Goal: Task Accomplishment & Management: Complete application form

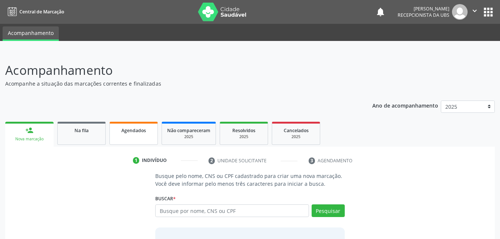
click at [135, 136] on link "Agendados" at bounding box center [133, 133] width 48 height 23
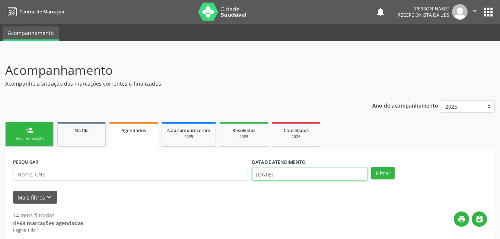
click at [310, 173] on input "17/09/2025" at bounding box center [310, 174] width 116 height 13
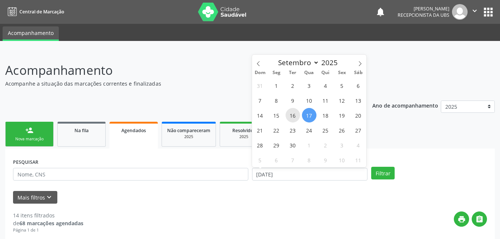
click at [293, 112] on span "16" at bounding box center [293, 115] width 15 height 15
type input "16/09/2025"
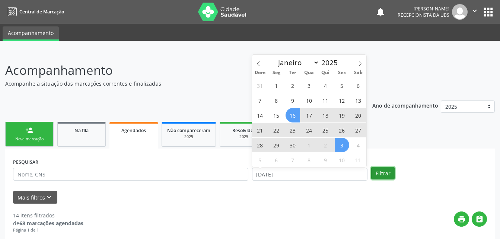
click at [384, 176] on button "Filtrar" at bounding box center [382, 173] width 23 height 13
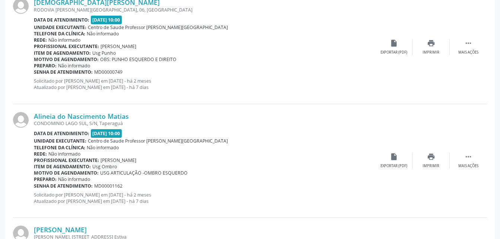
scroll to position [1727, 0]
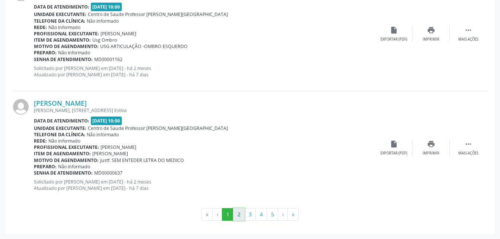
click at [238, 214] on button "2" at bounding box center [239, 214] width 12 height 13
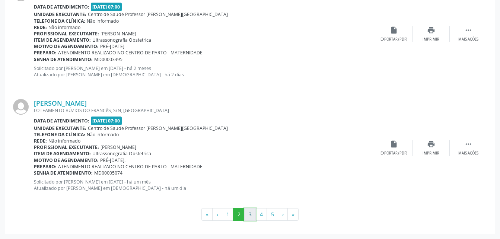
click at [250, 216] on button "3" at bounding box center [250, 214] width 12 height 13
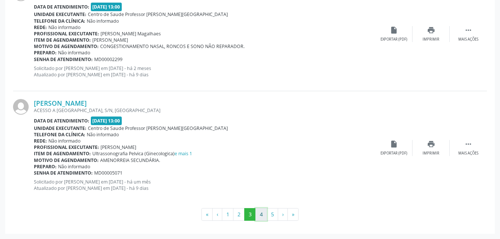
click at [262, 211] on button "4" at bounding box center [261, 214] width 12 height 13
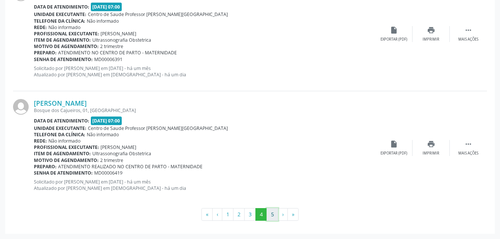
click at [269, 214] on button "5" at bounding box center [273, 214] width 12 height 13
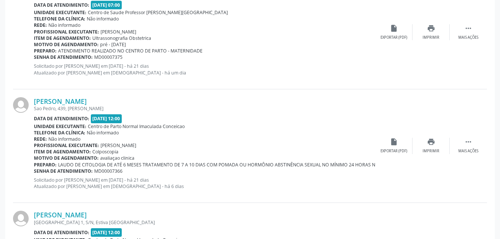
scroll to position [783, 0]
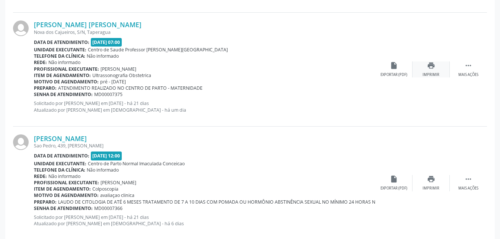
click at [436, 71] on div "print Imprimir" at bounding box center [431, 69] width 37 height 16
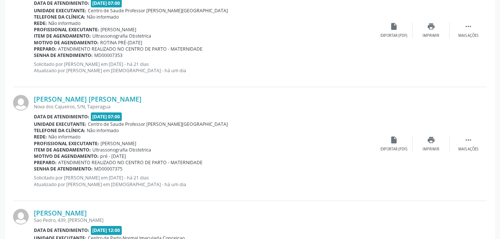
scroll to position [671, 0]
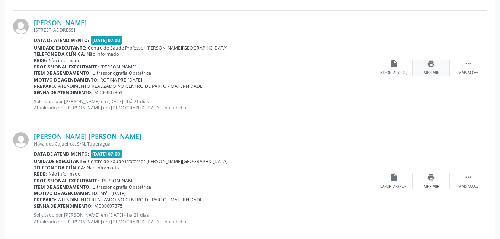
click at [432, 64] on icon "print" at bounding box center [431, 64] width 8 height 8
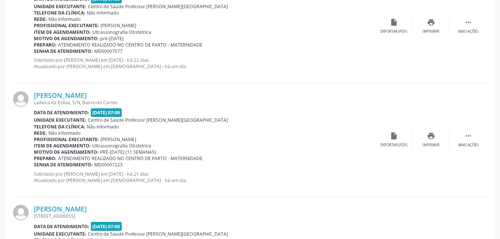
scroll to position [447, 0]
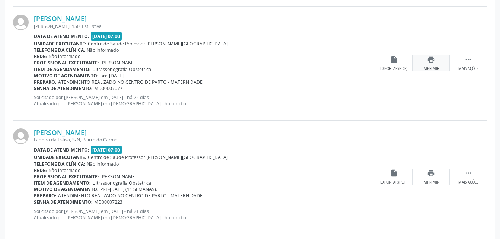
click at [430, 61] on icon "print" at bounding box center [431, 59] width 8 height 8
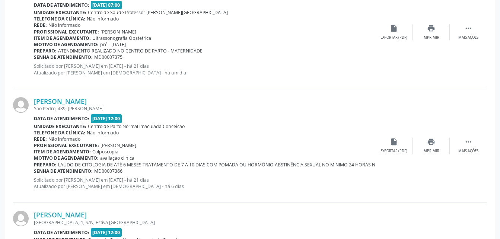
scroll to position [931, 0]
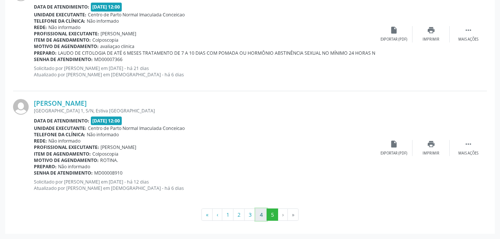
click at [264, 213] on button "4" at bounding box center [261, 214] width 12 height 13
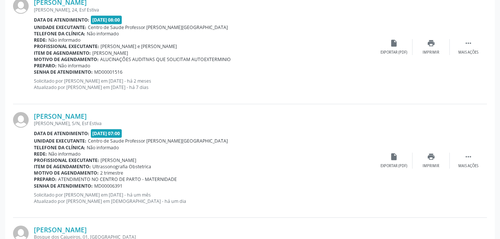
scroll to position [1638, 0]
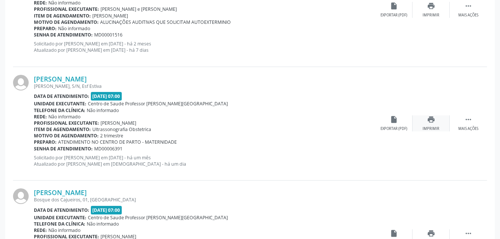
click at [436, 120] on div "print Imprimir" at bounding box center [431, 123] width 37 height 16
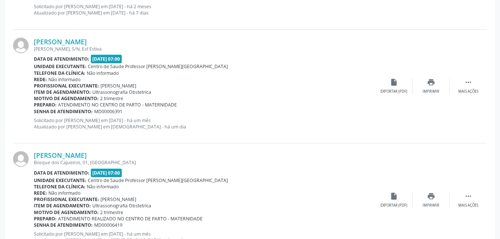
scroll to position [1713, 0]
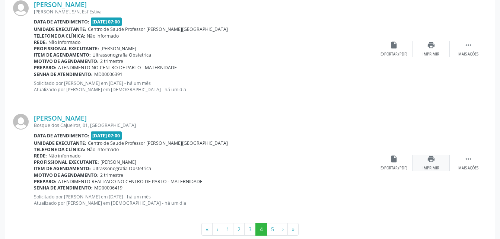
click at [434, 160] on icon "print" at bounding box center [431, 159] width 8 height 8
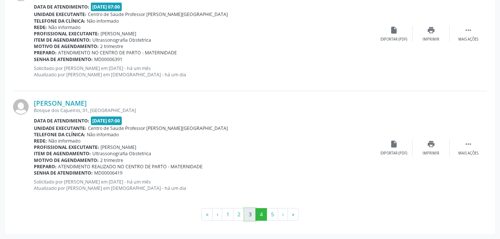
click at [250, 214] on button "3" at bounding box center [250, 214] width 12 height 13
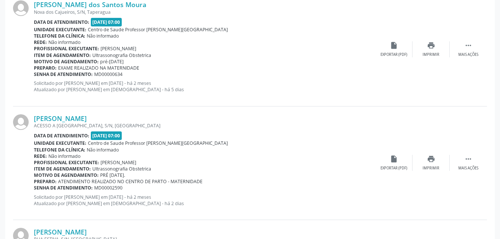
scroll to position [424, 0]
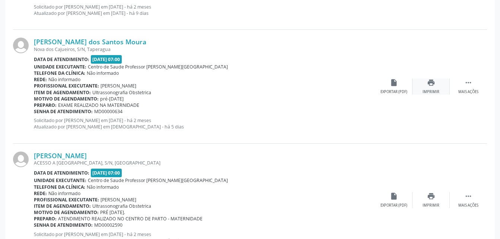
click at [433, 82] on icon "print" at bounding box center [431, 83] width 8 height 8
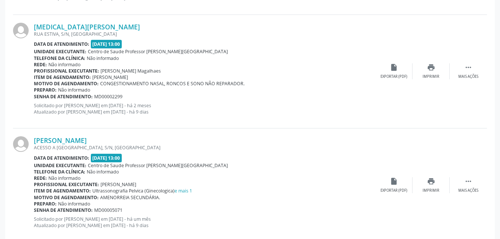
scroll to position [1727, 0]
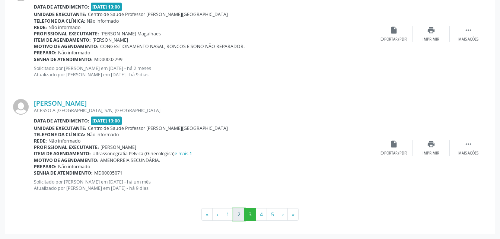
click at [238, 214] on button "2" at bounding box center [239, 214] width 12 height 13
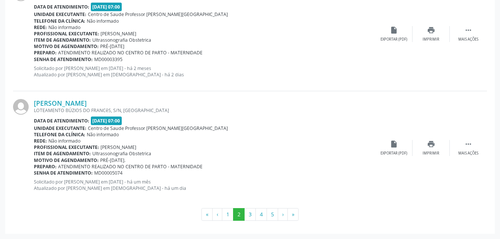
scroll to position [1690, 0]
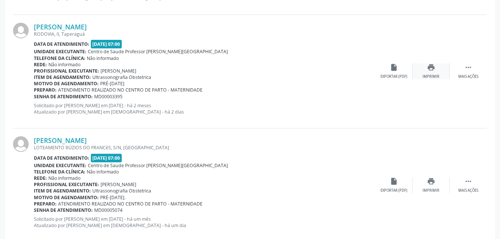
click at [427, 71] on icon "print" at bounding box center [431, 67] width 8 height 8
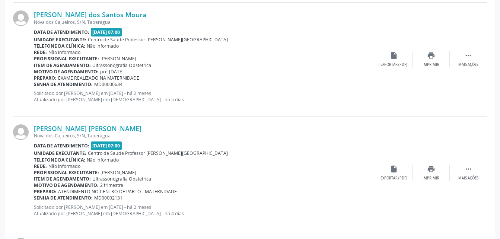
scroll to position [983, 0]
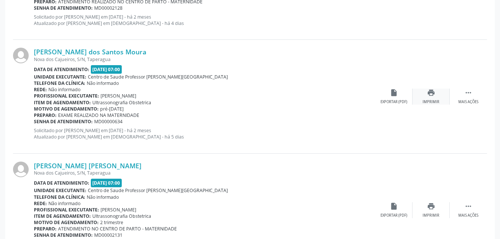
click at [432, 90] on icon "print" at bounding box center [431, 93] width 8 height 8
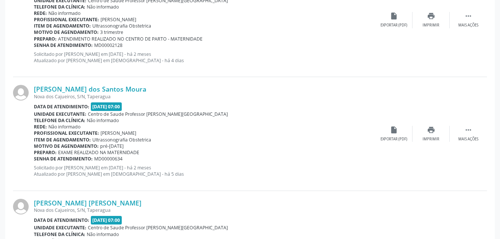
scroll to position [871, 0]
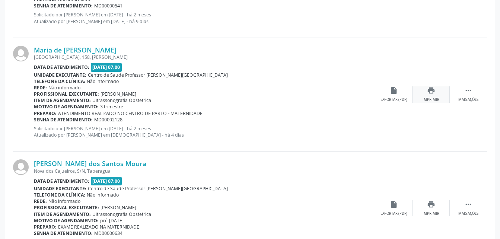
click at [431, 96] on div "print Imprimir" at bounding box center [431, 94] width 37 height 16
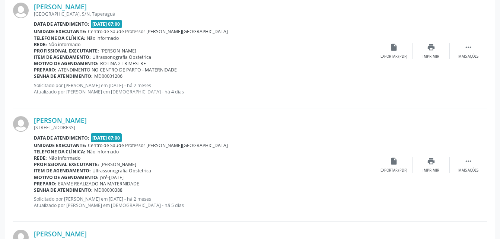
scroll to position [499, 0]
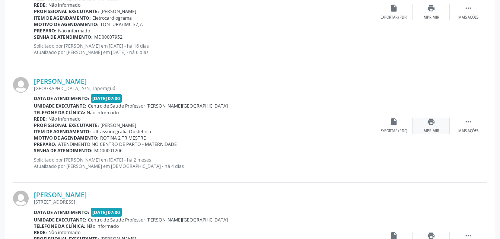
click at [434, 124] on icon "print" at bounding box center [431, 122] width 8 height 8
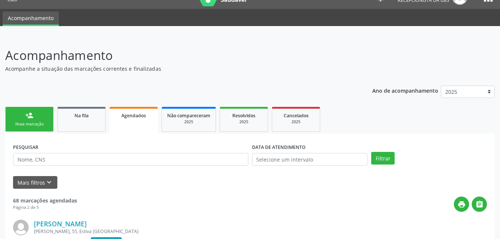
scroll to position [0, 0]
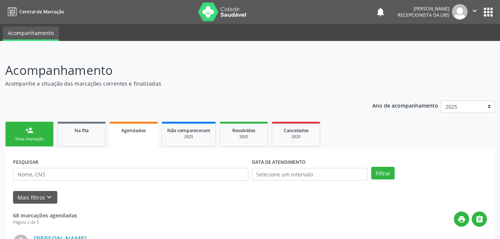
drag, startPoint x: 28, startPoint y: 137, endPoint x: 0, endPoint y: 173, distance: 45.4
click at [28, 137] on div "Nova marcação" at bounding box center [29, 139] width 37 height 6
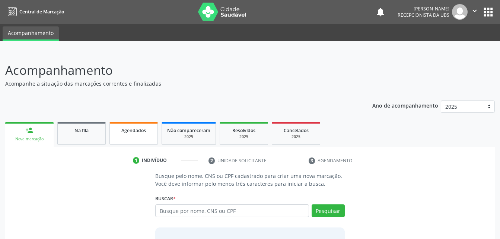
click at [147, 137] on link "Agendados" at bounding box center [133, 133] width 48 height 23
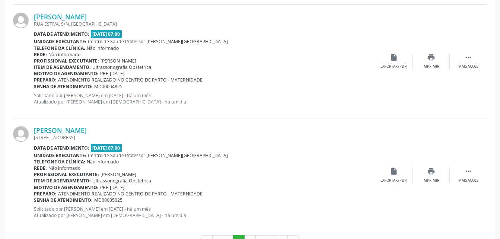
scroll to position [1727, 0]
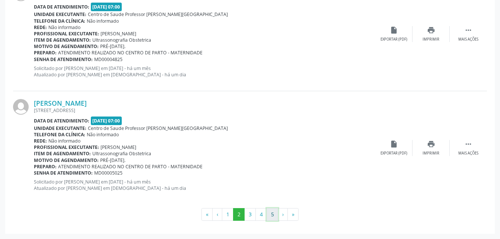
click at [273, 219] on button "5" at bounding box center [273, 214] width 12 height 13
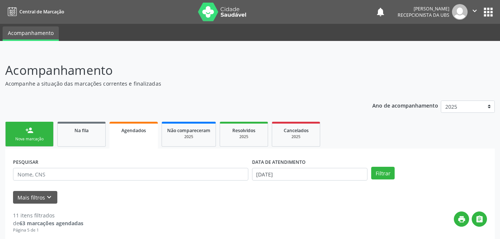
scroll to position [7, 0]
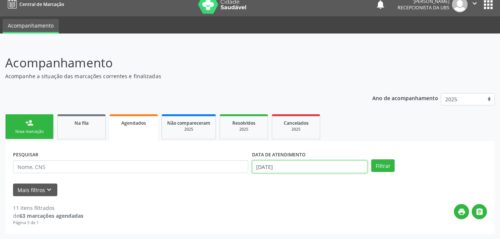
click at [283, 168] on input "1[DATE]" at bounding box center [310, 166] width 116 height 13
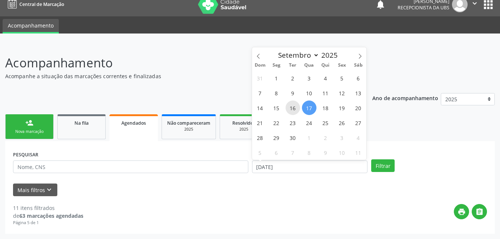
click at [292, 103] on span "16" at bounding box center [293, 108] width 15 height 15
type input "1[DATE]"
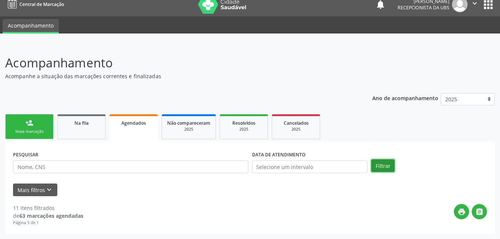
click at [381, 169] on button "Filtrar" at bounding box center [382, 165] width 23 height 13
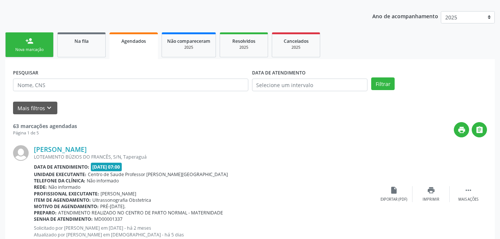
scroll to position [0, 0]
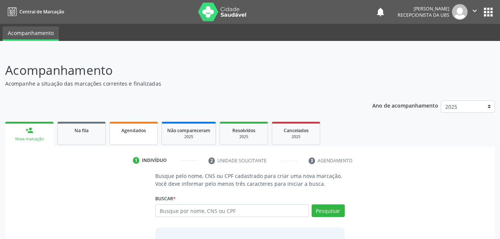
click at [152, 126] on link "Agendados" at bounding box center [133, 133] width 48 height 23
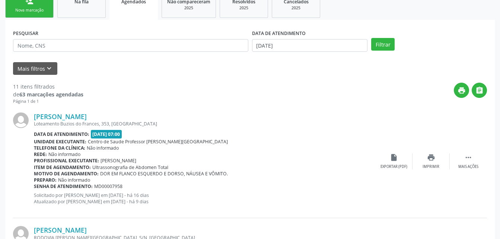
scroll to position [92, 0]
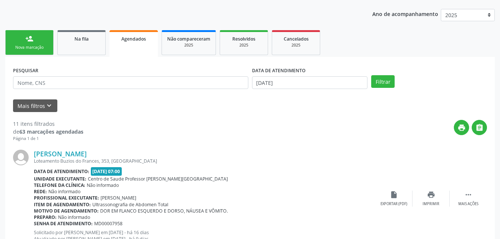
click at [39, 35] on link "person_add Nova marcação" at bounding box center [29, 42] width 48 height 25
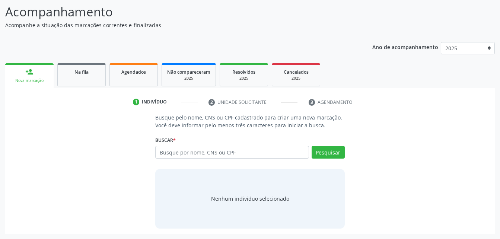
scroll to position [58, 0]
click at [212, 152] on input "text" at bounding box center [231, 152] width 153 height 13
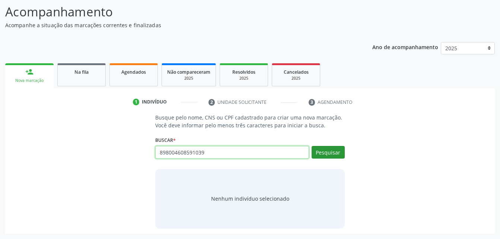
type input "898004608591039"
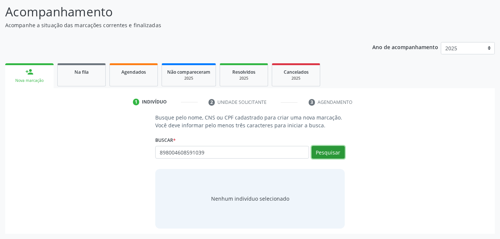
click at [323, 153] on button "Pesquisar" at bounding box center [328, 152] width 33 height 13
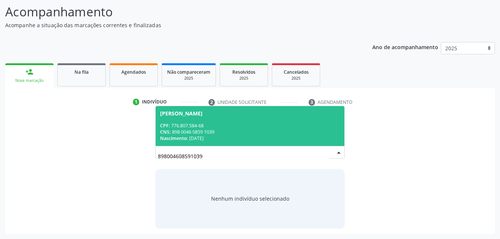
click at [289, 114] on div "Maria de Fatima dos Santos Silva" at bounding box center [249, 114] width 179 height 6
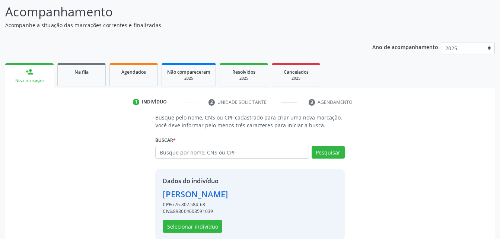
scroll to position [70, 0]
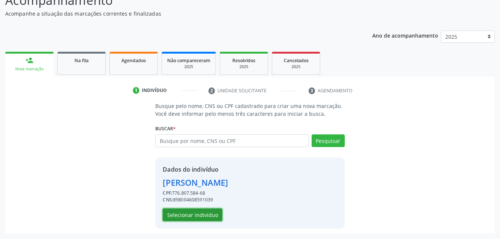
click at [212, 213] on button "Selecionar indivíduo" at bounding box center [193, 214] width 60 height 13
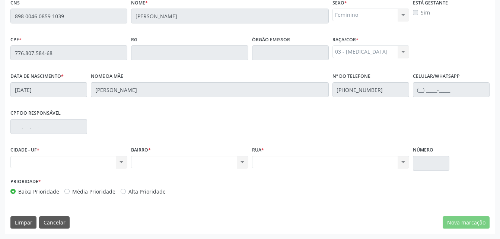
scroll to position [85, 0]
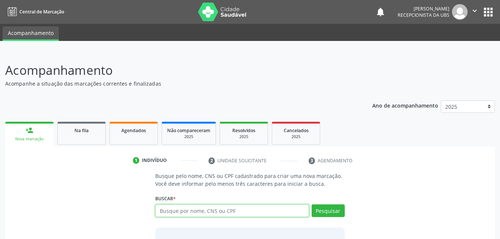
scroll to position [58, 0]
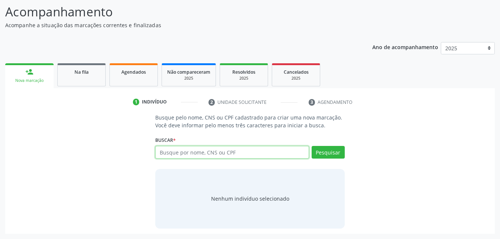
click at [217, 152] on input "text" at bounding box center [231, 152] width 153 height 13
type input "898004608591039"
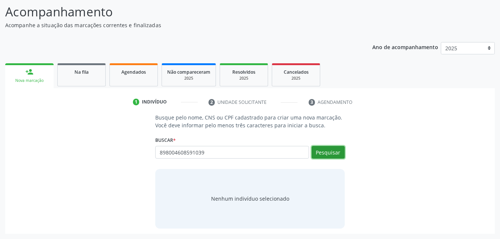
click at [344, 153] on button "Pesquisar" at bounding box center [328, 152] width 33 height 13
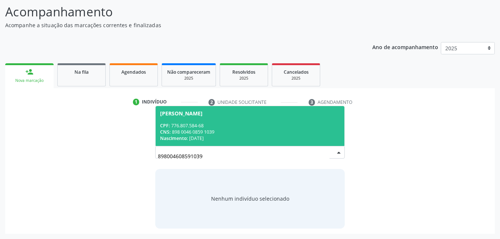
click at [320, 129] on div "CNS: 898 0046 0859 1039" at bounding box center [249, 132] width 179 height 6
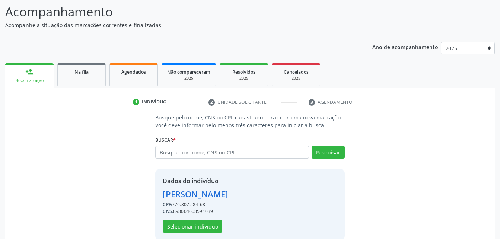
scroll to position [70, 0]
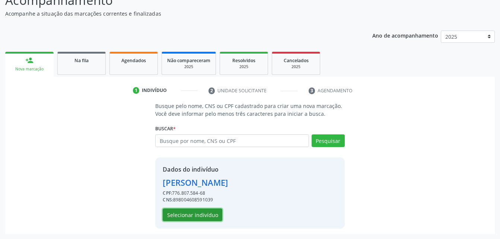
click at [214, 213] on button "Selecionar indivíduo" at bounding box center [193, 214] width 60 height 13
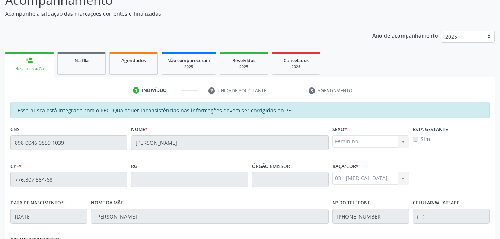
scroll to position [197, 0]
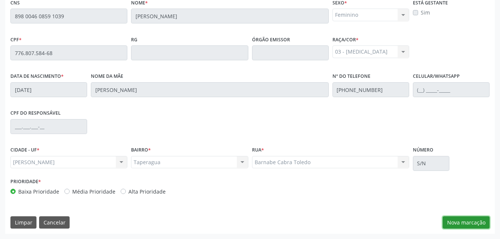
click at [462, 227] on button "Nova marcação" at bounding box center [466, 222] width 47 height 13
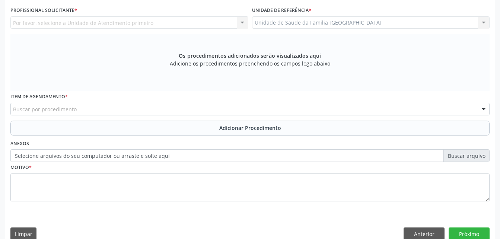
scroll to position [122, 0]
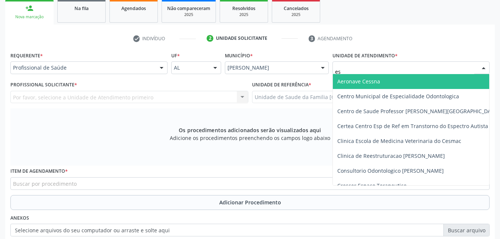
type input "est"
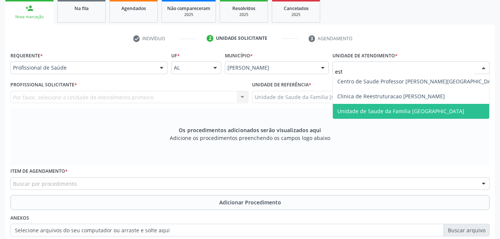
click at [395, 105] on span "Unidade de Saude da Familia [GEOGRAPHIC_DATA]" at bounding box center [418, 111] width 171 height 15
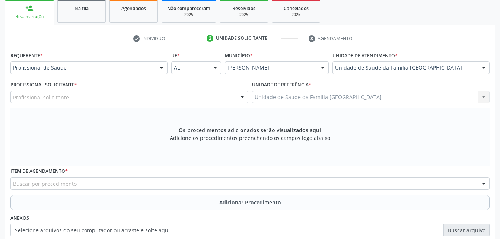
click at [126, 96] on div "Profissional solicitante" at bounding box center [129, 97] width 238 height 13
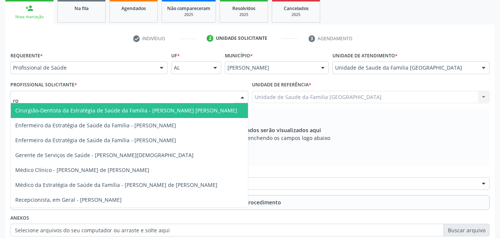
type input "rod"
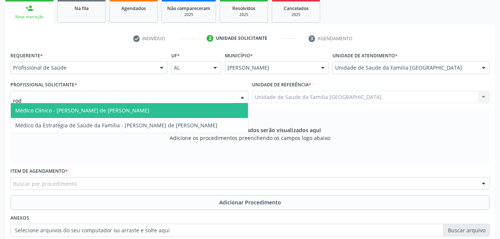
click at [165, 110] on span "Médico Clínico - Rodrigo Santana de Luna Batista" at bounding box center [129, 110] width 237 height 15
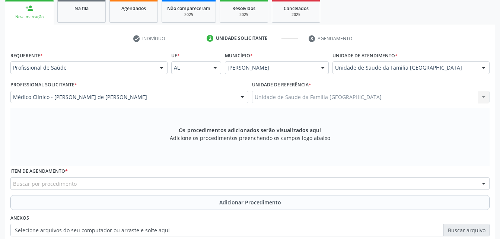
click at [177, 189] on div "Buscar por procedimento" at bounding box center [249, 183] width 479 height 13
click at [13, 184] on input "text" at bounding box center [13, 187] width 0 height 15
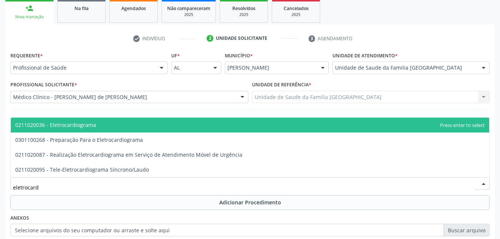
type input "eletrocardi"
click at [192, 123] on span "0211020036 - Eletrocardiograma" at bounding box center [250, 125] width 478 height 15
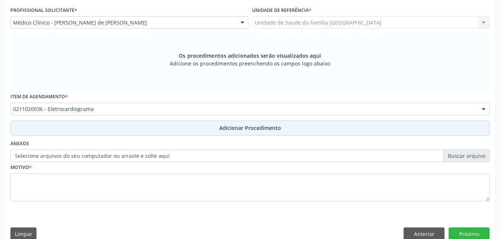
click at [160, 133] on button "Adicionar Procedimento" at bounding box center [249, 128] width 479 height 15
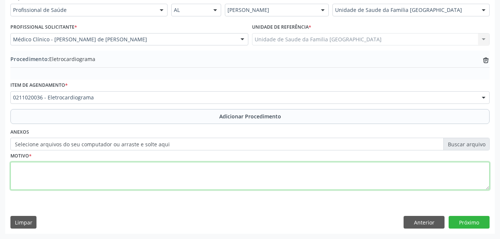
click at [177, 179] on textarea at bounding box center [249, 176] width 479 height 28
type textarea "rotina"
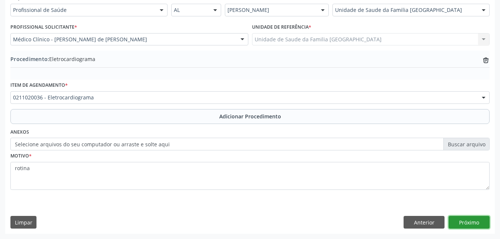
click at [474, 220] on button "Próximo" at bounding box center [469, 222] width 41 height 13
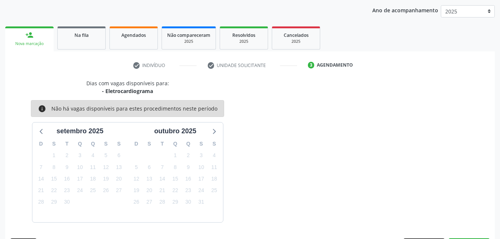
scroll to position [117, 0]
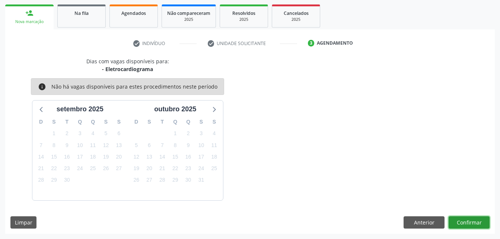
click at [464, 220] on button "Confirmar" at bounding box center [469, 222] width 41 height 13
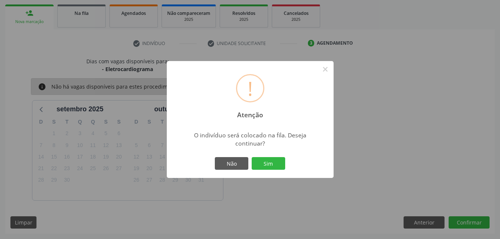
click at [384, 84] on div "! Atenção × O indivíduo será colocado na fila. Deseja continuar? Não Sim" at bounding box center [250, 119] width 500 height 239
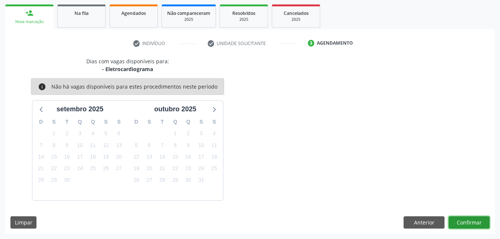
click at [483, 222] on button "Confirmar" at bounding box center [469, 222] width 41 height 13
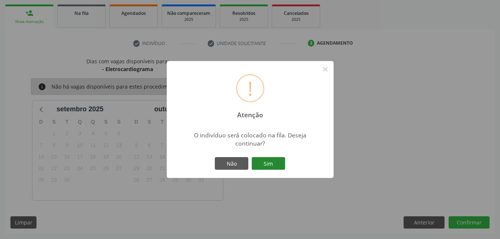
click at [279, 163] on button "Sim" at bounding box center [269, 163] width 34 height 13
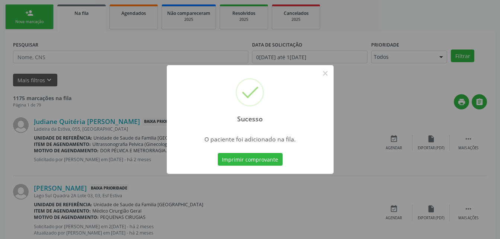
scroll to position [17, 0]
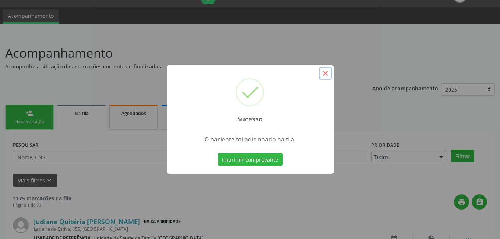
click at [328, 74] on button "×" at bounding box center [325, 73] width 13 height 13
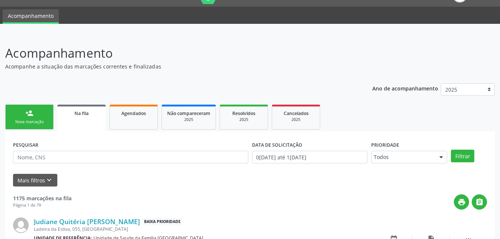
click at [44, 112] on link "person_add Nova marcação" at bounding box center [29, 117] width 48 height 25
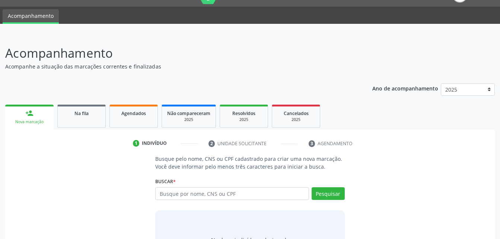
scroll to position [58, 0]
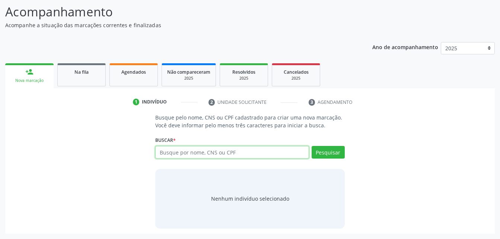
click at [180, 149] on input "text" at bounding box center [231, 152] width 153 height 13
type input "708400202993066"
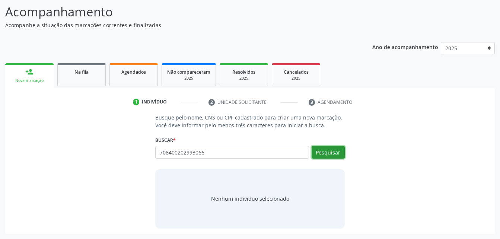
click at [340, 155] on button "Pesquisar" at bounding box center [328, 152] width 33 height 13
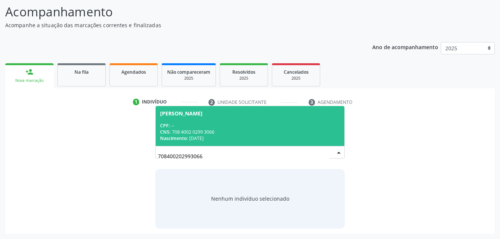
click at [272, 127] on div "CPF: --" at bounding box center [249, 125] width 179 height 6
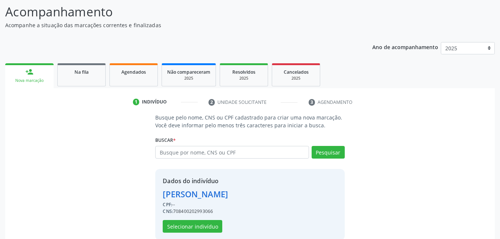
scroll to position [70, 0]
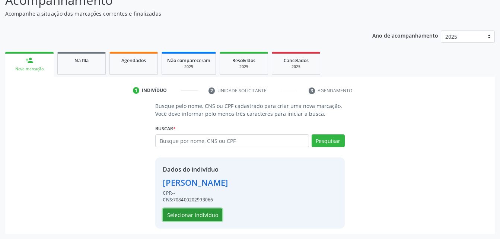
click at [207, 217] on button "Selecionar indivíduo" at bounding box center [193, 214] width 60 height 13
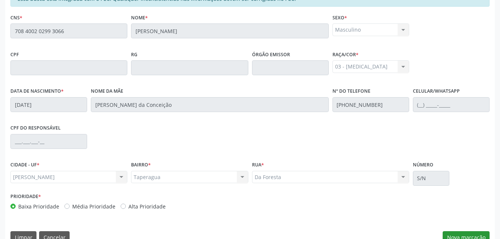
scroll to position [197, 0]
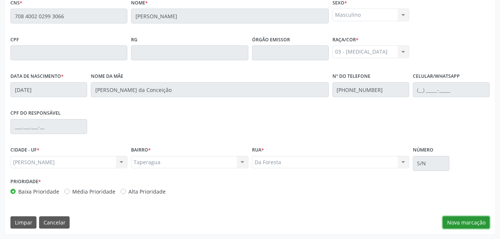
click at [456, 222] on button "Nova marcação" at bounding box center [466, 222] width 47 height 13
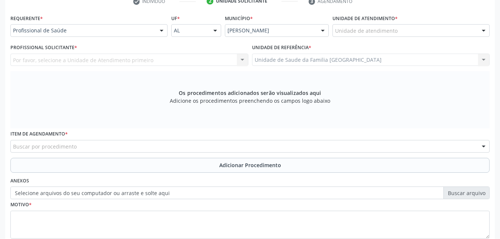
scroll to position [122, 0]
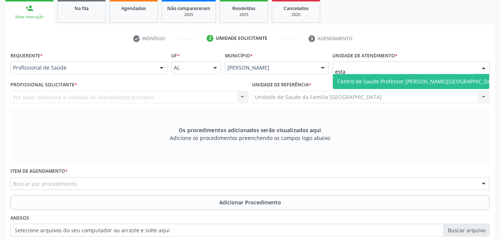
type input "estac"
drag, startPoint x: 390, startPoint y: 77, endPoint x: 372, endPoint y: 72, distance: 18.6
click at [390, 78] on span "Centro de Saude Professor [PERSON_NAME][GEOGRAPHIC_DATA]" at bounding box center [418, 81] width 162 height 7
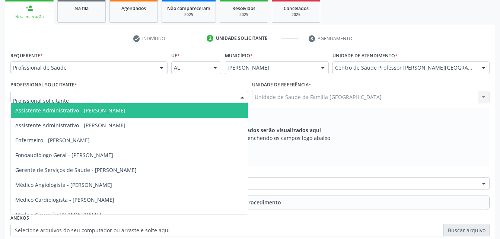
click at [125, 97] on div at bounding box center [129, 97] width 238 height 13
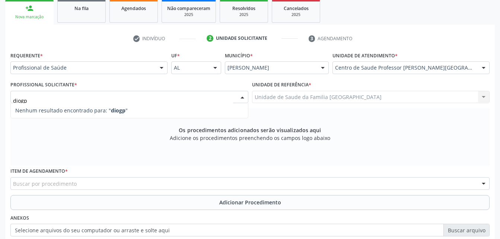
type input "diog"
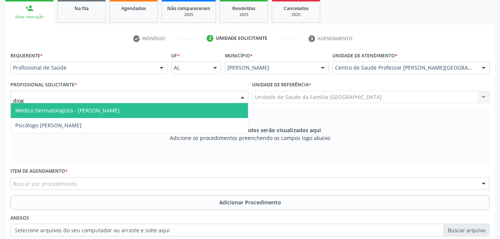
click at [136, 107] on span "Médico Dermatologista - [PERSON_NAME]" at bounding box center [129, 110] width 237 height 15
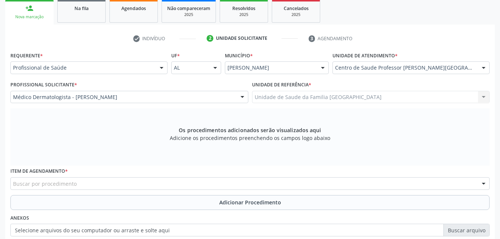
scroll to position [208, 0]
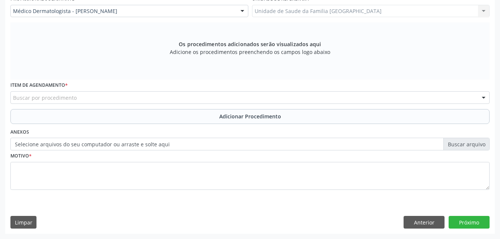
click at [117, 98] on div "Buscar por procedimento" at bounding box center [249, 97] width 479 height 13
type input "ciru"
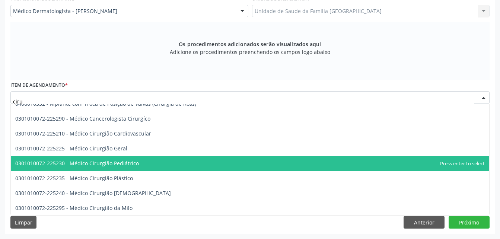
scroll to position [1489, 0]
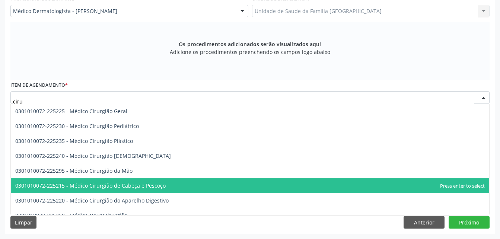
click at [173, 185] on span "0301010072-225215 - Médico Cirurgião de Cabeça e Pescoço" at bounding box center [250, 185] width 478 height 15
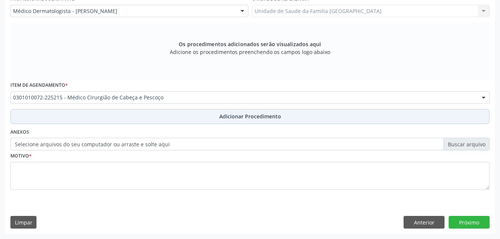
click at [236, 119] on span "Adicionar Procedimento" at bounding box center [250, 116] width 62 height 8
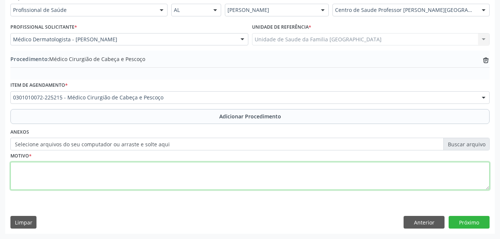
click at [230, 171] on textarea at bounding box center [249, 176] width 479 height 28
type textarea "sem entender a justf."
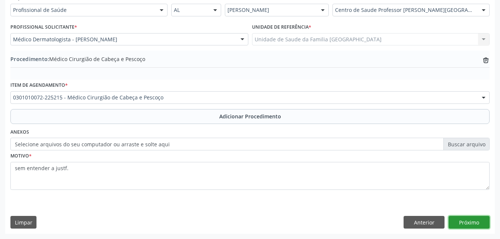
click at [482, 223] on button "Próximo" at bounding box center [469, 222] width 41 height 13
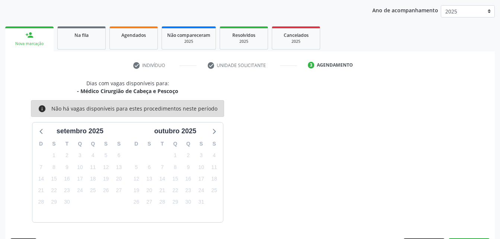
scroll to position [117, 0]
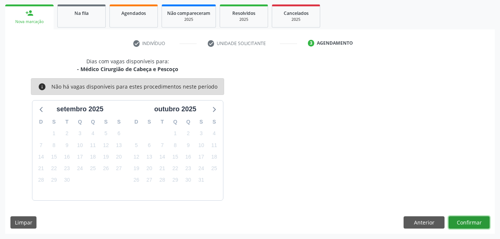
click at [469, 220] on button "Confirmar" at bounding box center [469, 222] width 41 height 13
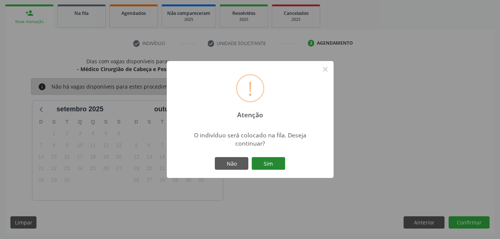
click at [276, 166] on button "Sim" at bounding box center [269, 163] width 34 height 13
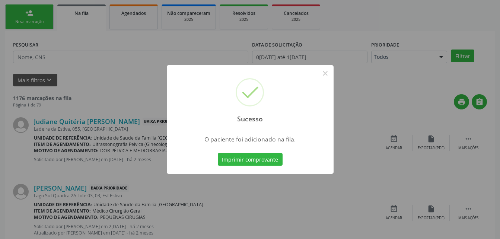
scroll to position [17, 0]
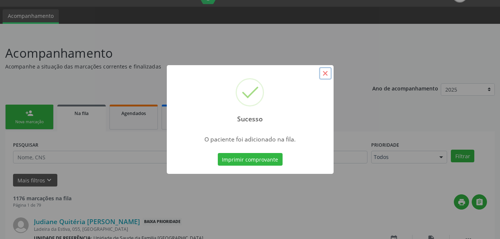
click at [325, 73] on button "×" at bounding box center [325, 73] width 13 height 13
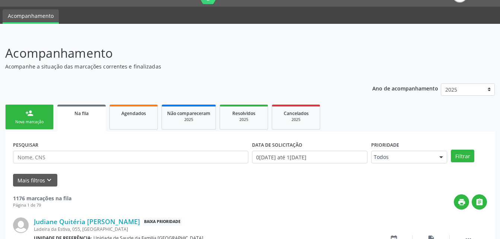
click at [38, 122] on div "Nova marcação" at bounding box center [29, 122] width 37 height 6
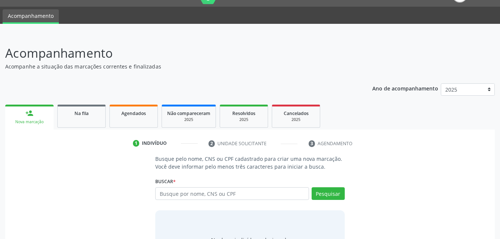
scroll to position [54, 0]
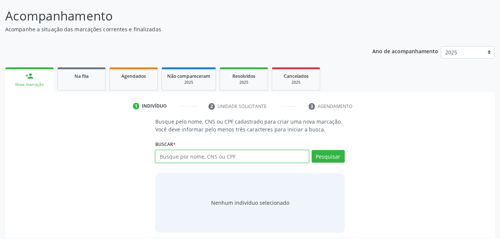
click at [172, 153] on input "text" at bounding box center [231, 156] width 153 height 13
type input "01988471494"
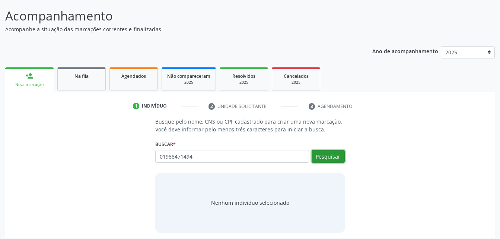
click at [329, 153] on button "Pesquisar" at bounding box center [328, 156] width 33 height 13
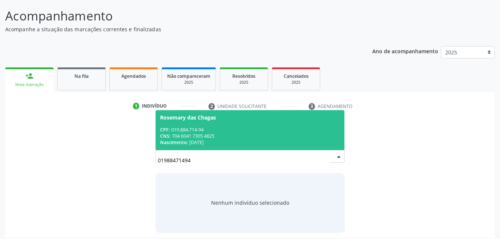
click at [288, 127] on div "CPF: 019.884.714-94" at bounding box center [249, 130] width 179 height 6
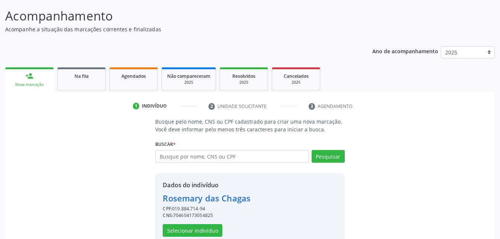
scroll to position [70, 0]
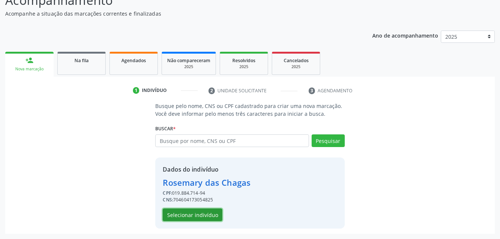
click at [190, 214] on button "Selecionar indivíduo" at bounding box center [193, 214] width 60 height 13
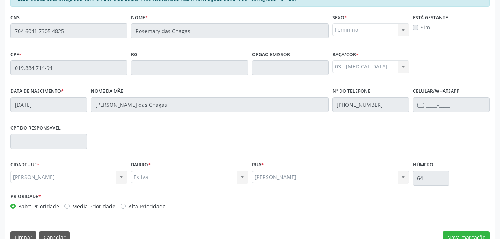
scroll to position [197, 0]
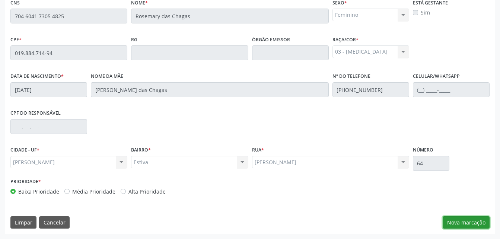
click at [468, 223] on button "Nova marcação" at bounding box center [466, 222] width 47 height 13
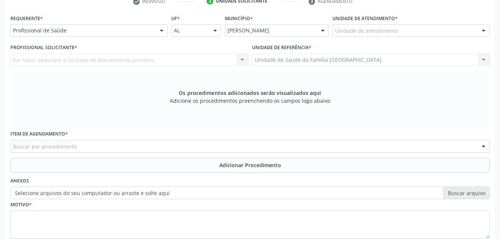
scroll to position [85, 0]
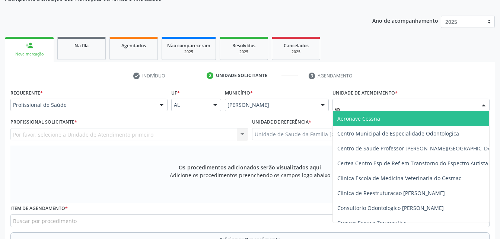
type input "est"
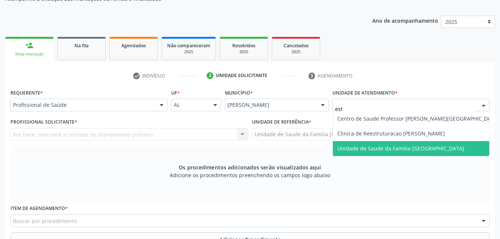
click at [398, 146] on span "Unidade de Saude da Familia [GEOGRAPHIC_DATA]" at bounding box center [400, 148] width 127 height 7
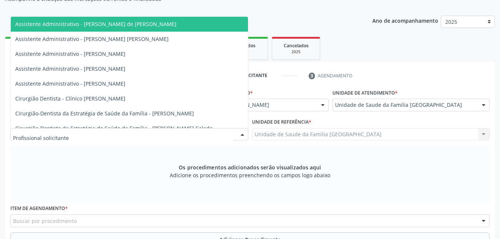
click at [201, 135] on div at bounding box center [129, 134] width 238 height 13
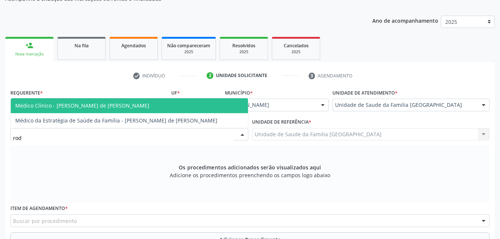
type input "rodr"
click at [200, 111] on span "Médico Clínico - [PERSON_NAME] de [PERSON_NAME]" at bounding box center [129, 105] width 237 height 15
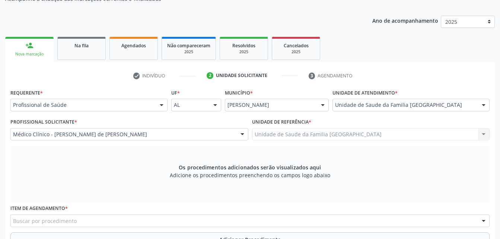
scroll to position [197, 0]
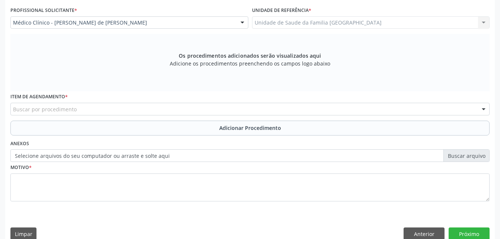
click at [179, 108] on div "Buscar por procedimento" at bounding box center [249, 109] width 479 height 13
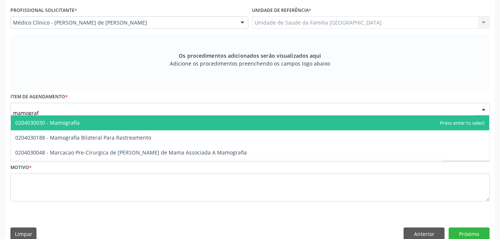
type input "mamografi"
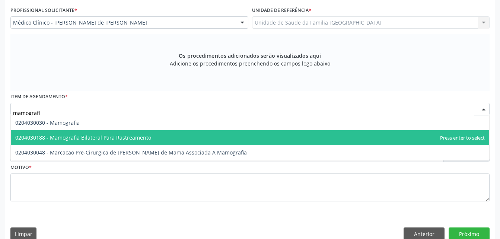
click at [193, 138] on span "0204030188 - Mamografia Bilateral Para Rastreamento" at bounding box center [250, 137] width 478 height 15
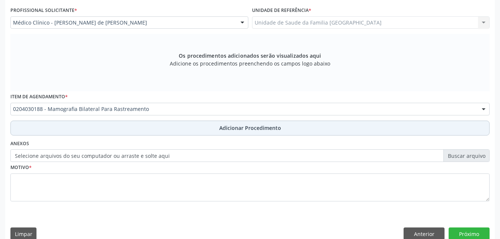
click at [221, 124] on button "Adicionar Procedimento" at bounding box center [249, 128] width 479 height 15
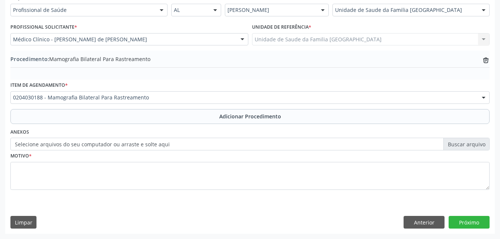
scroll to position [180, 0]
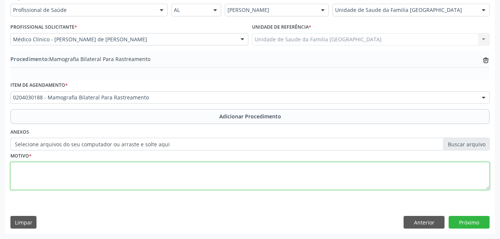
click at [202, 181] on textarea at bounding box center [249, 176] width 479 height 28
type textarea "rotina"
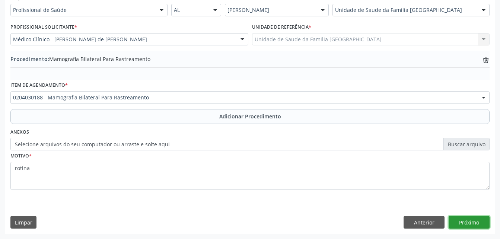
click at [469, 220] on button "Próximo" at bounding box center [469, 222] width 41 height 13
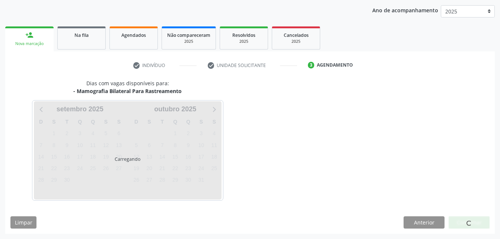
scroll to position [117, 0]
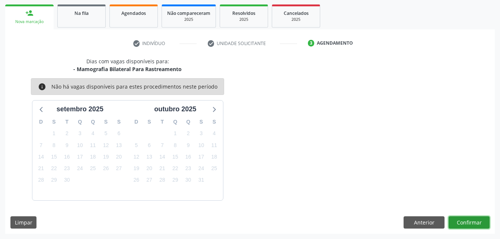
click at [477, 221] on button "Confirmar" at bounding box center [469, 222] width 41 height 13
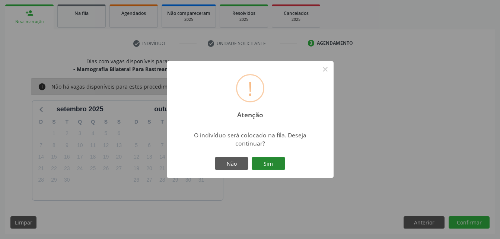
click at [270, 162] on button "Sim" at bounding box center [269, 163] width 34 height 13
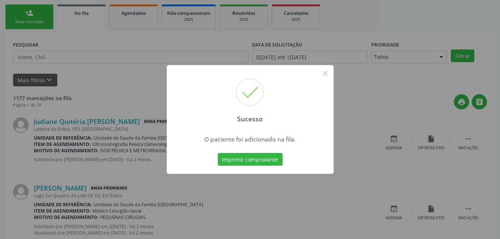
scroll to position [17, 0]
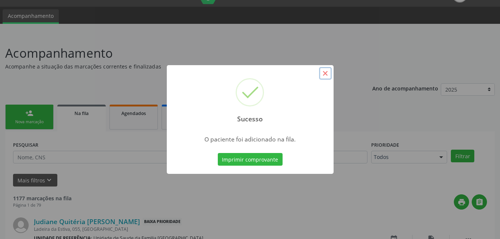
click at [323, 70] on button "×" at bounding box center [325, 73] width 13 height 13
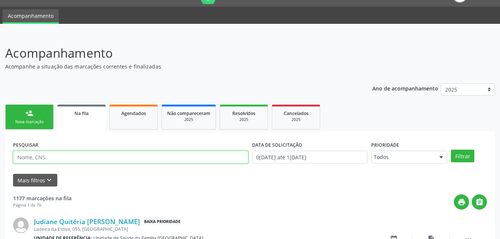
click at [102, 158] on input "text" at bounding box center [130, 157] width 235 height 13
type input "manoel pergentino"
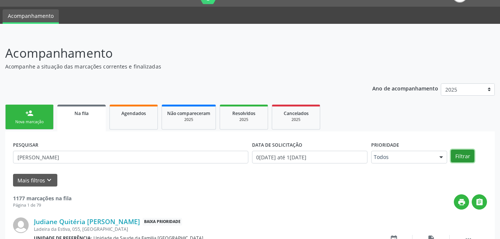
click at [471, 159] on button "Filtrar" at bounding box center [462, 156] width 23 height 13
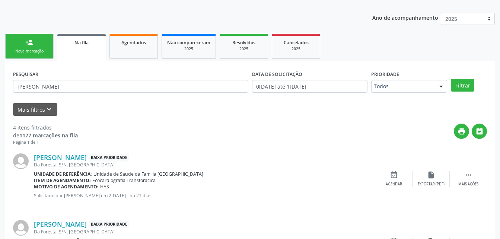
scroll to position [0, 0]
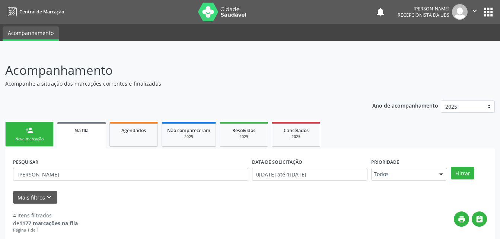
click at [41, 142] on link "person_add Nova marcação" at bounding box center [29, 134] width 48 height 25
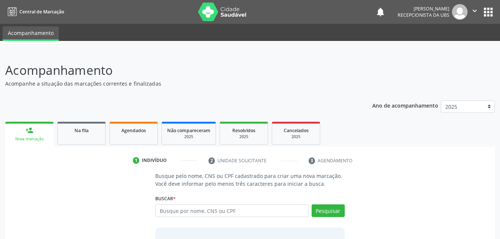
scroll to position [37, 0]
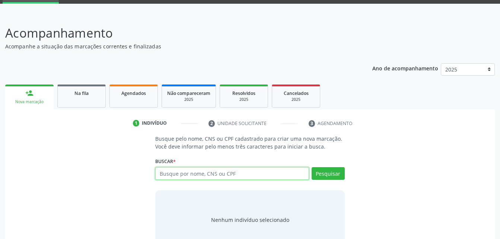
click at [169, 174] on input "text" at bounding box center [231, 173] width 153 height 13
type input "48284416468"
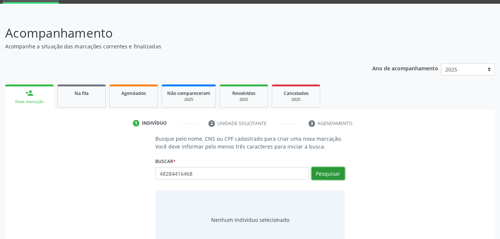
click at [334, 172] on button "Pesquisar" at bounding box center [328, 173] width 33 height 13
type input "48284416468"
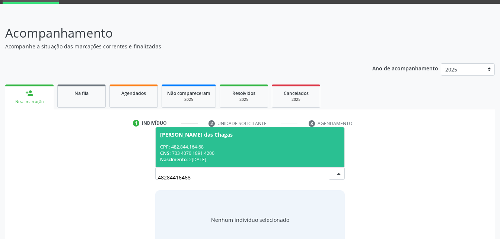
scroll to position [58, 0]
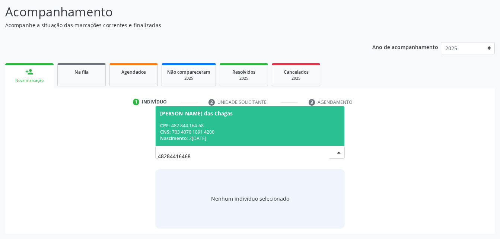
click at [248, 125] on div "CPF: 482.844.164-68" at bounding box center [249, 125] width 179 height 6
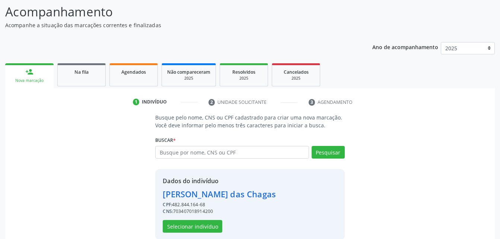
scroll to position [70, 0]
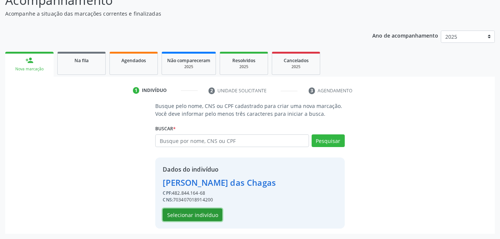
click at [192, 213] on button "Selecionar indivíduo" at bounding box center [193, 214] width 60 height 13
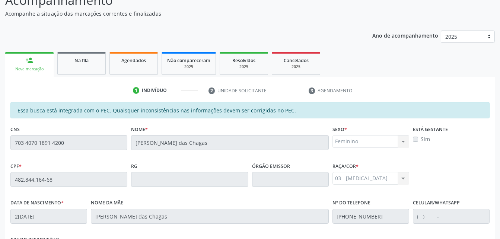
scroll to position [197, 0]
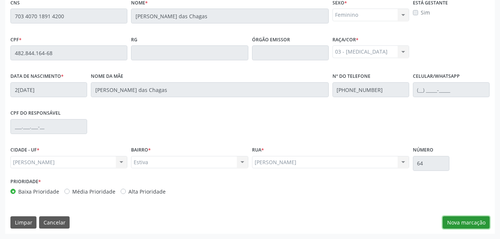
click at [484, 224] on button "Nova marcação" at bounding box center [466, 222] width 47 height 13
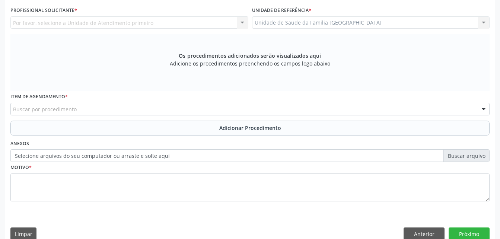
scroll to position [122, 0]
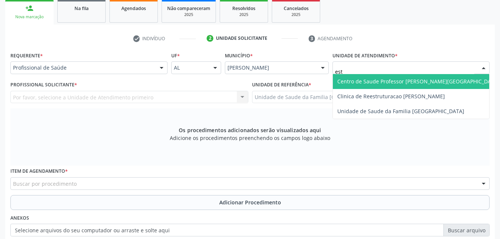
type input "esti"
click at [362, 82] on span "Unidade de Saude da Familia [GEOGRAPHIC_DATA]" at bounding box center [400, 81] width 127 height 7
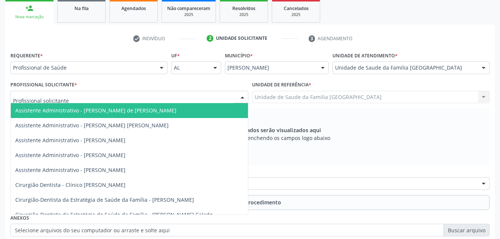
drag, startPoint x: 156, startPoint y: 92, endPoint x: 155, endPoint y: 96, distance: 4.2
click at [156, 93] on div at bounding box center [129, 97] width 238 height 13
type input "rod"
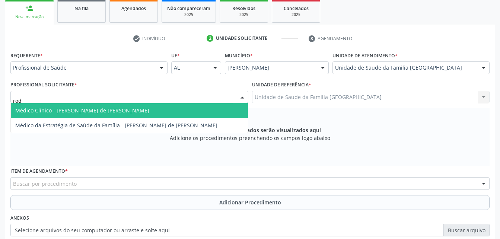
click at [155, 110] on span "Médico Clínico - [PERSON_NAME] de [PERSON_NAME]" at bounding box center [129, 110] width 237 height 15
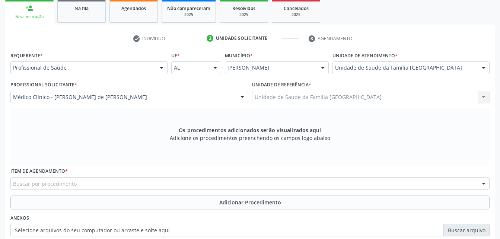
scroll to position [197, 0]
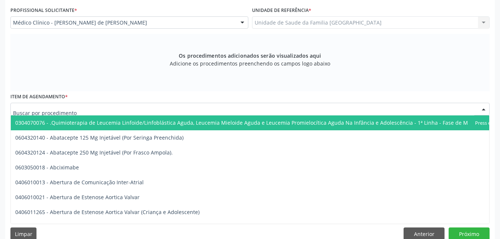
click at [159, 108] on div at bounding box center [249, 109] width 479 height 13
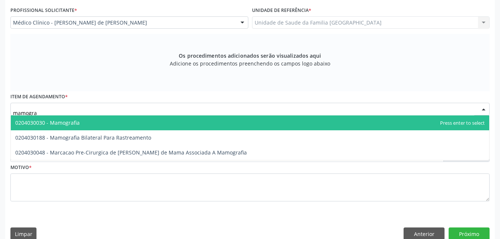
type input "mamograf"
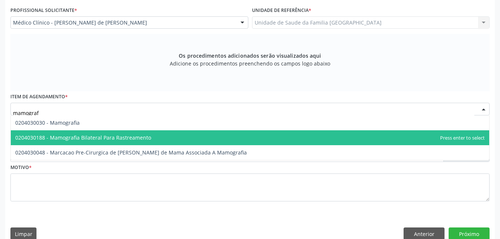
click at [152, 136] on span "0204030188 - Mamografia Bilateral Para Rastreamento" at bounding box center [250, 137] width 478 height 15
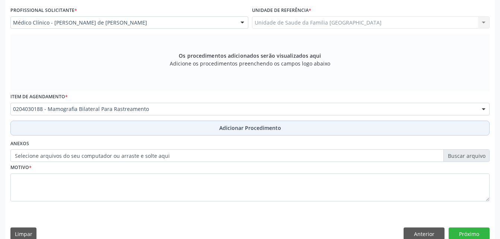
click at [160, 131] on button "Adicionar Procedimento" at bounding box center [249, 128] width 479 height 15
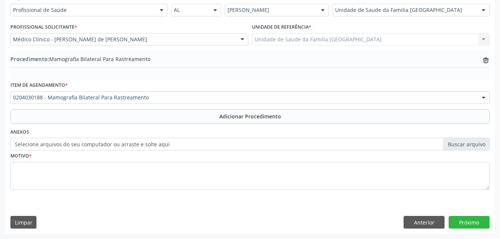
scroll to position [180, 0]
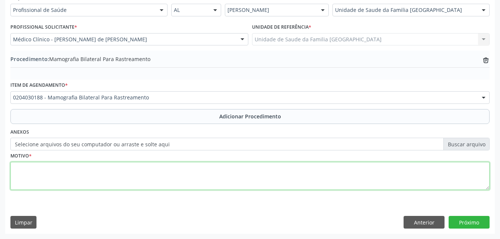
click at [176, 170] on textarea at bounding box center [249, 176] width 479 height 28
type textarea "rotina"
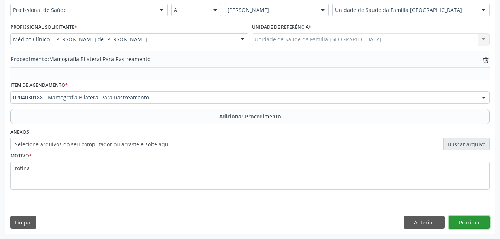
click at [479, 222] on button "Próximo" at bounding box center [469, 222] width 41 height 13
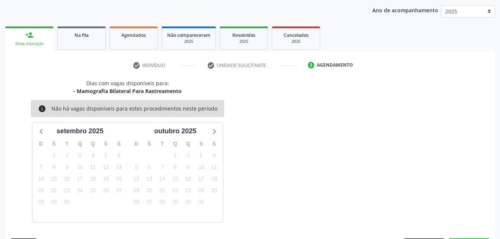
scroll to position [117, 0]
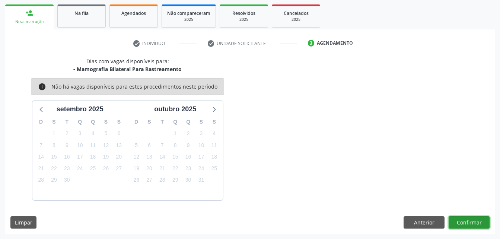
click at [479, 223] on button "Confirmar" at bounding box center [469, 222] width 41 height 13
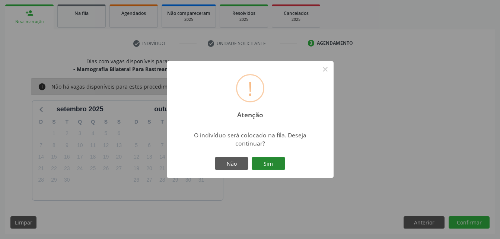
click at [274, 161] on button "Sim" at bounding box center [269, 163] width 34 height 13
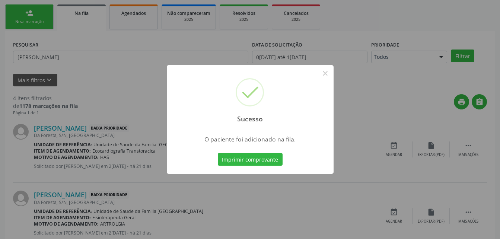
scroll to position [17, 0]
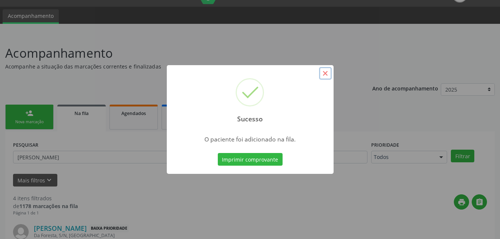
click at [323, 74] on button "×" at bounding box center [325, 73] width 13 height 13
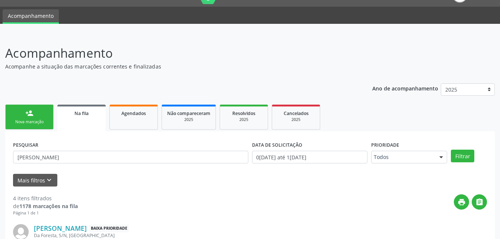
drag, startPoint x: 52, startPoint y: 114, endPoint x: 27, endPoint y: 118, distance: 25.5
click at [52, 114] on link "person_add Nova marcação" at bounding box center [29, 117] width 48 height 25
click at [27, 118] on link "person_add Nova marcação" at bounding box center [29, 117] width 48 height 25
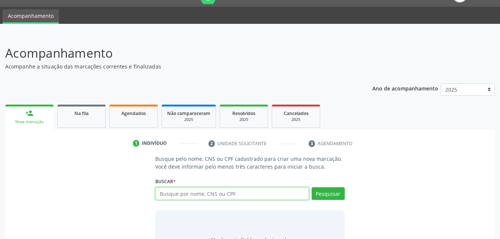
click at [254, 191] on input "text" at bounding box center [231, 193] width 153 height 13
type input "06558573466"
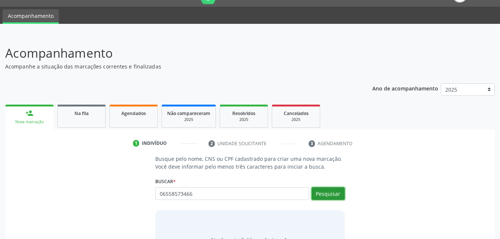
click at [343, 195] on button "Pesquisar" at bounding box center [328, 193] width 33 height 13
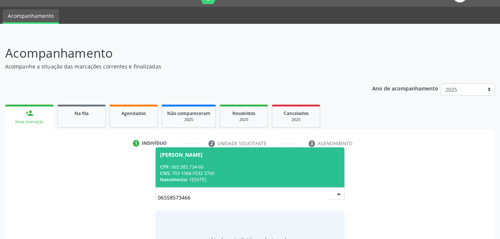
scroll to position [58, 0]
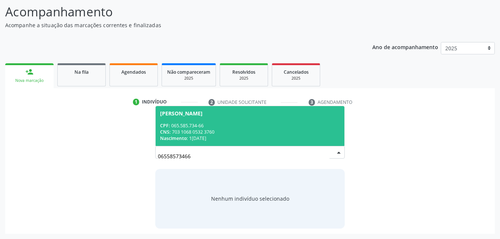
click at [252, 129] on div "CNS: 703 1068 0532 3760" at bounding box center [249, 132] width 179 height 6
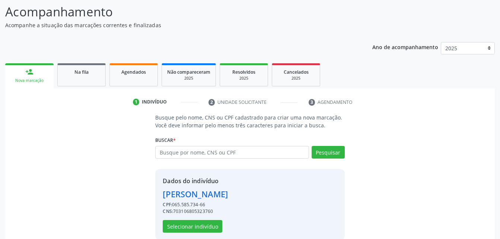
scroll to position [70, 0]
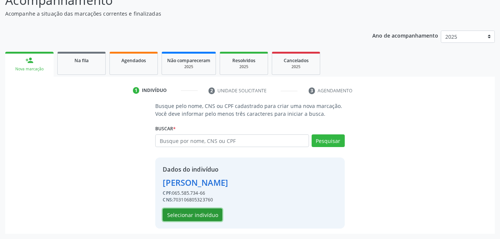
click at [201, 215] on button "Selecionar indivíduo" at bounding box center [193, 214] width 60 height 13
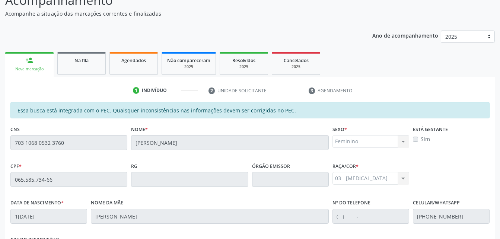
scroll to position [197, 0]
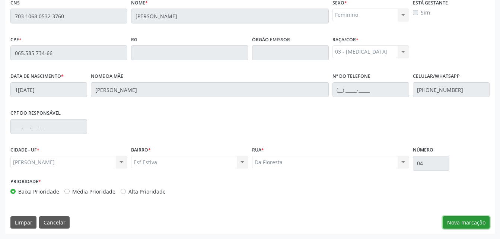
click at [468, 224] on button "Nova marcação" at bounding box center [466, 222] width 47 height 13
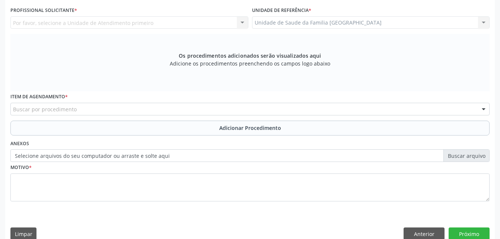
scroll to position [159, 0]
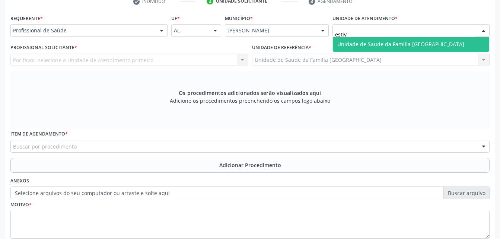
type input "estiva"
click at [358, 44] on span "Unidade de Saude da Familia [GEOGRAPHIC_DATA]" at bounding box center [400, 44] width 127 height 7
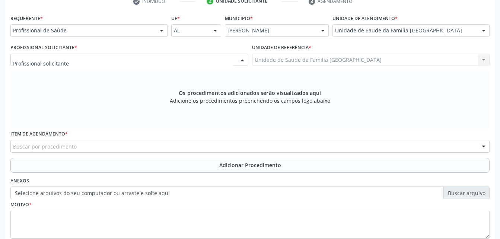
click at [102, 64] on div at bounding box center [129, 60] width 238 height 13
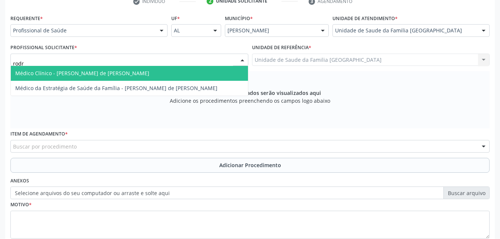
type input "rodri"
click at [104, 70] on span "Médico Clínico - [PERSON_NAME] de [PERSON_NAME]" at bounding box center [82, 73] width 134 height 7
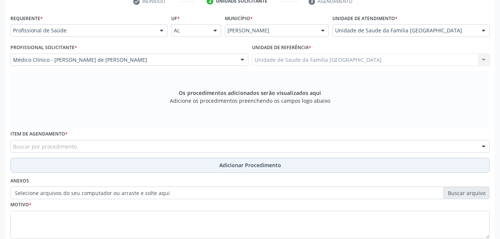
scroll to position [208, 0]
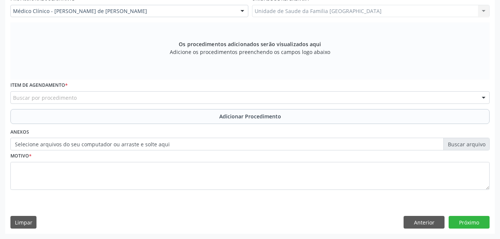
click at [107, 95] on div "Buscar por procedimento" at bounding box center [249, 97] width 479 height 13
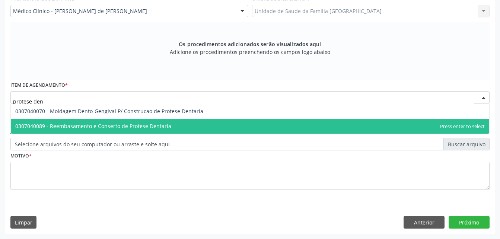
scroll to position [171, 0]
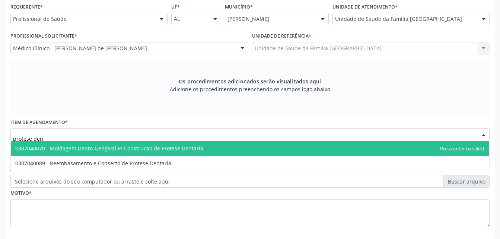
click at [200, 131] on input "protese den" at bounding box center [243, 138] width 461 height 15
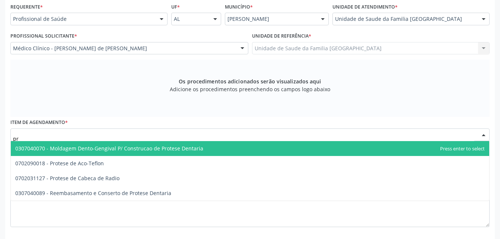
type input "p"
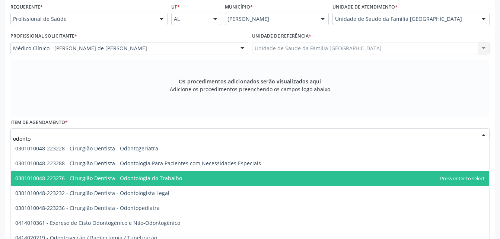
scroll to position [134, 0]
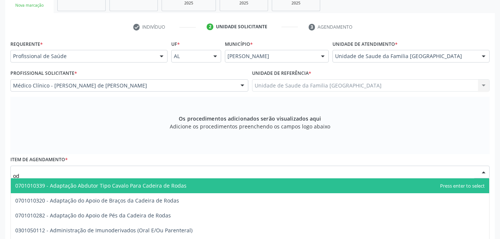
type input "o"
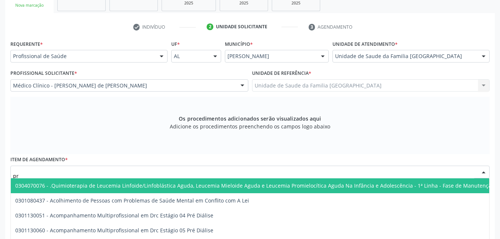
type input "p"
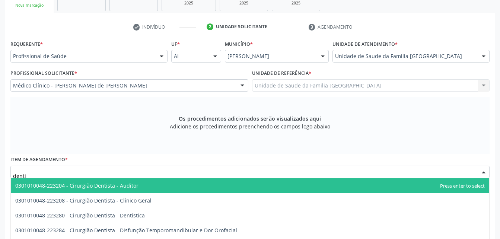
type input "dentis"
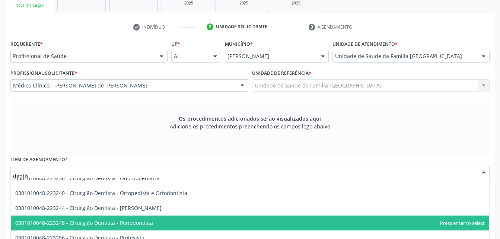
scroll to position [223, 0]
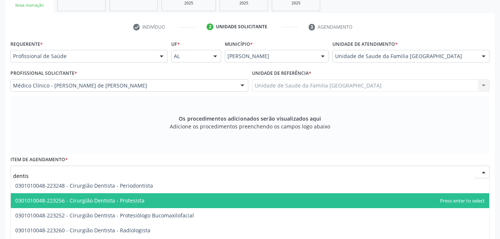
click at [169, 204] on span "0301010048-223256 - Cirurgião Dentista - Protesista" at bounding box center [250, 200] width 478 height 15
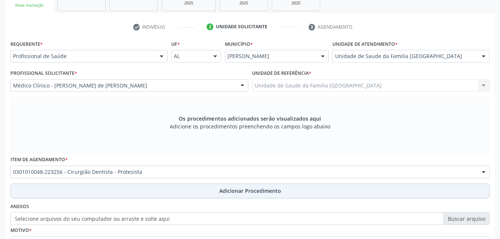
click at [166, 189] on button "Adicionar Procedimento" at bounding box center [249, 191] width 479 height 15
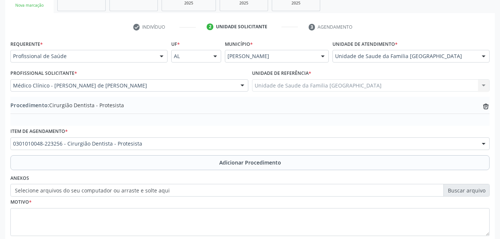
scroll to position [180, 0]
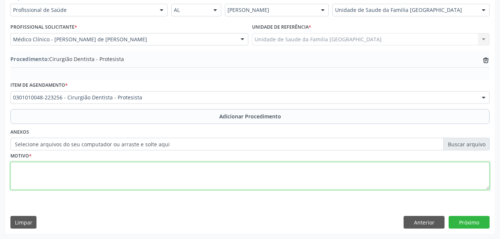
click at [156, 179] on textarea at bounding box center [249, 176] width 479 height 28
click at [23, 170] on textarea "protese dentaria" at bounding box center [249, 176] width 479 height 28
type textarea "prótese dentaria"
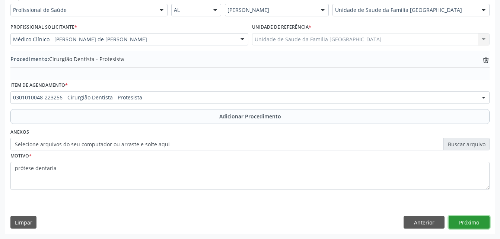
click at [479, 220] on button "Próximo" at bounding box center [469, 222] width 41 height 13
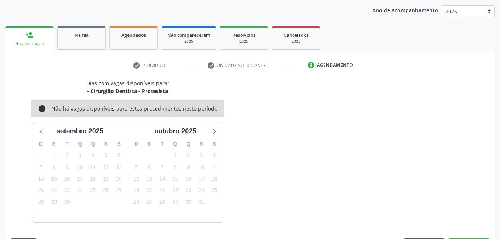
scroll to position [117, 0]
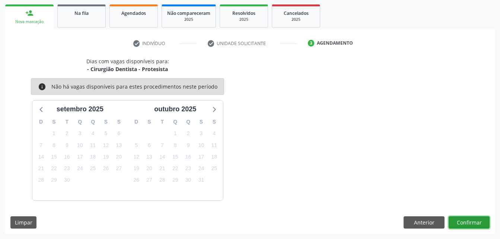
click at [466, 219] on button "Confirmar" at bounding box center [469, 222] width 41 height 13
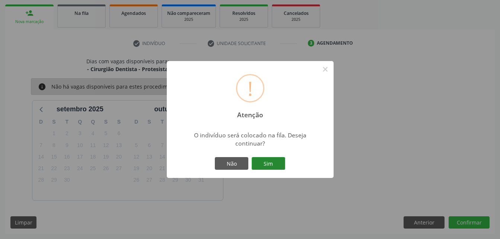
click at [264, 158] on button "Sim" at bounding box center [269, 163] width 34 height 13
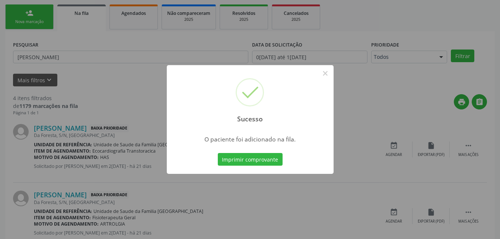
scroll to position [17, 0]
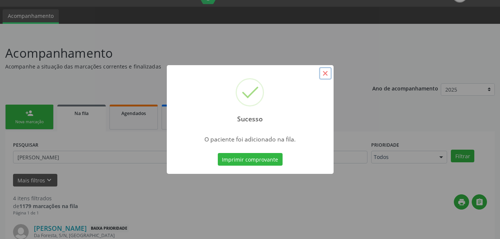
click at [324, 77] on button "×" at bounding box center [325, 73] width 13 height 13
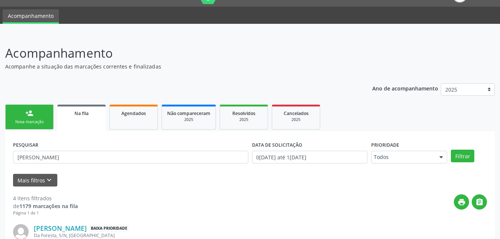
click at [36, 113] on link "person_add Nova marcação" at bounding box center [29, 117] width 48 height 25
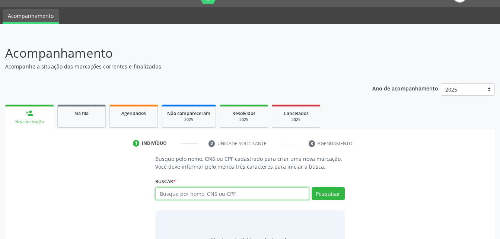
click at [240, 194] on input "text" at bounding box center [231, 193] width 153 height 13
type input "707703665174010"
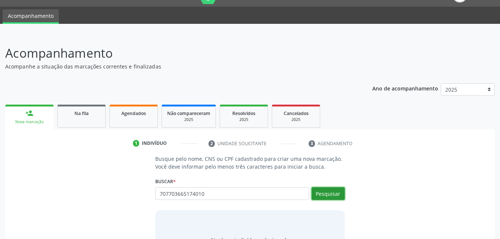
click at [343, 189] on button "Pesquisar" at bounding box center [328, 193] width 33 height 13
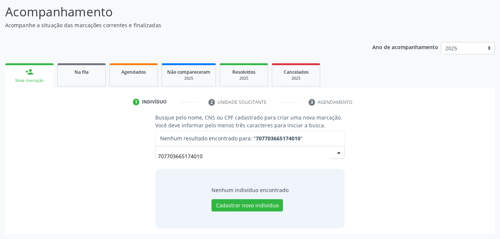
click at [323, 155] on input "707703665174010" at bounding box center [243, 156] width 171 height 15
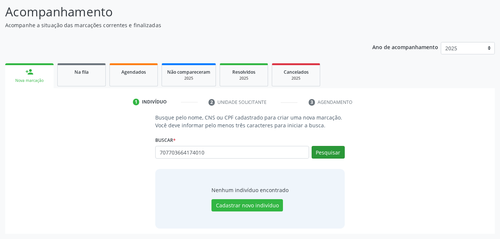
type input "707703664174010"
click at [323, 155] on button "Pesquisar" at bounding box center [328, 152] width 33 height 13
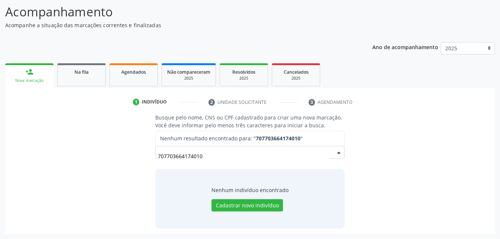
click at [309, 159] on input "707703664174010" at bounding box center [243, 156] width 171 height 15
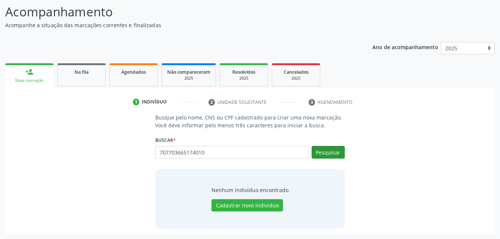
type input "707703665174010"
click at [340, 155] on button "Pesquisar" at bounding box center [328, 152] width 33 height 13
type input "707703665174010"
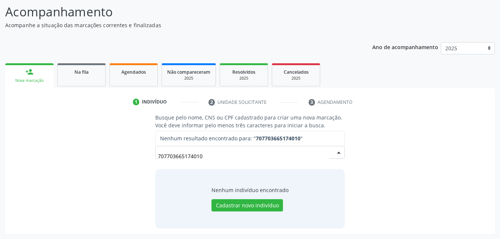
click at [254, 149] on input "707703665174010" at bounding box center [243, 156] width 171 height 15
click at [168, 160] on input "707703665174010" at bounding box center [243, 156] width 171 height 15
click at [218, 153] on input "707703665174010" at bounding box center [243, 156] width 171 height 15
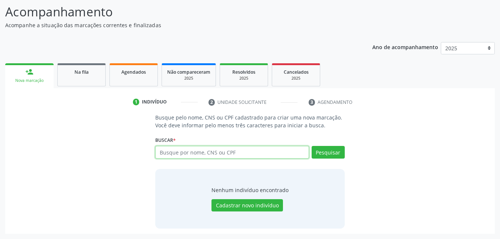
click at [200, 153] on input "text" at bounding box center [231, 152] width 153 height 13
paste input "898006410515555"
type input "898006410515555"
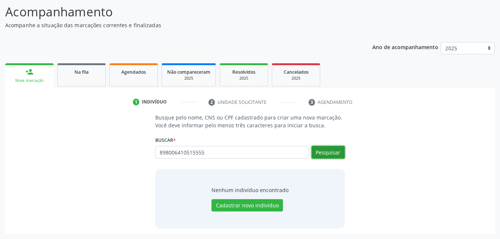
click at [332, 157] on button "Pesquisar" at bounding box center [328, 152] width 33 height 13
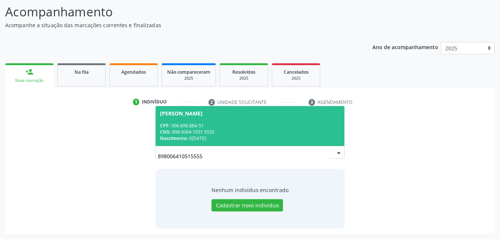
click at [298, 132] on div "CNS: 898 0064 1051 5555" at bounding box center [249, 132] width 179 height 6
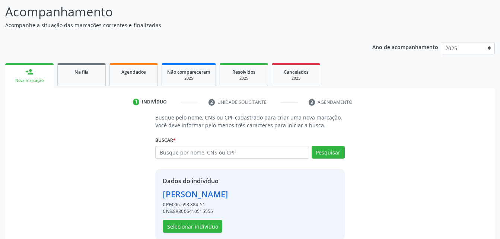
scroll to position [70, 0]
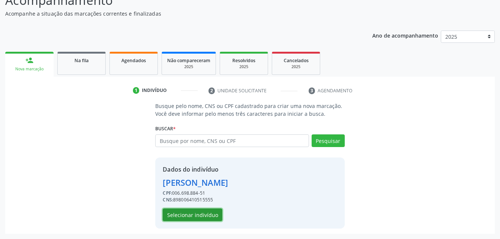
click at [208, 212] on button "Selecionar indivíduo" at bounding box center [193, 214] width 60 height 13
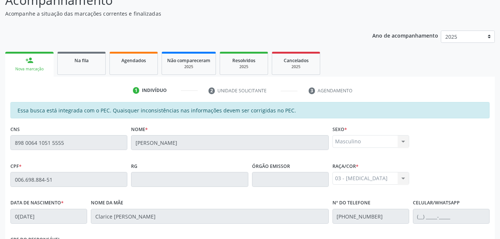
scroll to position [197, 0]
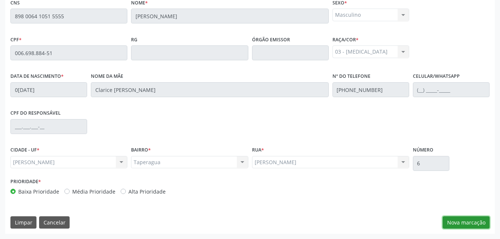
click at [461, 227] on button "Nova marcação" at bounding box center [466, 222] width 47 height 13
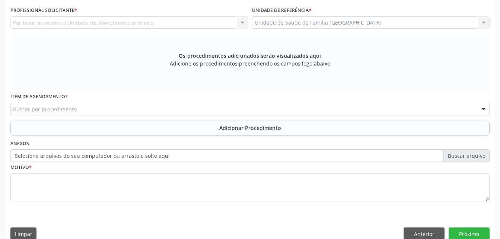
scroll to position [122, 0]
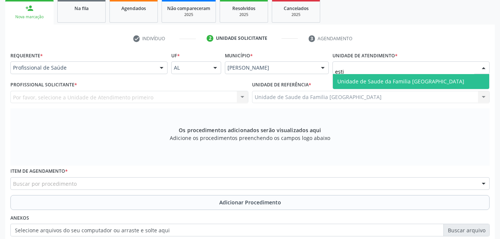
type input "estiv"
click at [392, 77] on span "Unidade de Saude da Familia [GEOGRAPHIC_DATA]" at bounding box center [411, 81] width 156 height 15
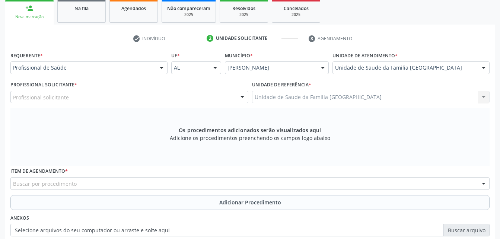
click at [171, 97] on div "Profissional solicitante" at bounding box center [129, 97] width 238 height 13
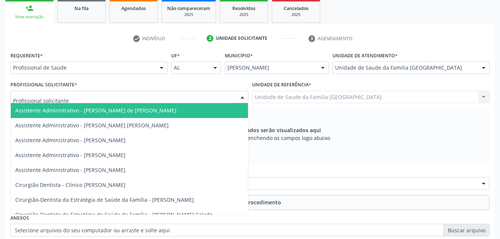
type input "r"
click at [153, 64] on div "Profissional de Saúde" at bounding box center [88, 67] width 157 height 13
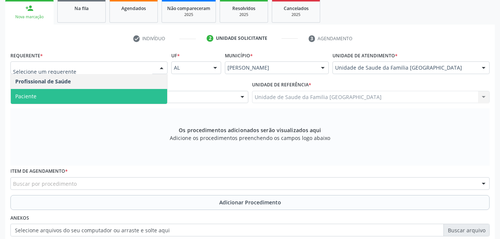
click at [141, 92] on span "Paciente" at bounding box center [89, 96] width 156 height 15
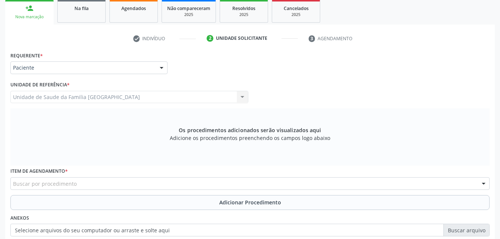
scroll to position [197, 0]
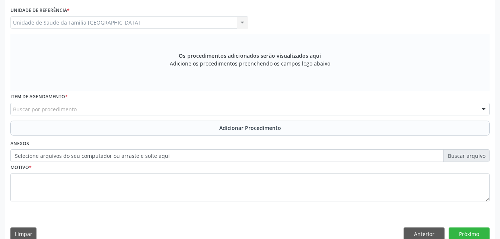
click at [187, 111] on div "Buscar por procedimento" at bounding box center [249, 109] width 479 height 13
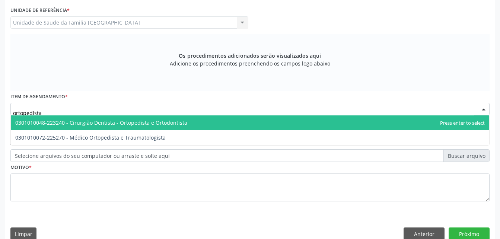
click at [188, 120] on span "0301010048-223240 - Cirurgião Dentista - Ortopedista e Ortodontista" at bounding box center [250, 122] width 478 height 15
type input "ortopedista"
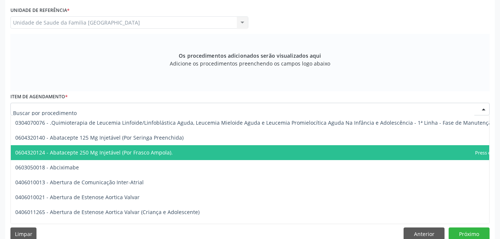
click at [206, 110] on input "text" at bounding box center [243, 112] width 461 height 15
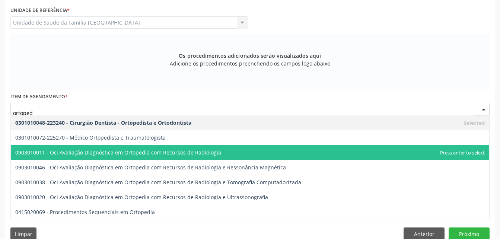
type input "ortopedi"
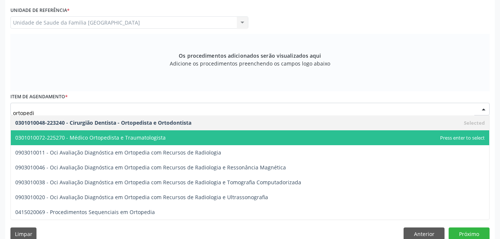
click at [200, 134] on span "0301010072-225270 - Médico Ortopedista e Traumatologista" at bounding box center [250, 137] width 478 height 15
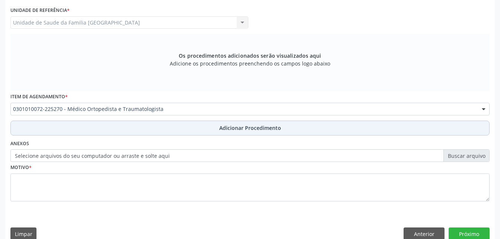
click at [201, 130] on button "Adicionar Procedimento" at bounding box center [249, 128] width 479 height 15
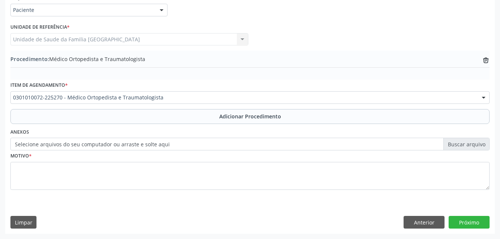
scroll to position [180, 0]
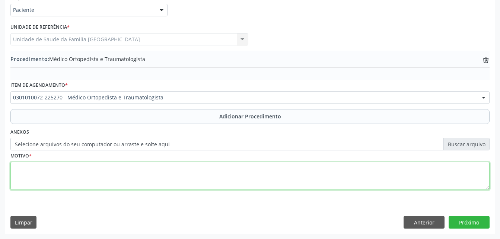
click at [201, 181] on textarea at bounding box center [249, 176] width 479 height 28
type textarea "pé torto"
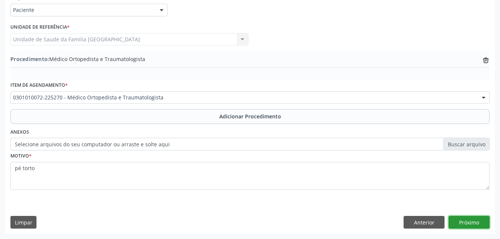
click at [474, 226] on button "Próximo" at bounding box center [469, 222] width 41 height 13
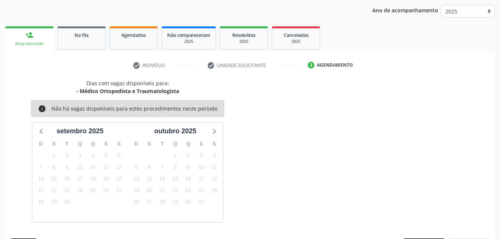
scroll to position [117, 0]
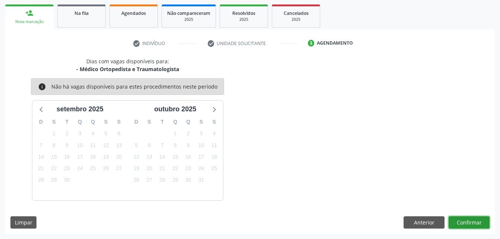
click at [474, 226] on button "Confirmar" at bounding box center [469, 222] width 41 height 13
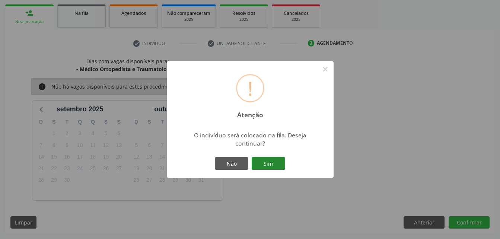
click at [268, 160] on button "Sim" at bounding box center [269, 163] width 34 height 13
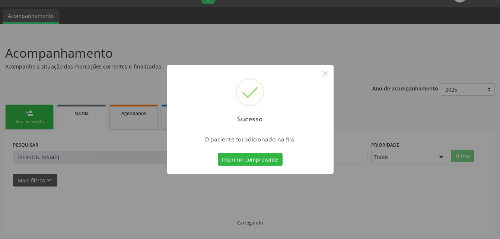
scroll to position [17, 0]
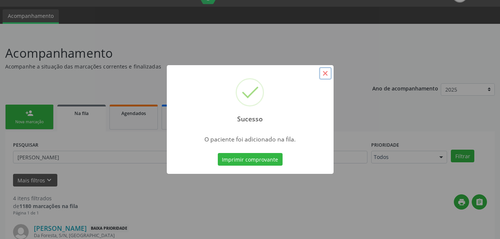
click at [328, 77] on button "×" at bounding box center [325, 73] width 13 height 13
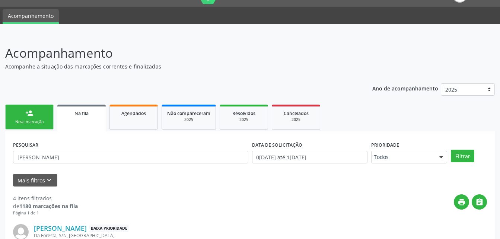
click at [46, 125] on div "Nova marcação" at bounding box center [29, 122] width 37 height 6
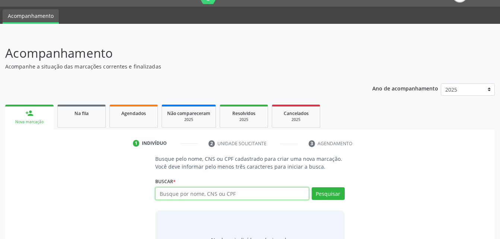
click at [216, 197] on input "text" at bounding box center [231, 193] width 153 height 13
type input "7"
type input "700509555747652"
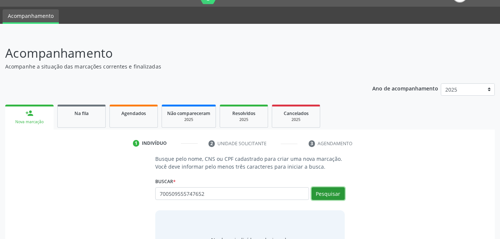
click at [315, 195] on button "Pesquisar" at bounding box center [328, 193] width 33 height 13
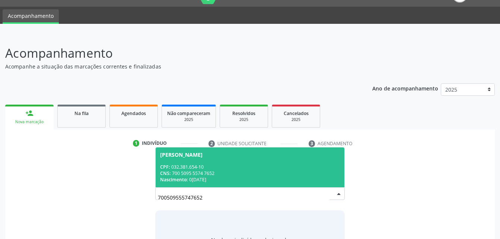
click at [251, 163] on span "Josenildo dos Santos CPF: 032.381.654-10 CNS: 700 5095 5574 7652 Nascimento: 09…" at bounding box center [250, 167] width 188 height 40
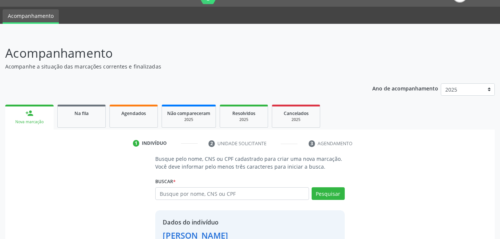
scroll to position [70, 0]
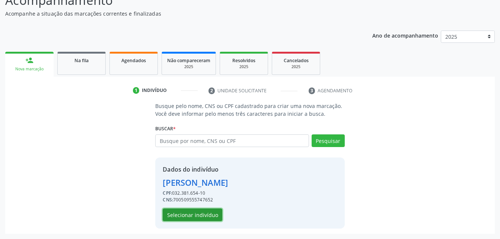
click at [195, 214] on button "Selecionar indivíduo" at bounding box center [193, 214] width 60 height 13
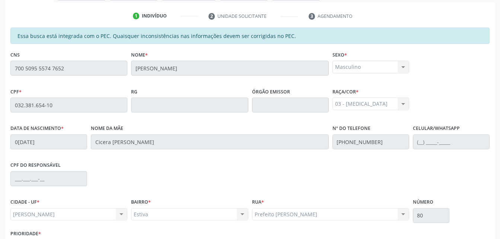
scroll to position [197, 0]
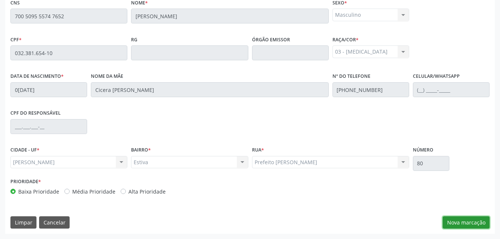
click at [456, 222] on button "Nova marcação" at bounding box center [466, 222] width 47 height 13
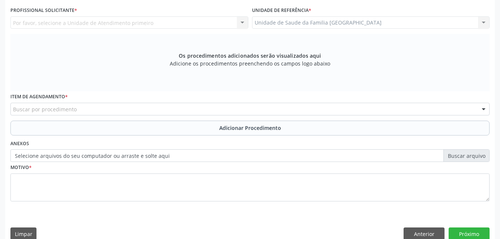
scroll to position [159, 0]
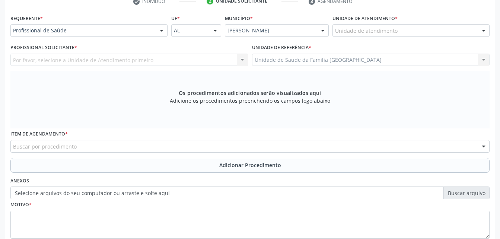
click at [363, 23] on label "Unidade de atendimento *" at bounding box center [364, 19] width 65 height 12
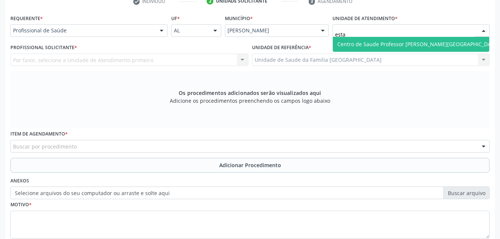
type input "estac"
click at [378, 44] on span "Centro de Saude Professor [PERSON_NAME][GEOGRAPHIC_DATA]" at bounding box center [418, 44] width 162 height 7
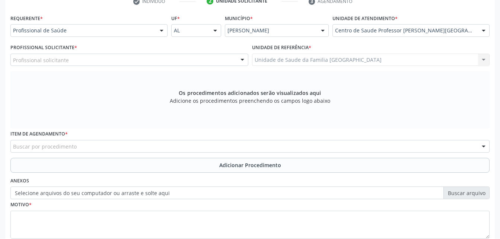
click at [207, 58] on div "Profissional solicitante" at bounding box center [129, 60] width 238 height 13
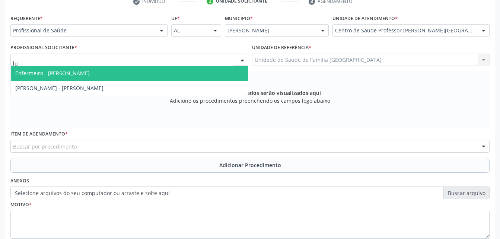
type input "lua"
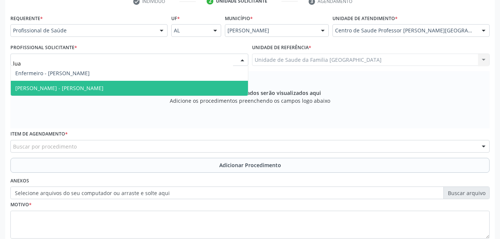
click at [197, 86] on span "[PERSON_NAME] - [PERSON_NAME]" at bounding box center [129, 88] width 237 height 15
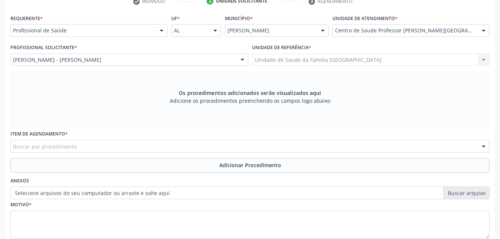
scroll to position [208, 0]
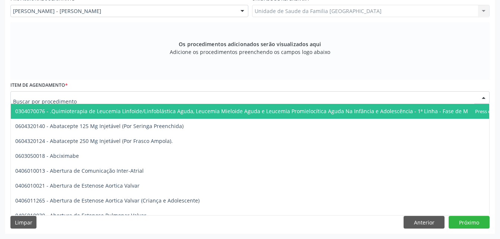
click at [150, 92] on div at bounding box center [249, 97] width 479 height 13
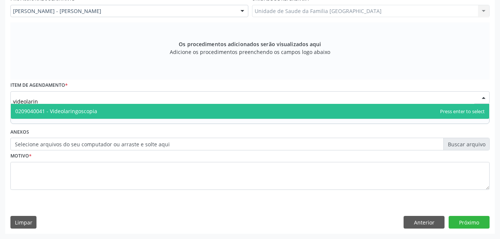
type input "videolaring"
click at [178, 112] on span "0209040041 - Videolaringoscopia" at bounding box center [250, 111] width 478 height 15
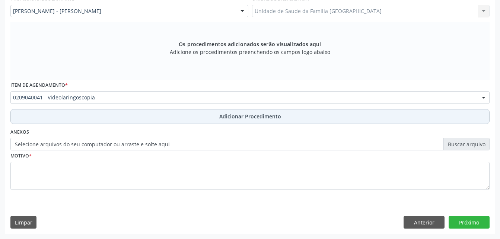
click at [178, 116] on button "Adicionar Procedimento" at bounding box center [249, 116] width 479 height 15
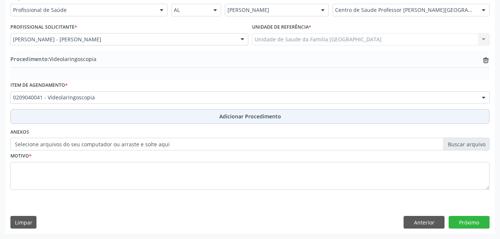
scroll to position [180, 0]
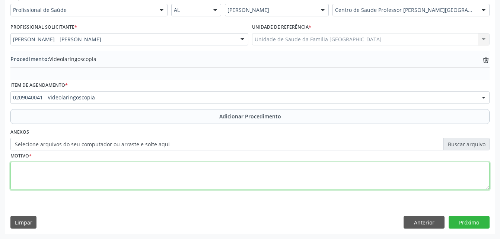
click at [181, 181] on textarea at bounding box center [249, 176] width 479 height 28
type textarea "falha na voz"
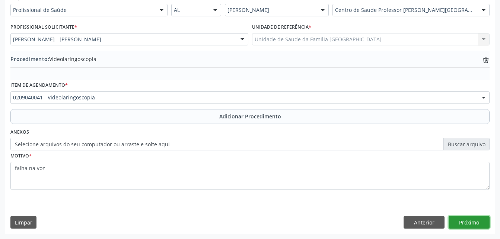
click at [485, 219] on button "Próximo" at bounding box center [469, 222] width 41 height 13
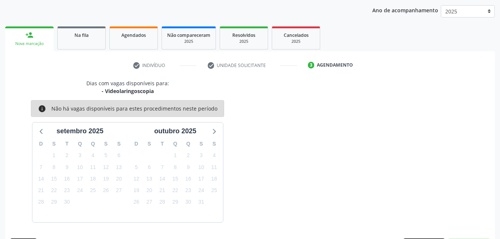
scroll to position [117, 0]
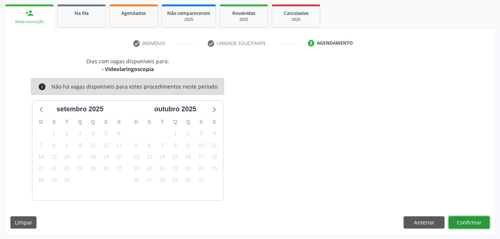
click at [486, 219] on button "Confirmar" at bounding box center [469, 222] width 41 height 13
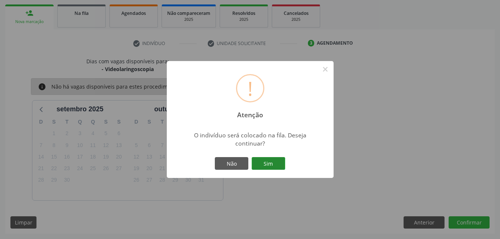
click at [263, 164] on button "Sim" at bounding box center [269, 163] width 34 height 13
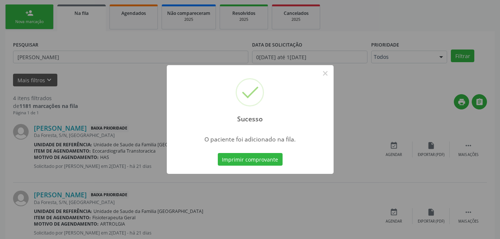
scroll to position [17, 0]
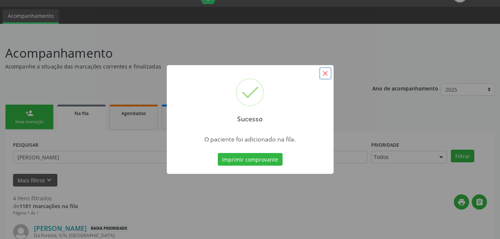
click at [324, 74] on button "×" at bounding box center [325, 73] width 13 height 13
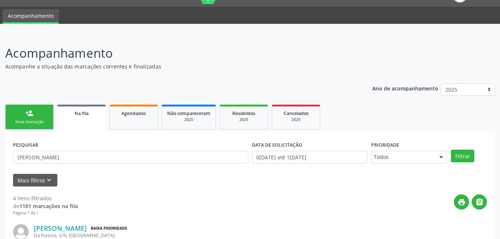
drag, startPoint x: 26, startPoint y: 114, endPoint x: 63, endPoint y: 124, distance: 38.9
click at [26, 114] on div "person_add" at bounding box center [29, 113] width 8 height 8
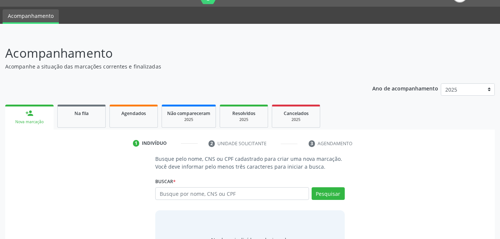
scroll to position [54, 0]
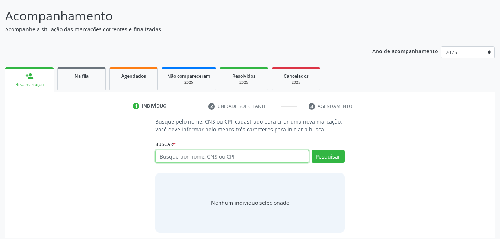
click at [178, 155] on input "text" at bounding box center [231, 156] width 153 height 13
type input "704509335684417"
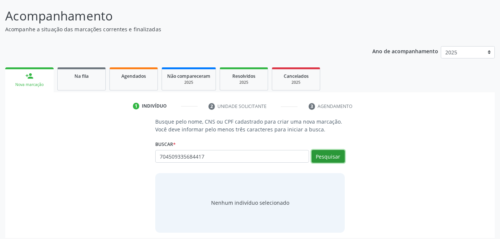
click at [313, 159] on button "Pesquisar" at bounding box center [328, 156] width 33 height 13
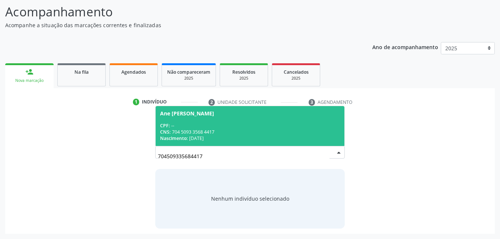
click at [291, 120] on span "Ane Beatriz Alexandre Souto Barros CPF: -- CNS: 704 5093 3568 4417 Nascimento: …" at bounding box center [250, 126] width 188 height 40
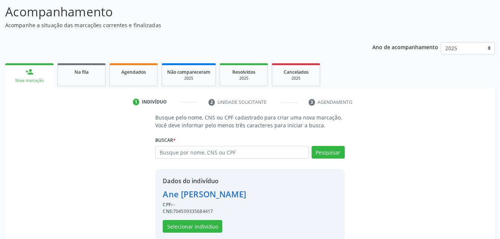
scroll to position [70, 0]
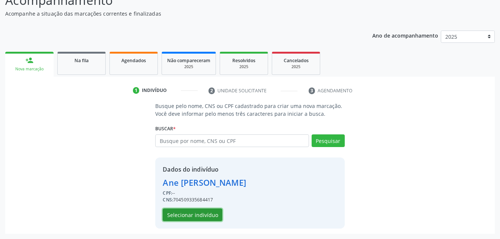
click at [209, 220] on button "Selecionar indivíduo" at bounding box center [193, 214] width 60 height 13
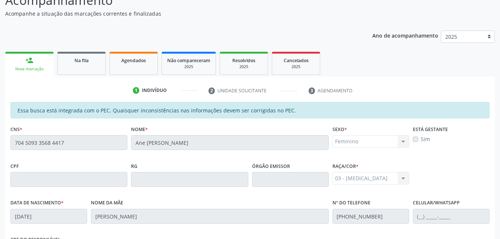
scroll to position [197, 0]
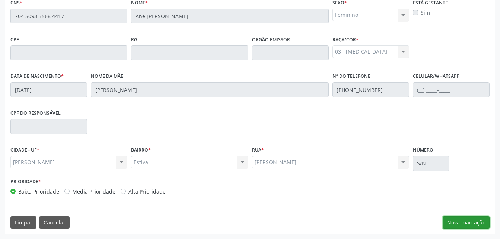
click at [454, 216] on button "Nova marcação" at bounding box center [466, 222] width 47 height 13
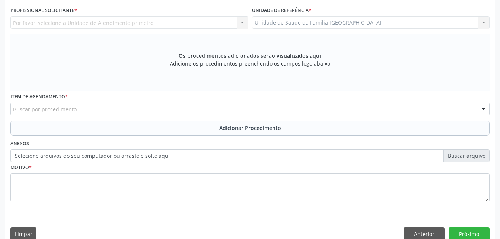
scroll to position [85, 0]
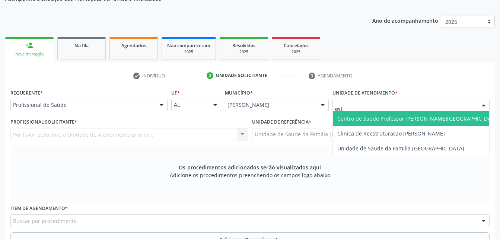
type input "esti"
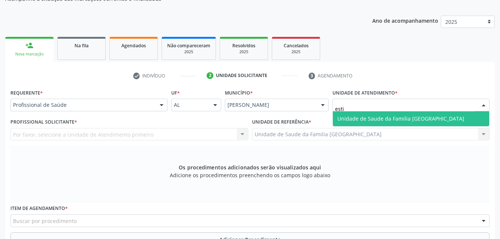
click at [399, 116] on span "Unidade de Saude da Familia [GEOGRAPHIC_DATA]" at bounding box center [400, 118] width 127 height 7
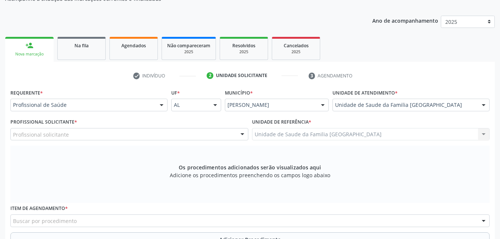
scroll to position [122, 0]
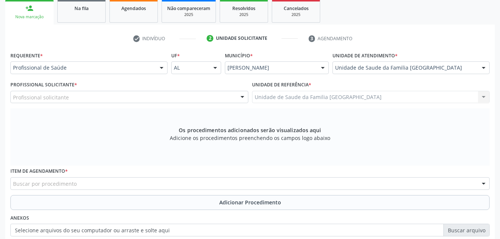
click at [186, 100] on div "Profissional solicitante" at bounding box center [129, 97] width 238 height 13
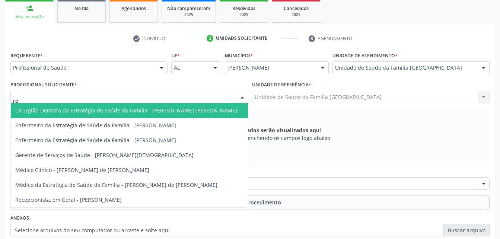
type input "rod"
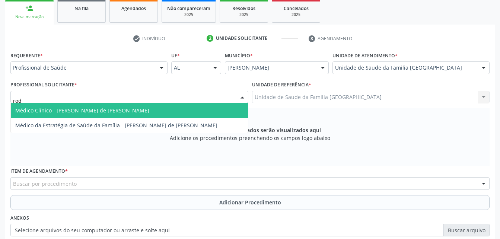
click at [185, 112] on span "Médico Clínico - [PERSON_NAME] de [PERSON_NAME]" at bounding box center [129, 110] width 237 height 15
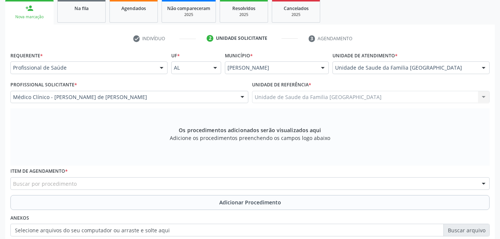
click at [172, 182] on div "Buscar por procedimento" at bounding box center [249, 183] width 479 height 13
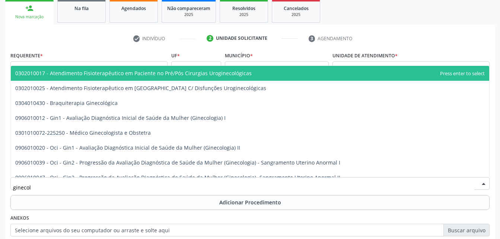
type input "ginecolo"
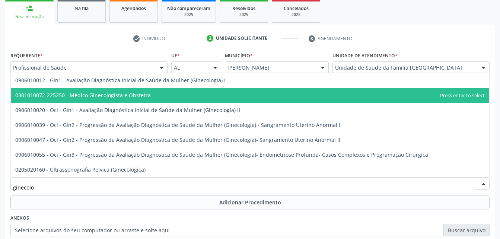
click at [178, 95] on span "0301010072-225250 - Médico Ginecologista e Obstetra" at bounding box center [250, 95] width 478 height 15
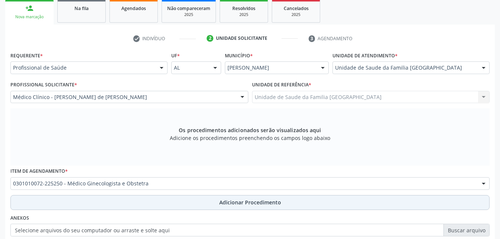
click at [208, 199] on button "Adicionar Procedimento" at bounding box center [249, 202] width 479 height 15
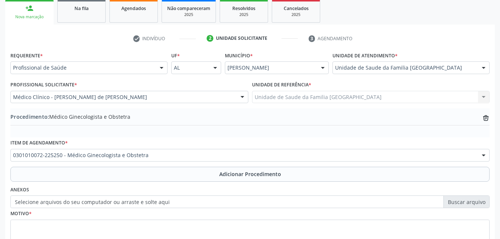
scroll to position [180, 0]
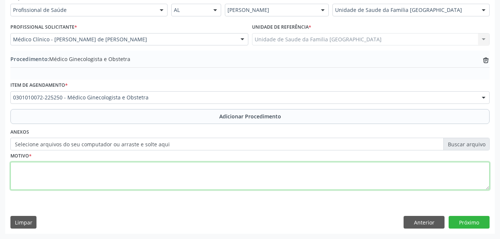
click at [219, 183] on textarea at bounding box center [249, 176] width 479 height 28
type textarea "dor abdominal e pelvica"
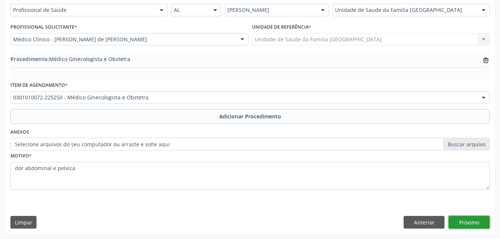
click at [482, 225] on button "Próximo" at bounding box center [469, 222] width 41 height 13
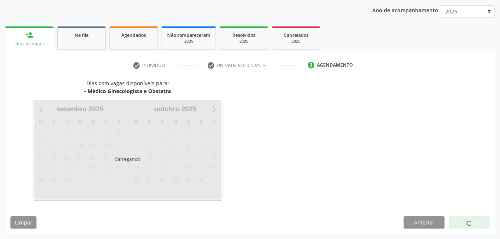
scroll to position [117, 0]
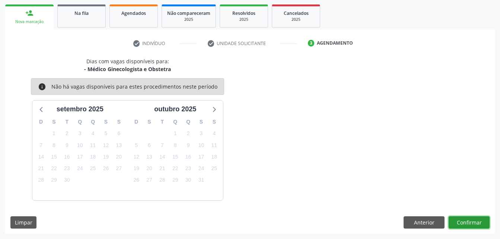
click at [482, 225] on button "Confirmar" at bounding box center [469, 222] width 41 height 13
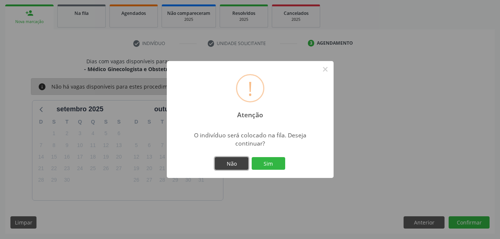
click at [236, 166] on button "Não" at bounding box center [232, 163] width 34 height 13
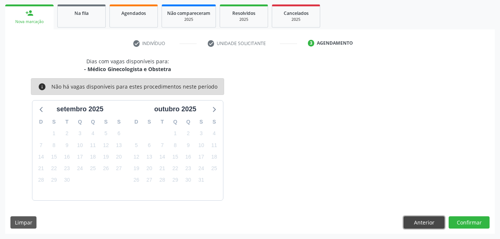
click at [427, 220] on button "Anterior" at bounding box center [424, 222] width 41 height 13
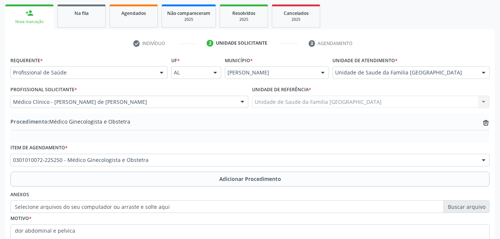
scroll to position [180, 0]
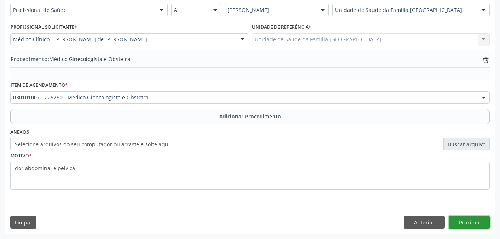
click at [484, 223] on button "Próximo" at bounding box center [469, 222] width 41 height 13
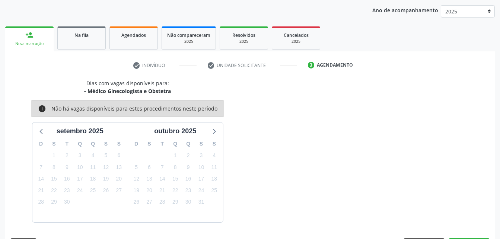
scroll to position [117, 0]
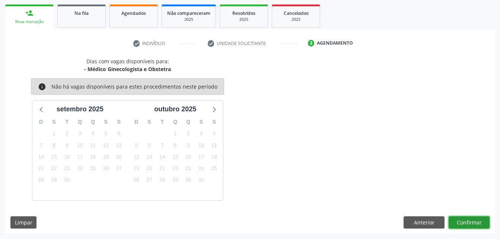
click at [466, 223] on button "Confirmar" at bounding box center [469, 222] width 41 height 13
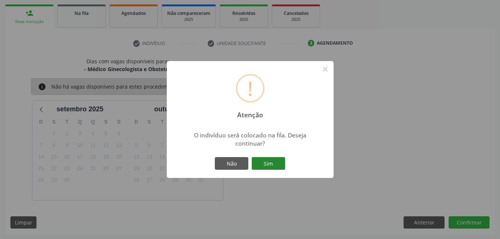
click at [274, 162] on button "Sim" at bounding box center [269, 163] width 34 height 13
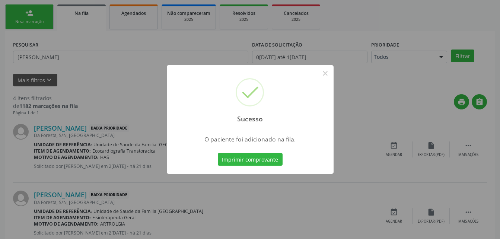
scroll to position [17, 0]
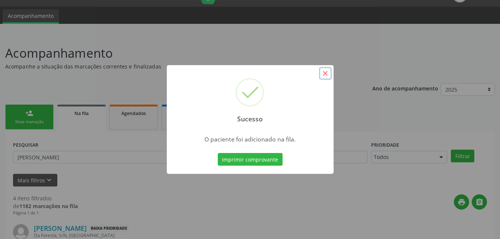
click at [322, 72] on button "×" at bounding box center [325, 73] width 13 height 13
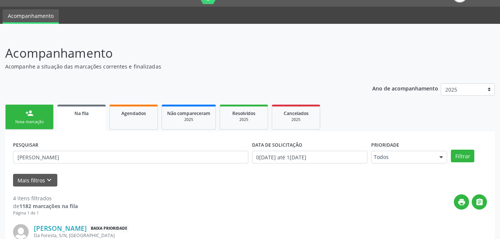
click at [34, 118] on link "person_add Nova marcação" at bounding box center [29, 117] width 48 height 25
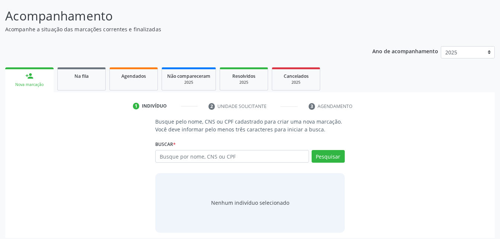
scroll to position [58, 0]
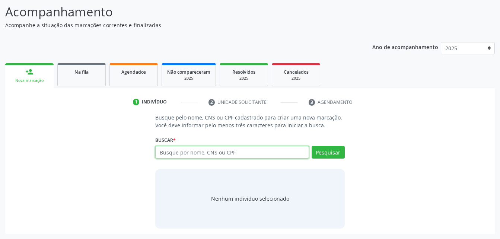
click at [174, 148] on input "text" at bounding box center [231, 152] width 153 height 13
type input "703206696707295"
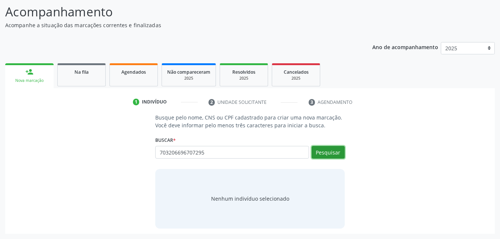
click at [329, 152] on button "Pesquisar" at bounding box center [328, 152] width 33 height 13
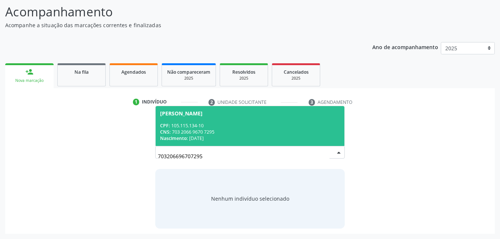
click at [285, 129] on div "CNS: 703 2066 9670 7295" at bounding box center [249, 132] width 179 height 6
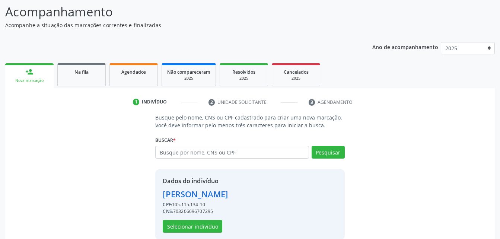
scroll to position [70, 0]
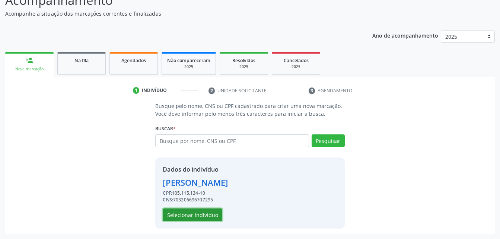
click at [208, 214] on button "Selecionar indivíduo" at bounding box center [193, 214] width 60 height 13
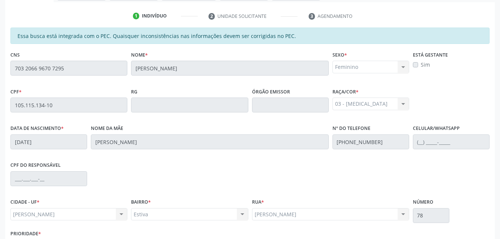
scroll to position [197, 0]
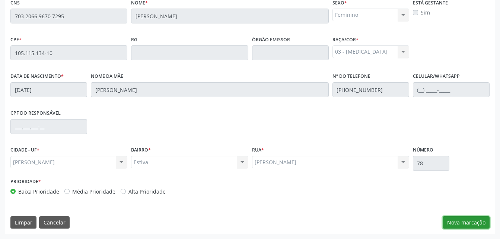
drag, startPoint x: 474, startPoint y: 225, endPoint x: 469, endPoint y: 221, distance: 6.1
click at [473, 224] on button "Nova marcação" at bounding box center [466, 222] width 47 height 13
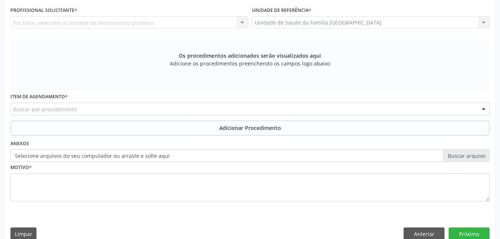
scroll to position [122, 0]
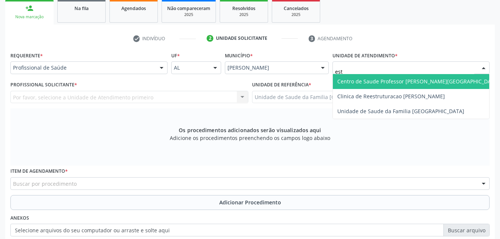
type input "esti"
click at [369, 82] on span "Unidade de Saude da Familia [GEOGRAPHIC_DATA]" at bounding box center [400, 81] width 127 height 7
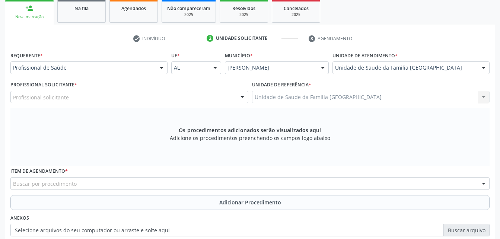
click at [140, 95] on div "Profissional solicitante" at bounding box center [129, 97] width 238 height 13
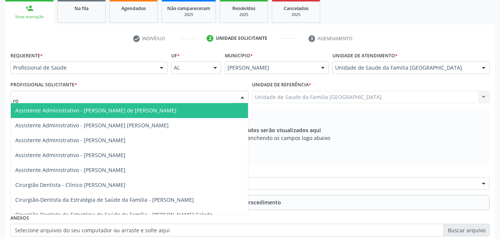
type input "rod"
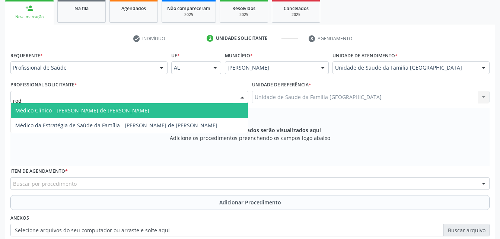
click at [140, 105] on span "Médico Clínico - [PERSON_NAME] de [PERSON_NAME]" at bounding box center [129, 110] width 237 height 15
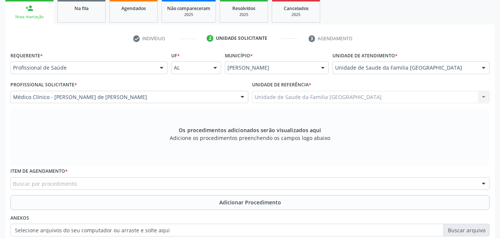
click at [150, 179] on div "Buscar por procedimento" at bounding box center [249, 183] width 479 height 13
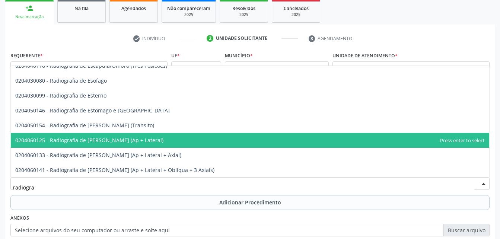
scroll to position [596, 0]
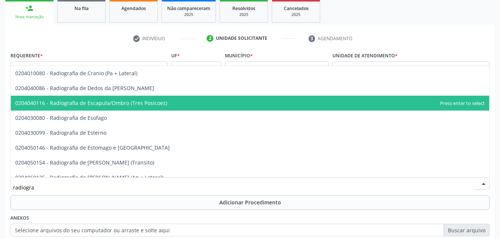
click at [173, 105] on span "0204040116 - Radiografia de Escapula/Ombro (Tres Posicoes)" at bounding box center [250, 103] width 478 height 15
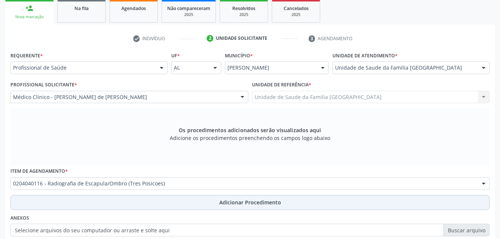
click at [182, 200] on button "Adicionar Procedimento" at bounding box center [249, 202] width 479 height 15
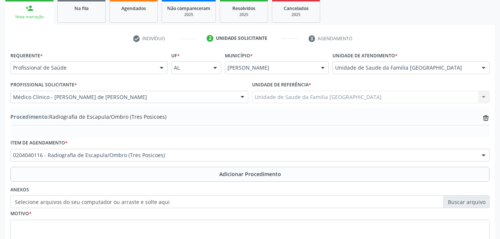
scroll to position [159, 0]
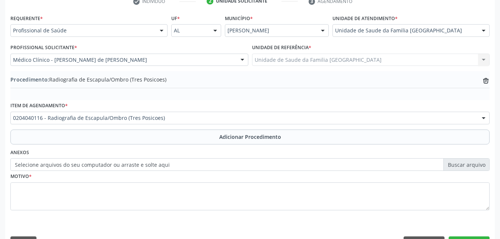
click at [175, 113] on div "0204040116 - Radiografia de Escapula/Ombro (Tres Posicoes)" at bounding box center [249, 118] width 479 height 13
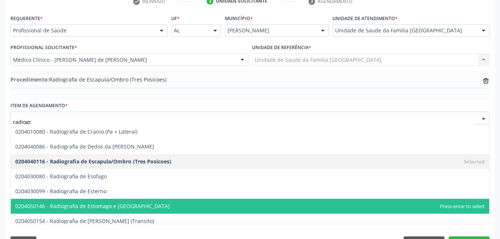
type input "radiogra"
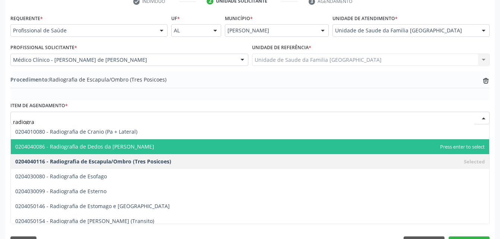
scroll to position [670, 0]
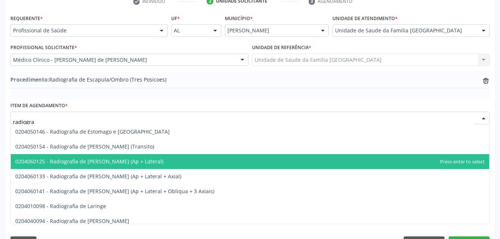
click at [165, 159] on span "0204060125 - Radiografia de [PERSON_NAME] (Ap + Lateral)" at bounding box center [250, 161] width 478 height 15
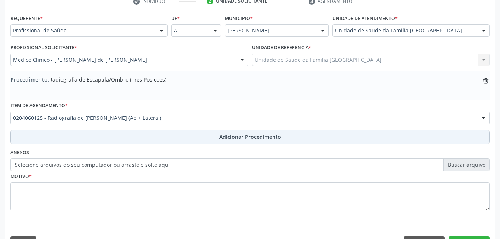
click at [188, 133] on button "Adicionar Procedimento" at bounding box center [249, 137] width 479 height 15
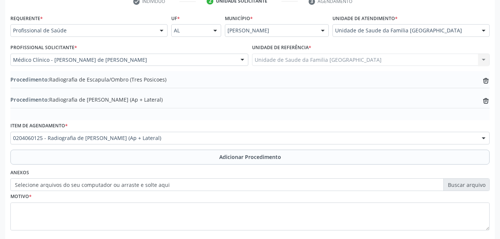
scroll to position [200, 0]
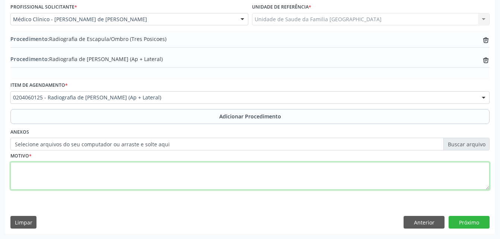
click at [184, 176] on textarea at bounding box center [249, 176] width 479 height 28
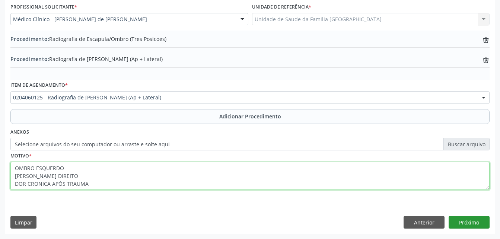
type textarea "OMBRO ESQUERDO JOELHO DIREITO DOR CRONICA APÓS TRAUMA"
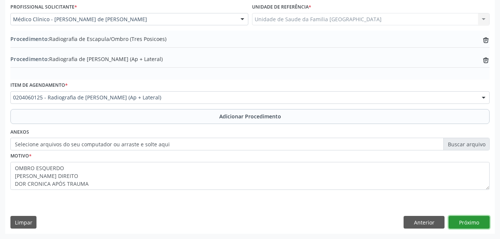
click at [466, 217] on button "Próximo" at bounding box center [469, 222] width 41 height 13
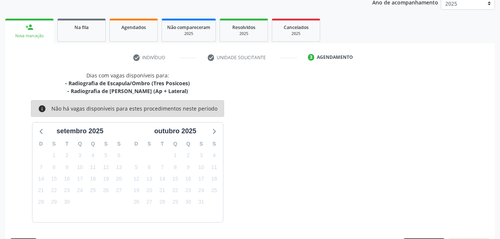
scroll to position [125, 0]
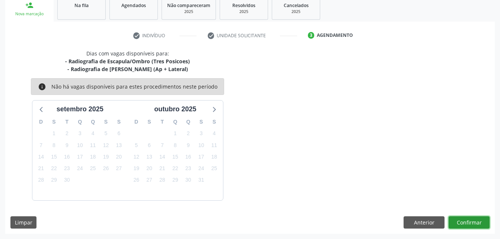
click at [466, 217] on button "Confirmar" at bounding box center [469, 222] width 41 height 13
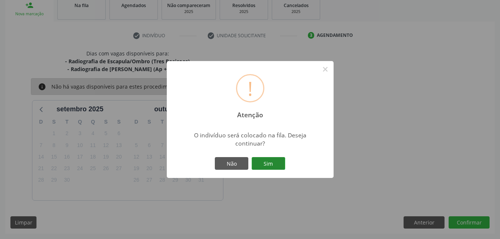
click at [278, 164] on button "Sim" at bounding box center [269, 163] width 34 height 13
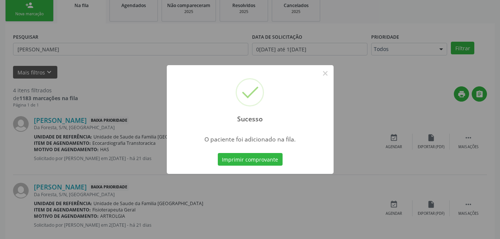
scroll to position [17, 0]
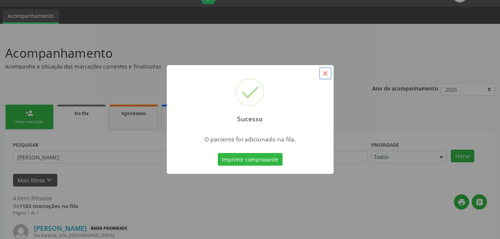
click at [329, 76] on button "×" at bounding box center [325, 73] width 13 height 13
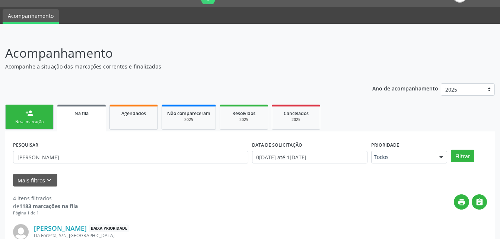
click at [22, 123] on div "Nova marcação" at bounding box center [29, 122] width 37 height 6
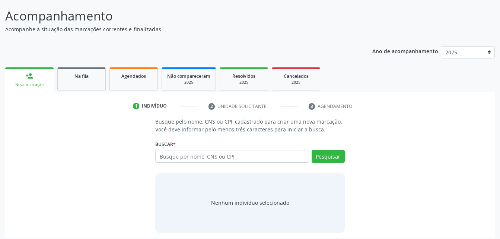
scroll to position [58, 0]
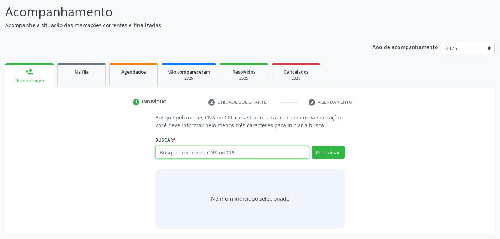
click at [198, 151] on input "text" at bounding box center [231, 152] width 153 height 13
type input "10511134410"
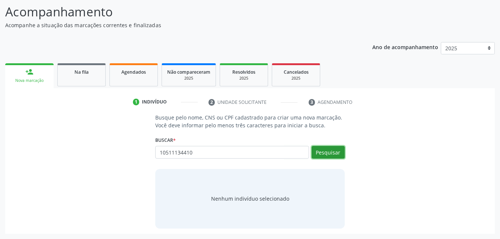
click at [329, 150] on button "Pesquisar" at bounding box center [328, 152] width 33 height 13
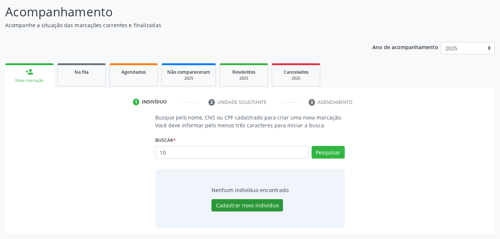
type input "1"
type input "10511513410"
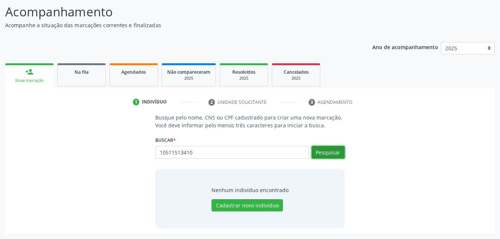
click at [331, 151] on button "Pesquisar" at bounding box center [328, 152] width 33 height 13
type input "10511513410"
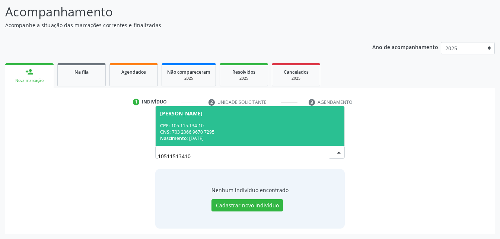
click at [279, 115] on div "Amanda de Souza Freitas" at bounding box center [249, 114] width 179 height 6
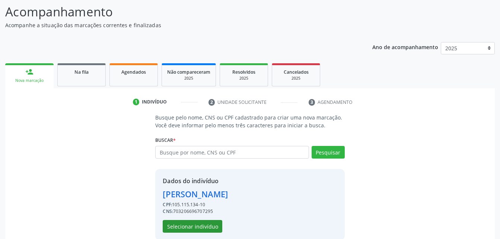
scroll to position [70, 0]
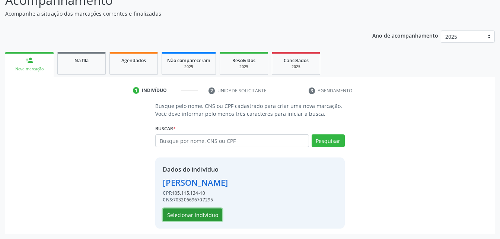
click at [201, 211] on button "Selecionar indivíduo" at bounding box center [193, 214] width 60 height 13
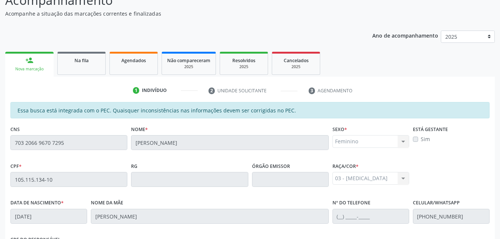
scroll to position [197, 0]
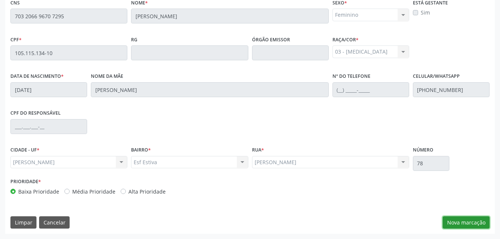
click at [474, 220] on button "Nova marcação" at bounding box center [466, 222] width 47 height 13
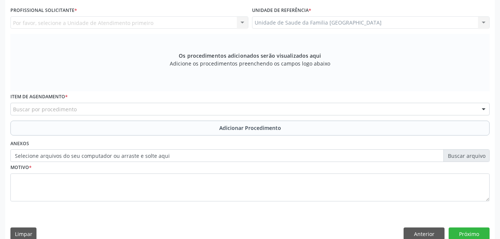
scroll to position [122, 0]
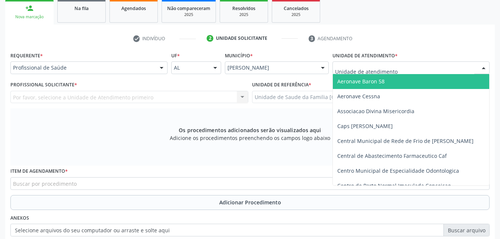
type input "S"
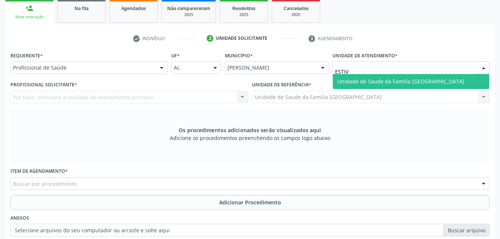
type input "ESTIVA"
click at [394, 81] on span "Unidade de Saude da Familia [GEOGRAPHIC_DATA]" at bounding box center [400, 81] width 127 height 7
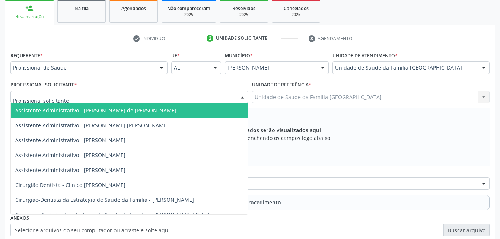
click at [214, 100] on div at bounding box center [129, 97] width 238 height 13
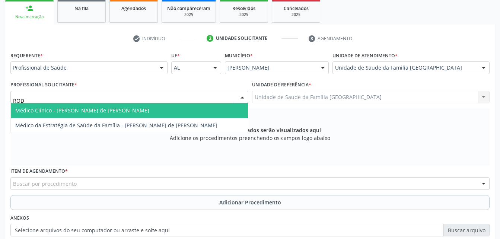
type input "RODR"
click at [216, 109] on span "Médico Clínico - [PERSON_NAME] de [PERSON_NAME]" at bounding box center [129, 110] width 237 height 15
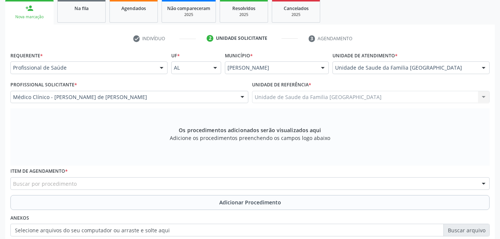
scroll to position [159, 0]
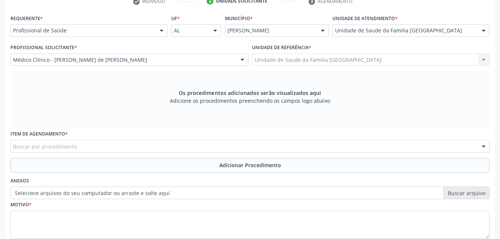
click at [199, 148] on div "Buscar por procedimento" at bounding box center [249, 146] width 479 height 13
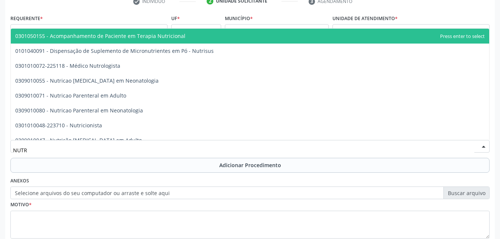
type input "NUTRI"
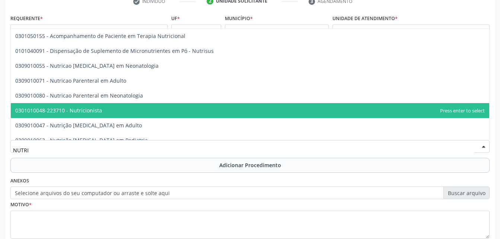
click at [179, 104] on span "0301010048-223710 - Nutricionista" at bounding box center [250, 110] width 478 height 15
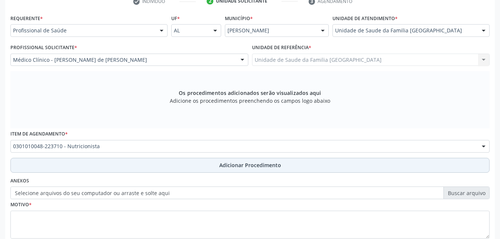
click at [201, 163] on button "Adicionar Procedimento" at bounding box center [249, 165] width 479 height 15
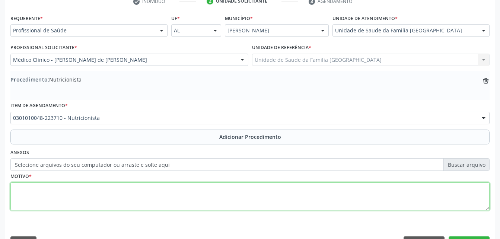
click at [238, 199] on textarea at bounding box center [249, 196] width 479 height 28
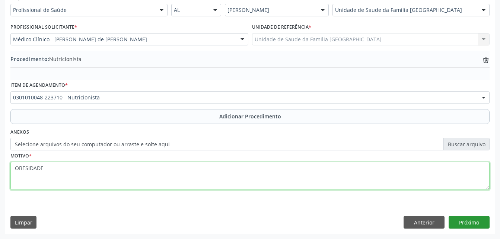
type textarea "OBESIDADE"
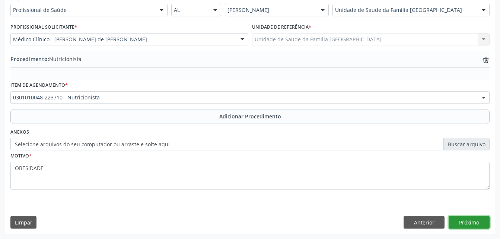
click at [480, 223] on button "Próximo" at bounding box center [469, 222] width 41 height 13
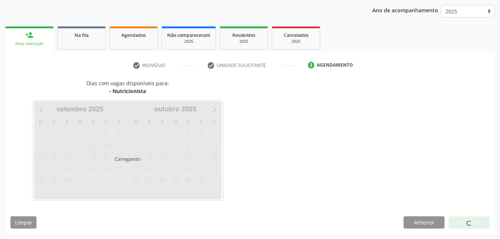
scroll to position [117, 0]
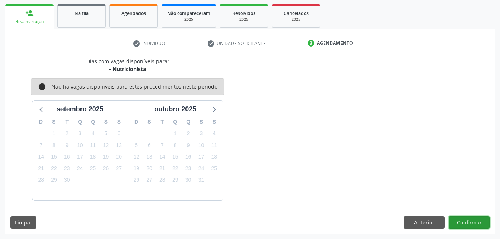
click at [466, 223] on button "Confirmar" at bounding box center [469, 222] width 41 height 13
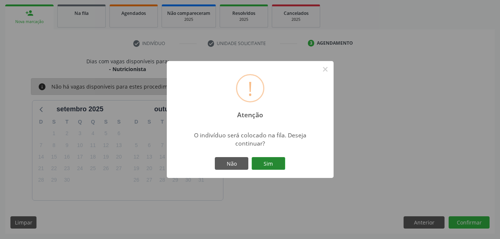
click at [281, 160] on button "Sim" at bounding box center [269, 163] width 34 height 13
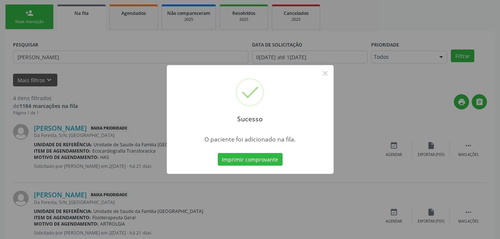
scroll to position [17, 0]
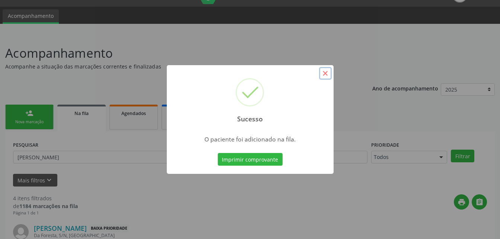
click at [324, 71] on button "×" at bounding box center [325, 73] width 13 height 13
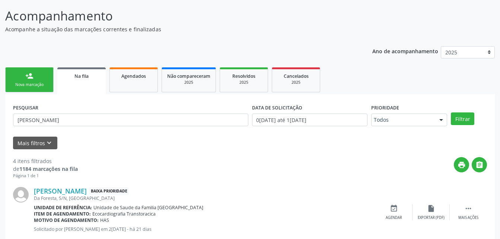
scroll to position [92, 0]
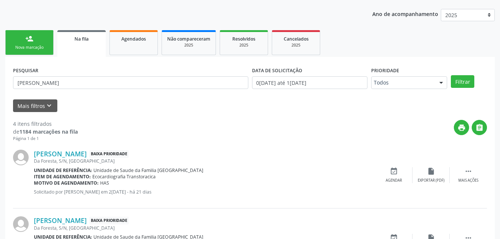
click at [29, 47] on div "Nova marcação" at bounding box center [29, 48] width 37 height 6
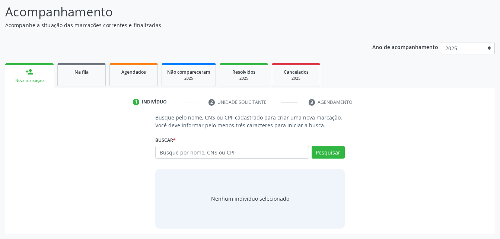
scroll to position [58, 0]
click at [181, 152] on input "text" at bounding box center [231, 152] width 153 height 13
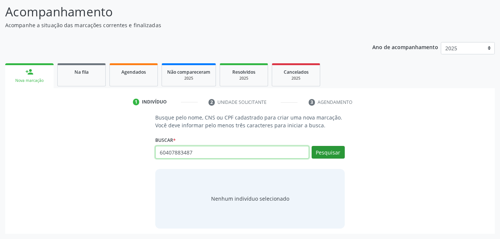
type input "60407883487"
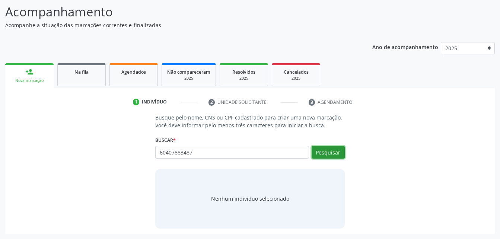
click at [339, 153] on button "Pesquisar" at bounding box center [328, 152] width 33 height 13
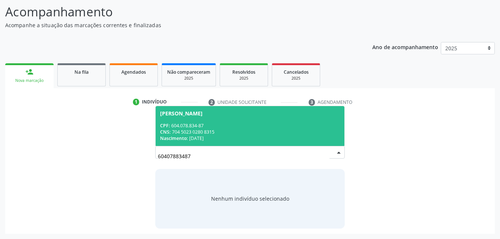
click at [285, 124] on div "CPF: 604.078.834-87" at bounding box center [249, 125] width 179 height 6
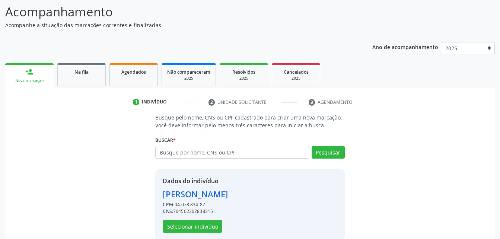
scroll to position [70, 0]
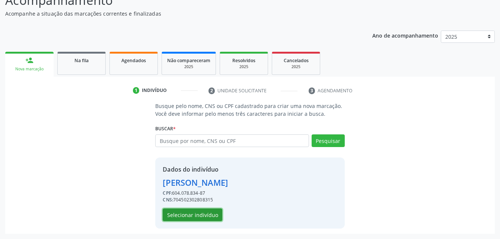
click at [202, 219] on button "Selecionar indivíduo" at bounding box center [193, 214] width 60 height 13
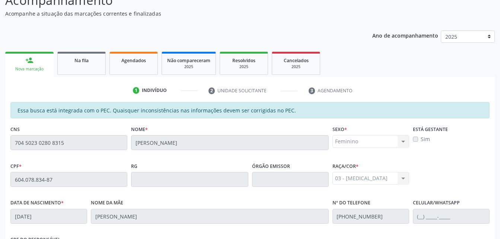
scroll to position [197, 0]
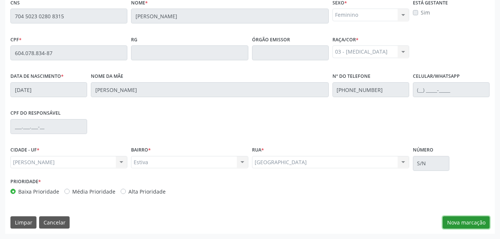
click at [471, 220] on button "Nova marcação" at bounding box center [466, 222] width 47 height 13
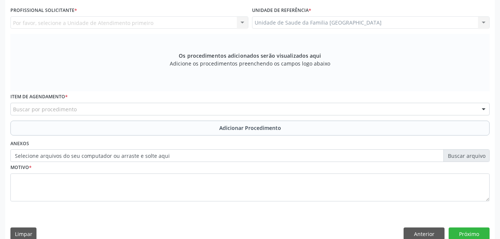
scroll to position [85, 0]
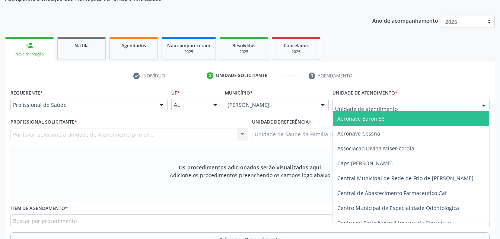
click at [396, 107] on div at bounding box center [410, 105] width 157 height 13
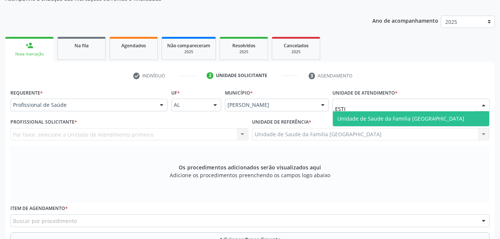
type input "ESTIV"
click at [400, 120] on span "Unidade de Saude da Familia [GEOGRAPHIC_DATA]" at bounding box center [400, 118] width 127 height 7
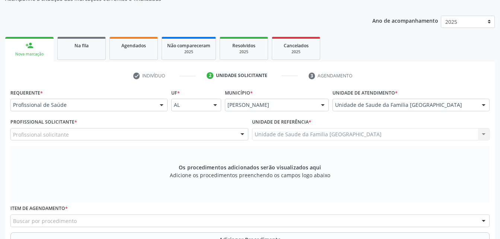
click at [189, 134] on div "Profissional solicitante" at bounding box center [129, 134] width 238 height 13
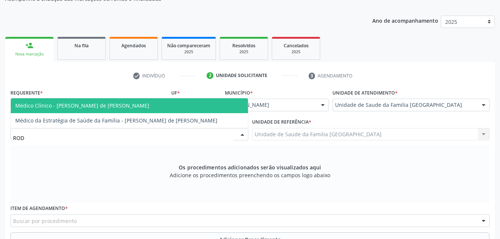
type input "RODR"
click at [184, 107] on span "Médico Clínico - [PERSON_NAME] de [PERSON_NAME]" at bounding box center [129, 105] width 237 height 15
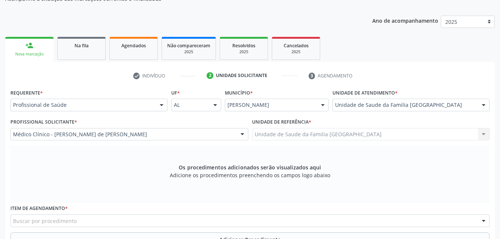
scroll to position [159, 0]
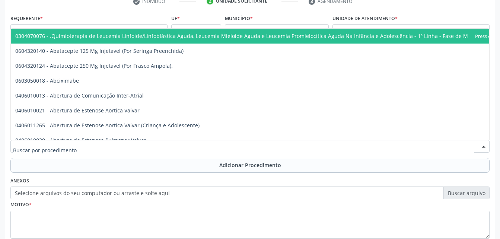
click at [159, 150] on div at bounding box center [249, 146] width 479 height 13
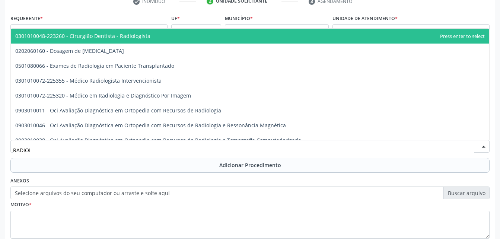
type input "RADIOLO"
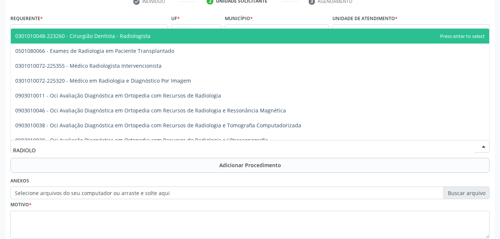
click at [161, 38] on span "0301010048-223260 - Cirurgião Dentista - Radiologista" at bounding box center [250, 36] width 478 height 15
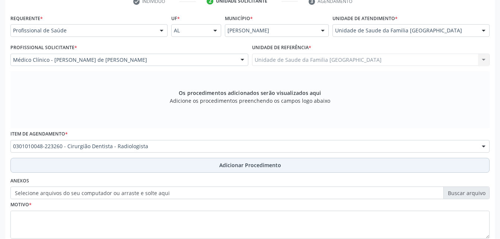
click at [210, 168] on button "Adicionar Procedimento" at bounding box center [249, 165] width 479 height 15
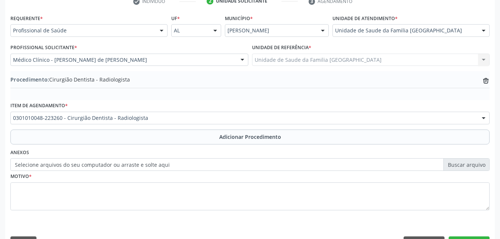
click at [197, 211] on fieldset "Motivo *" at bounding box center [249, 193] width 479 height 45
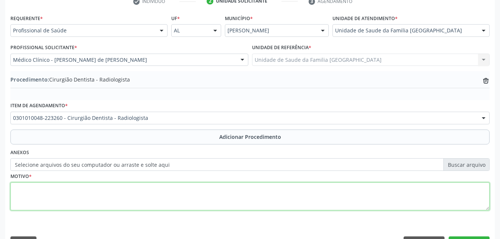
click at [190, 204] on textarea at bounding box center [249, 196] width 479 height 28
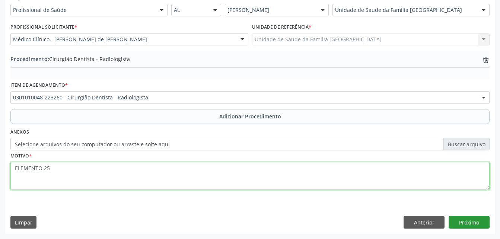
type textarea "ELEMENTO 25"
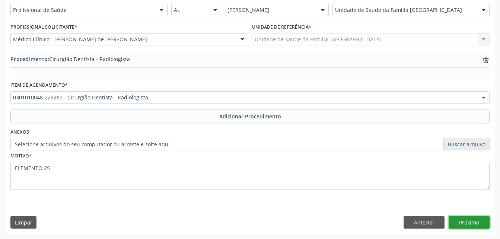
click at [480, 225] on button "Próximo" at bounding box center [469, 222] width 41 height 13
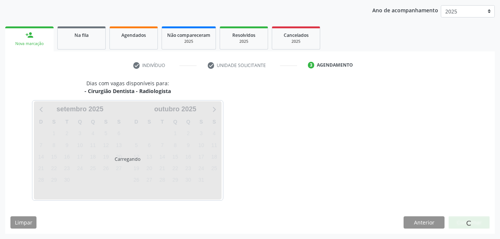
scroll to position [117, 0]
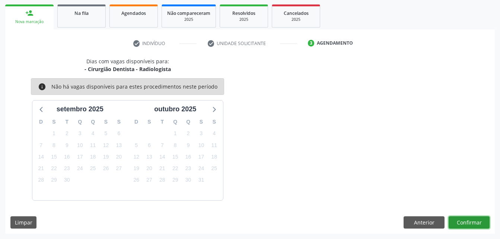
click at [480, 225] on button "Confirmar" at bounding box center [469, 222] width 41 height 13
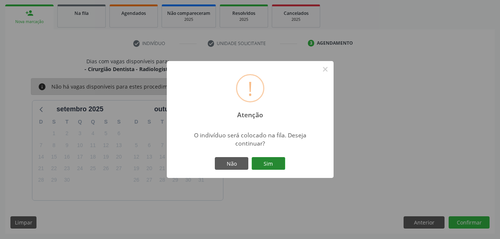
click at [273, 157] on button "Sim" at bounding box center [269, 163] width 34 height 13
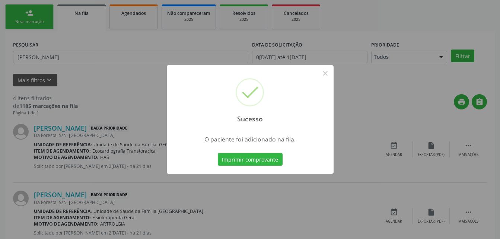
scroll to position [17, 0]
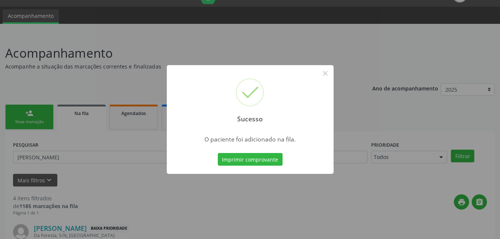
click at [40, 122] on div "Sucesso × O paciente foi adicionado na fila. Imprimir comprovante Cancel" at bounding box center [250, 119] width 500 height 239
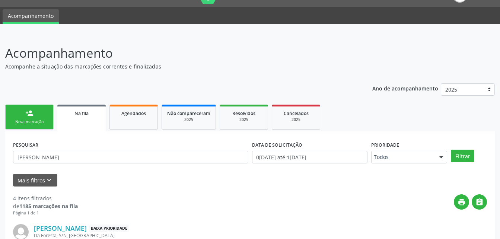
click at [47, 121] on div "Nova marcação" at bounding box center [29, 122] width 37 height 6
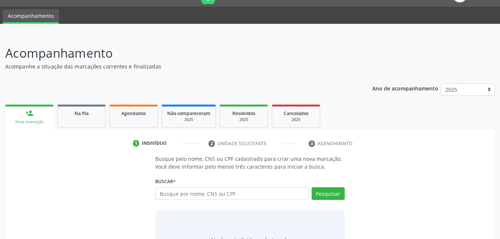
scroll to position [54, 0]
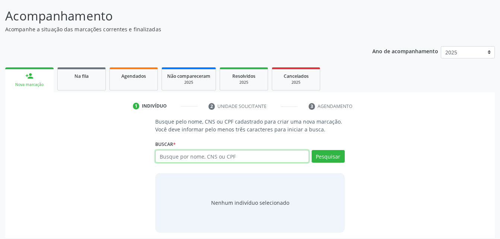
click at [169, 157] on input "text" at bounding box center [231, 156] width 153 height 13
type input "04786224499"
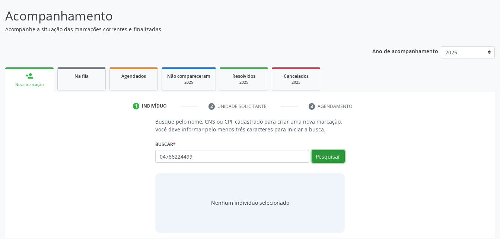
click at [321, 159] on button "Pesquisar" at bounding box center [328, 156] width 33 height 13
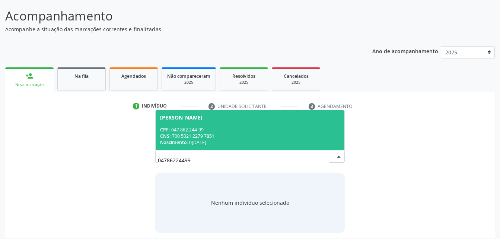
click at [245, 128] on div "CPF: 047.862.244-99" at bounding box center [249, 130] width 179 height 6
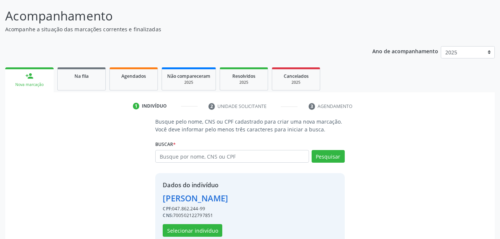
scroll to position [70, 0]
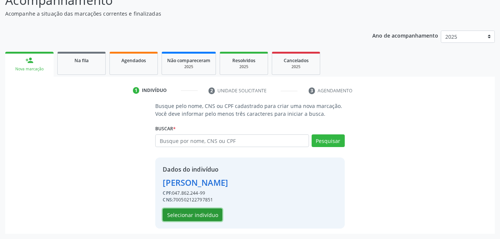
click at [210, 215] on button "Selecionar indivíduo" at bounding box center [193, 214] width 60 height 13
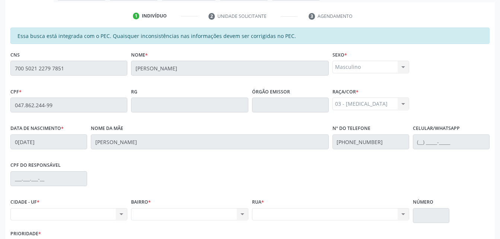
scroll to position [197, 0]
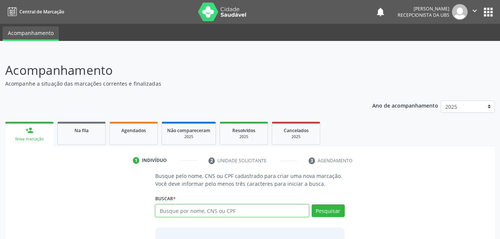
scroll to position [34, 0]
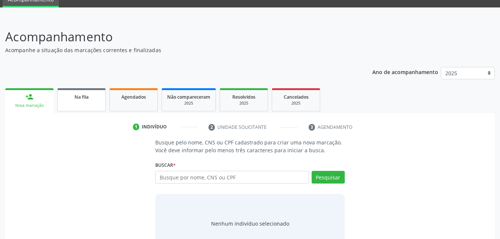
click at [91, 97] on div "Na fila" at bounding box center [81, 97] width 37 height 8
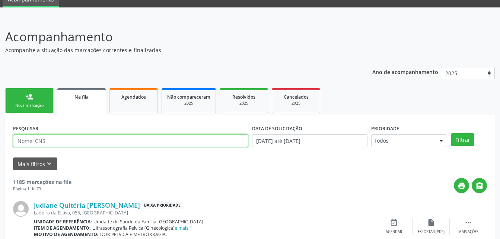
click at [122, 144] on input "text" at bounding box center [130, 140] width 235 height 13
type input "ROSANGELA ALVES DA SILVA"
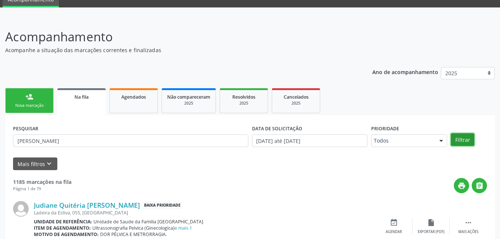
click at [461, 138] on button "Filtrar" at bounding box center [462, 139] width 23 height 13
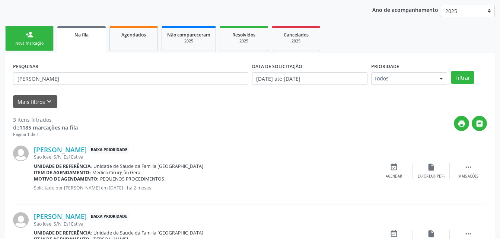
scroll to position [58, 0]
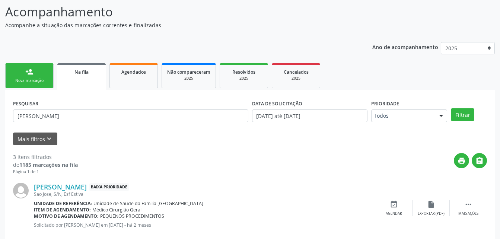
click at [44, 73] on link "person_add Nova marcação" at bounding box center [29, 75] width 48 height 25
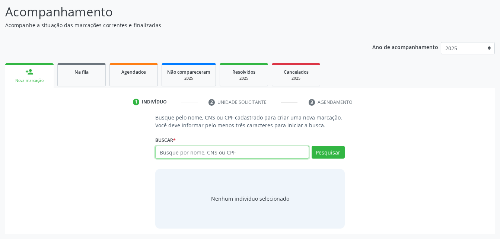
click at [163, 149] on input "text" at bounding box center [231, 152] width 153 height 13
click at [210, 153] on input "text" at bounding box center [231, 152] width 153 height 13
paste input "700502122797851"
type input "700502122797851"
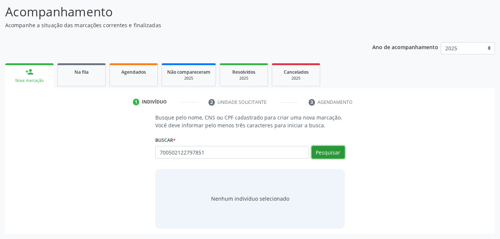
click at [335, 152] on button "Pesquisar" at bounding box center [328, 152] width 33 height 13
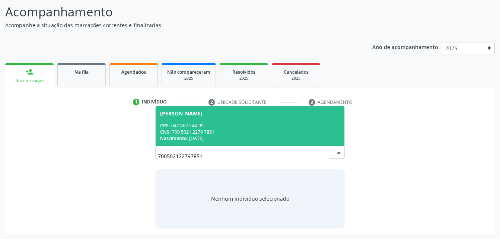
click at [245, 120] on span "Jose Claudenor da Silva CPF: 047.862.244-99 CNS: 700 5021 2279 7851 Nascimento:…" at bounding box center [250, 126] width 188 height 40
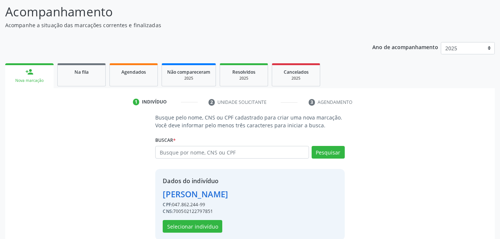
scroll to position [70, 0]
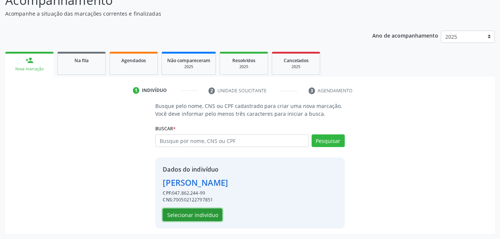
click at [185, 215] on button "Selecionar indivíduo" at bounding box center [193, 214] width 60 height 13
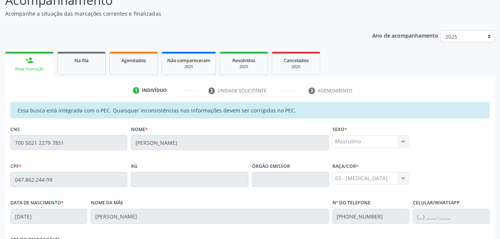
scroll to position [197, 0]
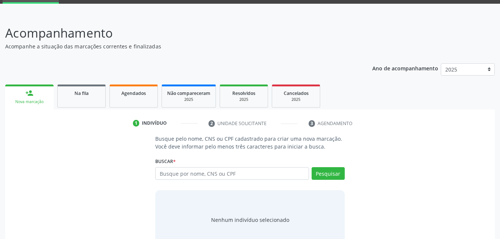
scroll to position [58, 0]
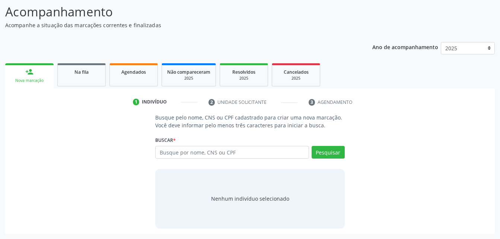
click at [189, 153] on input "text" at bounding box center [231, 152] width 153 height 13
type input "700502122797851"
click at [326, 150] on button "Pesquisar" at bounding box center [328, 152] width 33 height 13
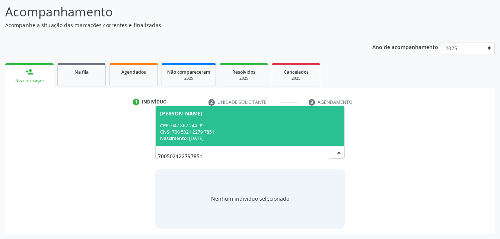
click at [292, 127] on div "CPF: 047.862.244-99" at bounding box center [249, 125] width 179 height 6
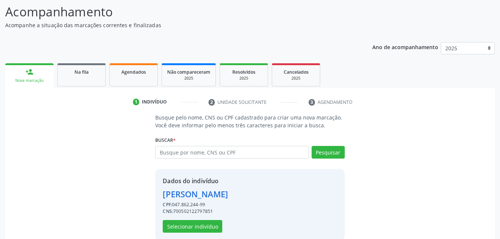
scroll to position [70, 0]
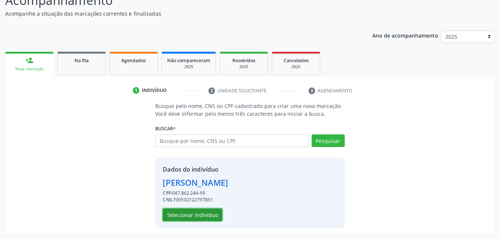
click at [217, 215] on button "Selecionar indivíduo" at bounding box center [193, 214] width 60 height 13
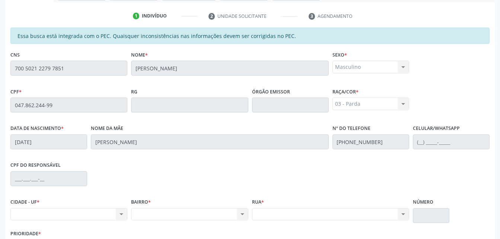
scroll to position [197, 0]
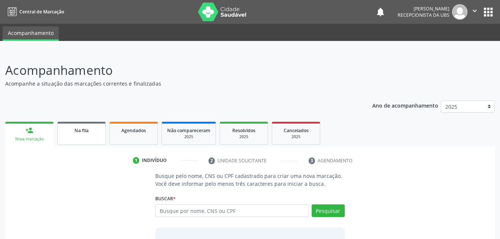
click at [97, 134] on link "Na fila" at bounding box center [81, 133] width 48 height 23
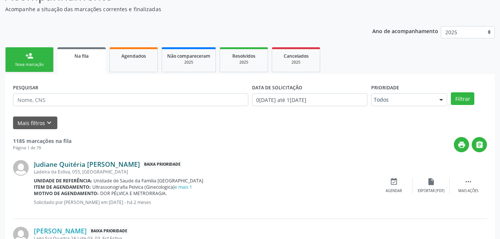
scroll to position [37, 0]
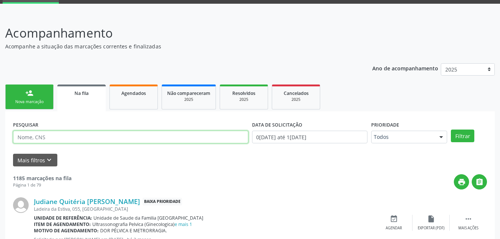
click at [129, 138] on input "text" at bounding box center [130, 137] width 235 height 13
type input "[PERSON_NAME]"
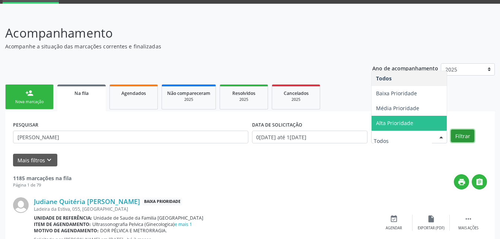
click at [455, 136] on button "Filtrar" at bounding box center [462, 136] width 23 height 13
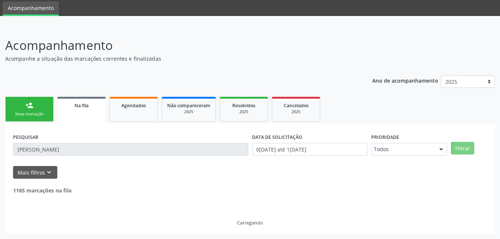
click at [455, 136] on div "PESQUISAR [PERSON_NAME] DATA DE SOLICITAÇÃO [DATE] até [DATE] Prioridade Todos …" at bounding box center [250, 145] width 478 height 29
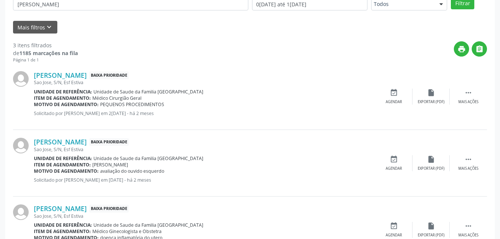
scroll to position [96, 0]
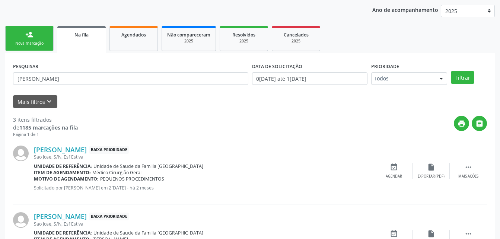
click at [40, 38] on link "person_add Nova marcação" at bounding box center [29, 38] width 48 height 25
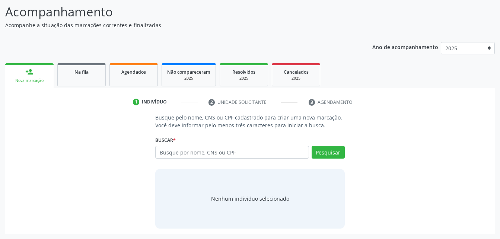
scroll to position [58, 0]
click at [197, 156] on input "text" at bounding box center [231, 152] width 153 height 13
paste input "700502122797851"
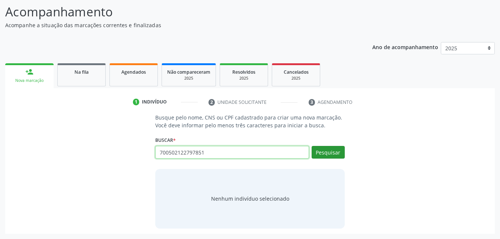
type input "700502122797851"
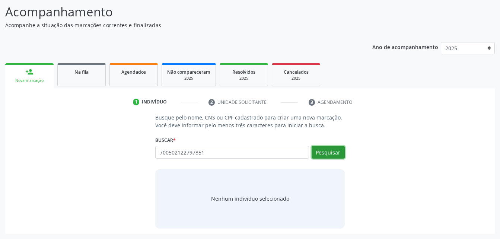
click at [331, 148] on button "Pesquisar" at bounding box center [328, 152] width 33 height 13
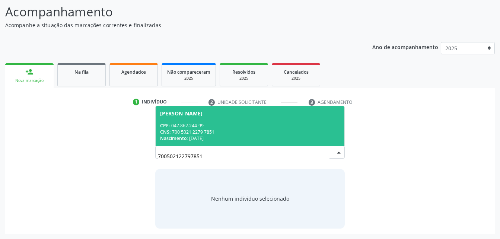
click at [294, 118] on span "Jose Claudenor da Silva CPF: 047.862.244-99 CNS: 700 5021 2279 7851 Nascimento:…" at bounding box center [250, 126] width 188 height 40
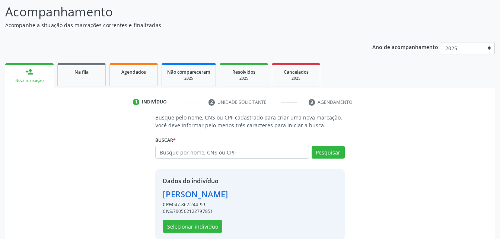
scroll to position [70, 0]
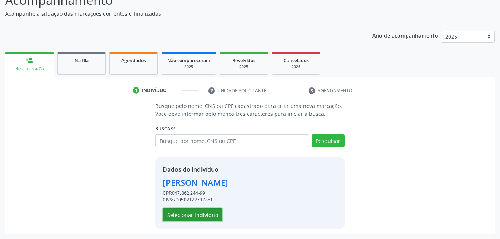
click at [205, 217] on button "Selecionar indivíduo" at bounding box center [193, 214] width 60 height 13
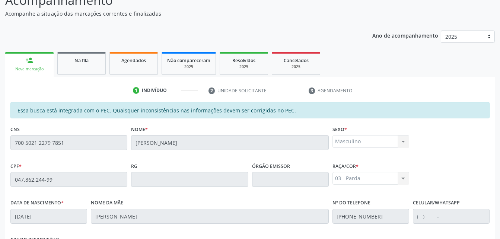
scroll to position [197, 0]
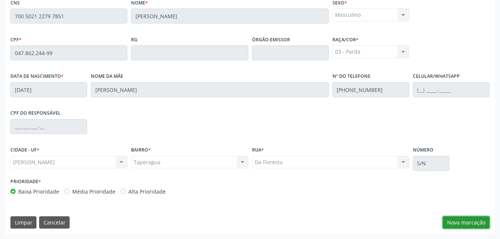
click at [474, 225] on button "Nova marcação" at bounding box center [466, 222] width 47 height 13
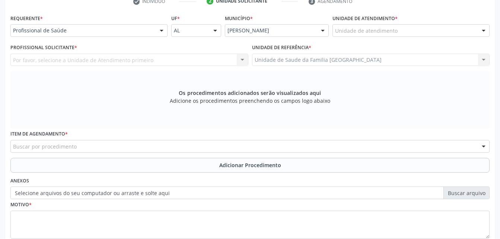
scroll to position [122, 0]
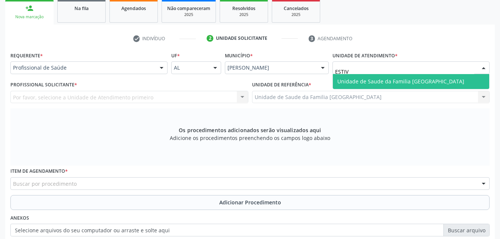
type input "ESTIVA"
click at [380, 77] on span "Unidade de Saude da Familia [GEOGRAPHIC_DATA]" at bounding box center [411, 81] width 156 height 15
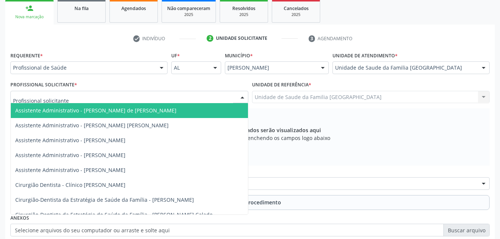
click at [197, 98] on div at bounding box center [129, 97] width 238 height 13
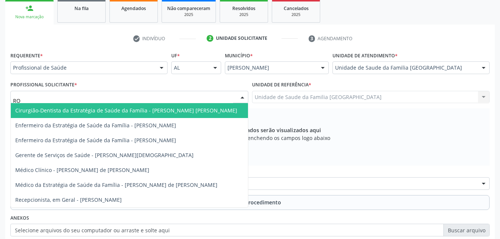
type input "ROD"
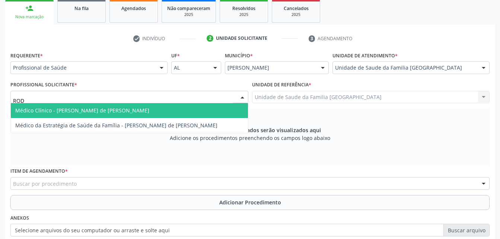
click at [196, 111] on span "Médico Clínico - [PERSON_NAME] de [PERSON_NAME]" at bounding box center [129, 110] width 237 height 15
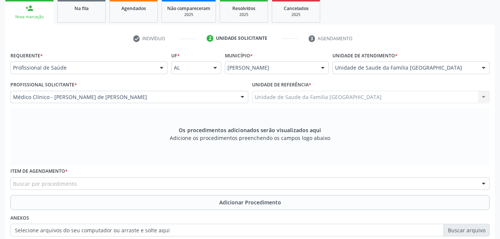
scroll to position [197, 0]
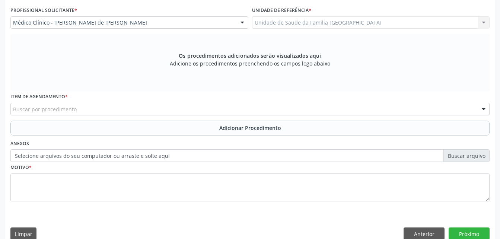
click at [109, 109] on div "Buscar por procedimento" at bounding box center [249, 109] width 479 height 13
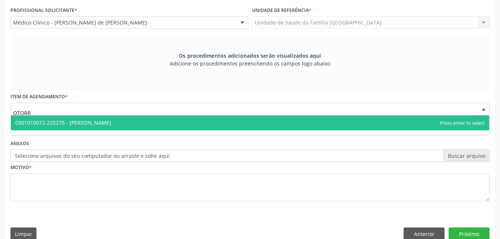
type input "OTORRI"
click at [111, 122] on span "0301010072-225275 - [PERSON_NAME]" at bounding box center [63, 122] width 96 height 7
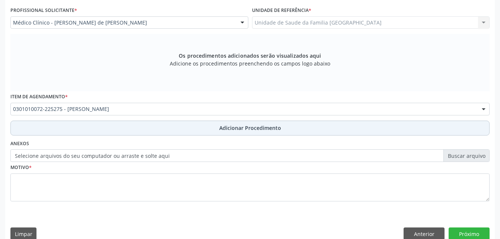
click at [111, 127] on button "Adicionar Procedimento" at bounding box center [249, 128] width 479 height 15
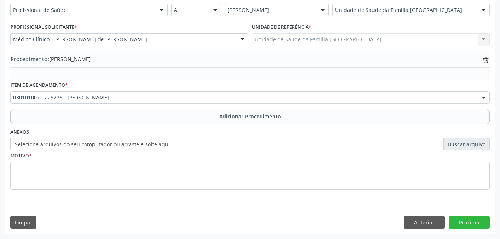
scroll to position [180, 0]
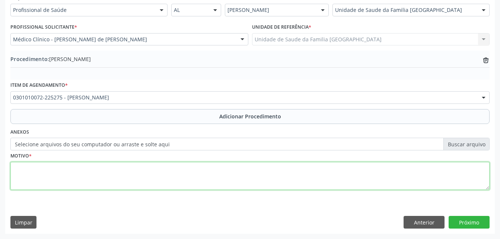
click at [120, 175] on textarea at bounding box center [249, 176] width 479 height 28
type textarea "SEM ENTENDER A JUSTF"
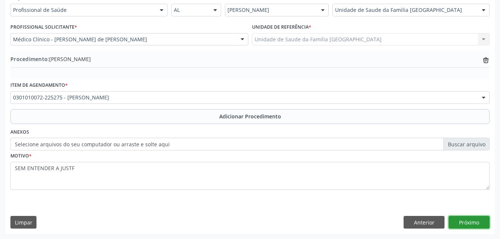
click at [483, 218] on button "Próximo" at bounding box center [469, 222] width 41 height 13
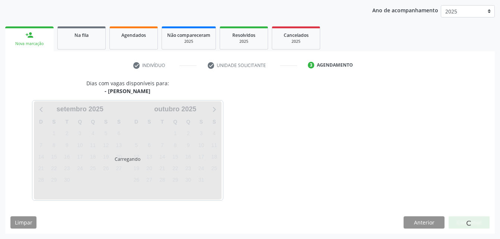
scroll to position [117, 0]
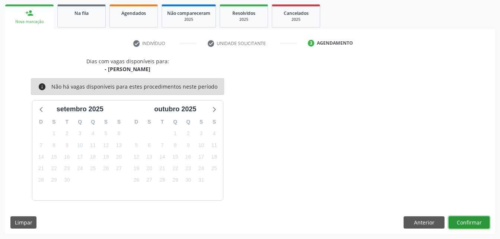
click at [463, 223] on button "Confirmar" at bounding box center [469, 222] width 41 height 13
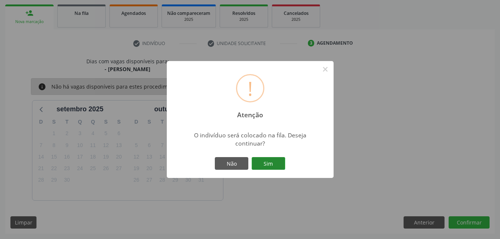
click at [272, 169] on button "Sim" at bounding box center [269, 163] width 34 height 13
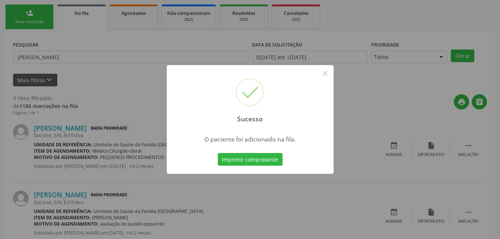
scroll to position [17, 0]
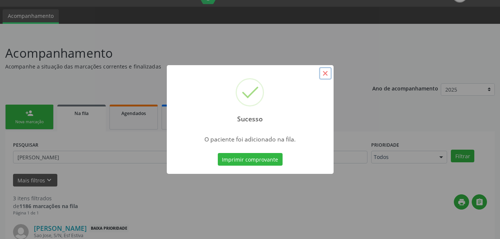
click at [325, 78] on button "×" at bounding box center [325, 73] width 13 height 13
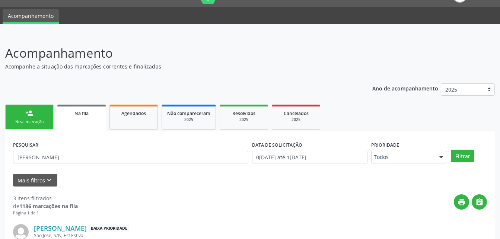
click at [29, 116] on div "person_add" at bounding box center [29, 113] width 8 height 8
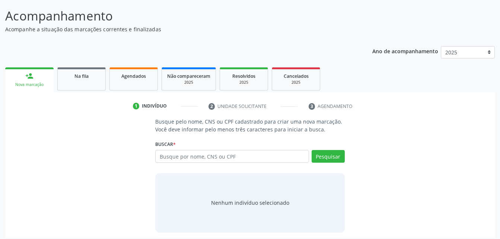
scroll to position [58, 0]
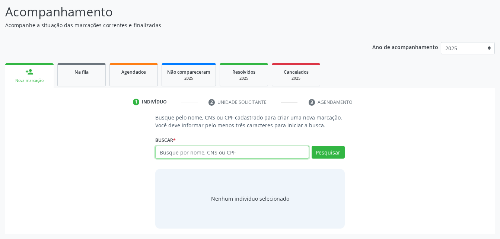
click at [172, 151] on input "text" at bounding box center [231, 152] width 153 height 13
paste input "700502122797851"
type input "700502122797851"
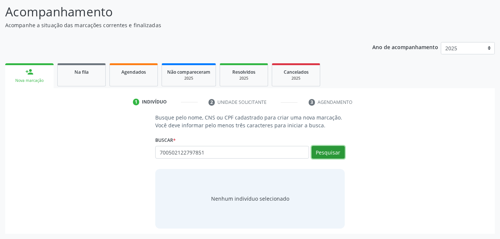
click at [324, 149] on button "Pesquisar" at bounding box center [328, 152] width 33 height 13
type input "700502122797851"
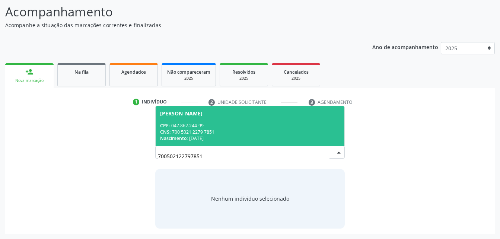
click at [220, 134] on div "CNS: 700 5021 2279 7851" at bounding box center [249, 132] width 179 height 6
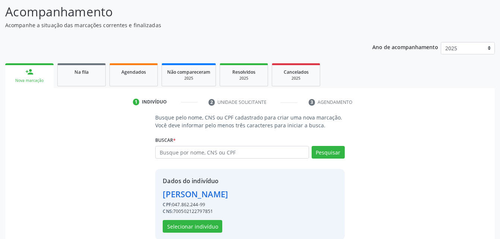
scroll to position [70, 0]
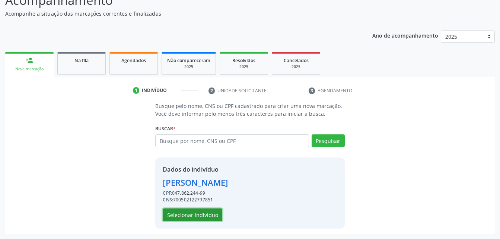
click at [200, 219] on button "Selecionar indivíduo" at bounding box center [193, 214] width 60 height 13
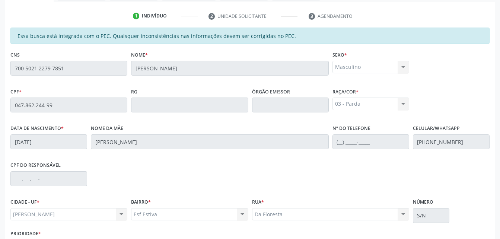
scroll to position [197, 0]
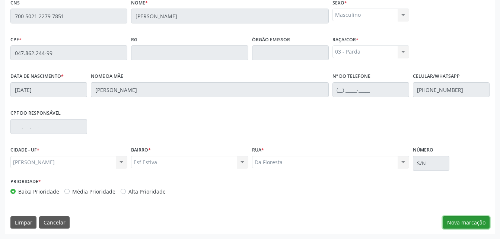
click at [453, 217] on button "Nova marcação" at bounding box center [466, 222] width 47 height 13
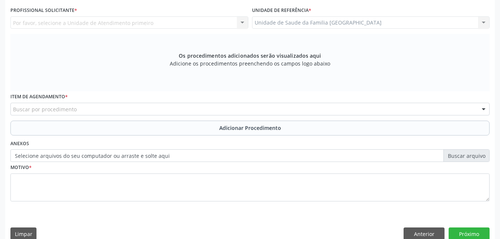
scroll to position [122, 0]
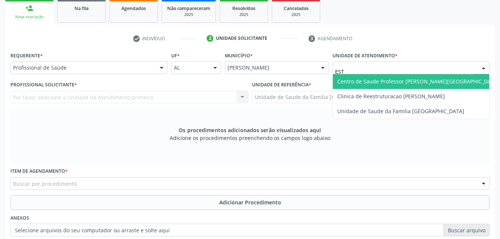
type input "ESTI"
click at [382, 79] on span "Unidade de Saude da Familia [GEOGRAPHIC_DATA]" at bounding box center [400, 81] width 127 height 7
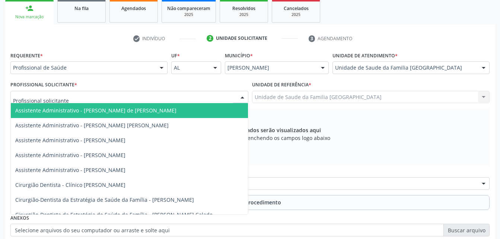
click at [188, 99] on div at bounding box center [129, 97] width 238 height 13
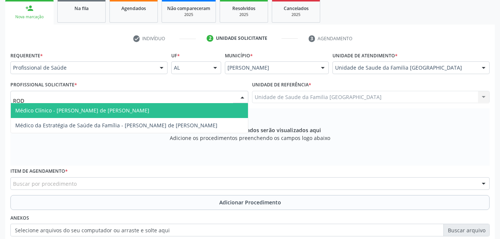
type input "RODR"
click at [190, 108] on span "Médico Clínico - [PERSON_NAME] de [PERSON_NAME]" at bounding box center [129, 110] width 237 height 15
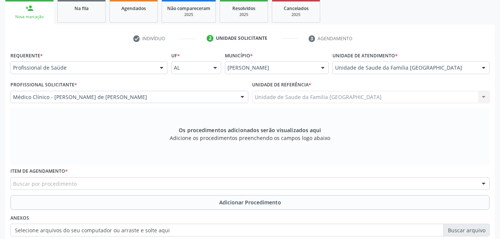
click at [198, 179] on div "Buscar por procedimento" at bounding box center [249, 183] width 479 height 13
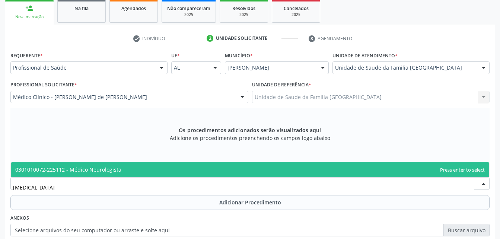
type input "NEUROLOGISTA"
click at [197, 168] on span "0301010072-225112 - Médico Neurologista" at bounding box center [250, 169] width 478 height 15
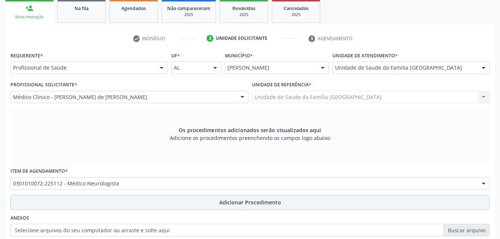
click at [215, 198] on button "Adicionar Procedimento" at bounding box center [249, 202] width 479 height 15
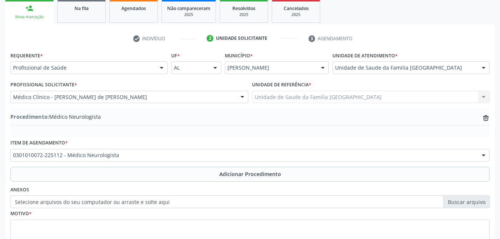
scroll to position [180, 0]
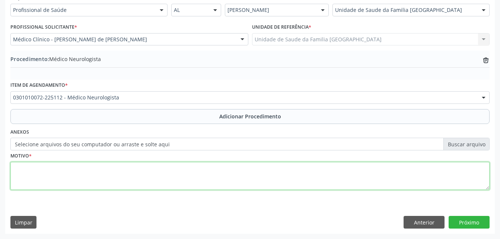
click at [203, 179] on textarea at bounding box center [249, 176] width 479 height 28
type textarea "SEM ENTENDER A JUSTF"
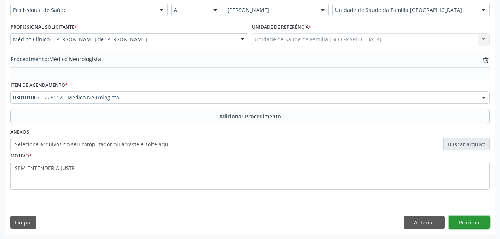
click at [466, 224] on button "Próximo" at bounding box center [469, 222] width 41 height 13
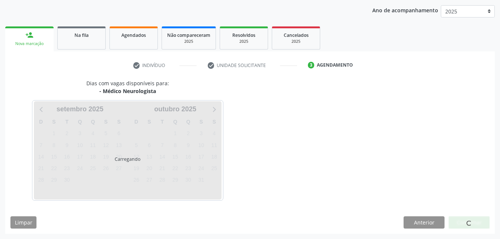
scroll to position [117, 0]
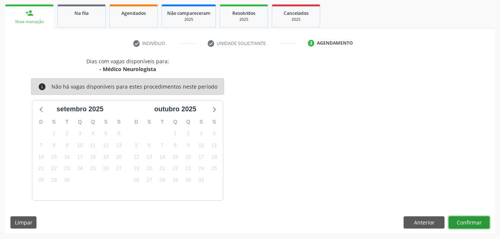
click at [467, 224] on button "Confirmar" at bounding box center [469, 222] width 41 height 13
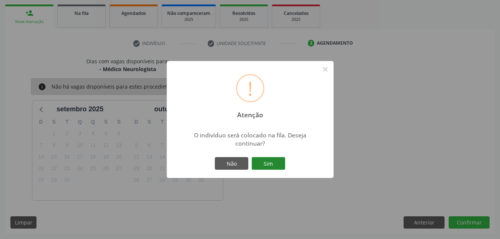
click at [273, 164] on button "Sim" at bounding box center [269, 163] width 34 height 13
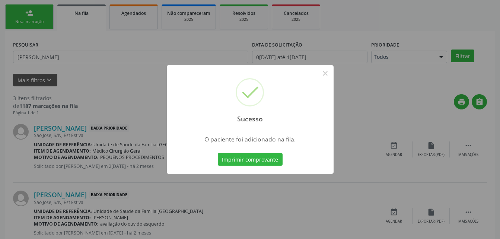
scroll to position [17, 0]
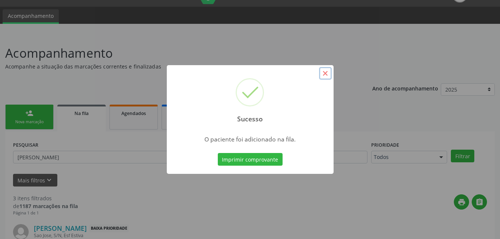
click at [329, 78] on button "×" at bounding box center [325, 73] width 13 height 13
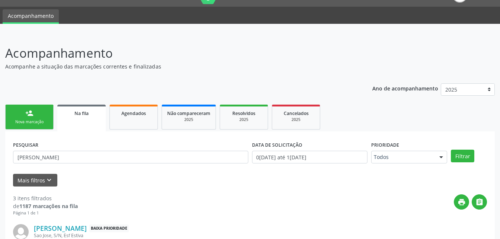
click at [39, 106] on link "person_add Nova marcação" at bounding box center [29, 117] width 48 height 25
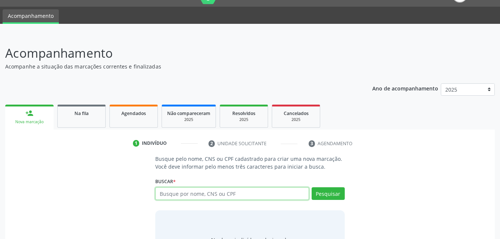
click at [182, 190] on input "text" at bounding box center [231, 193] width 153 height 13
type input "898004608591039"
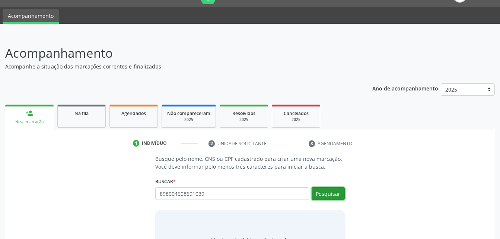
click at [322, 191] on button "Pesquisar" at bounding box center [328, 193] width 33 height 13
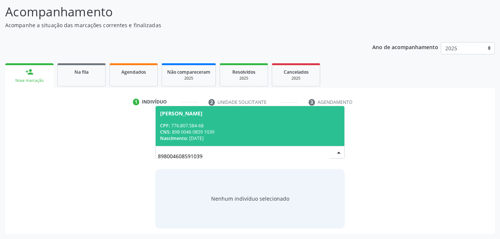
click at [278, 129] on div "CNS: 898 0046 0859 1039" at bounding box center [249, 132] width 179 height 6
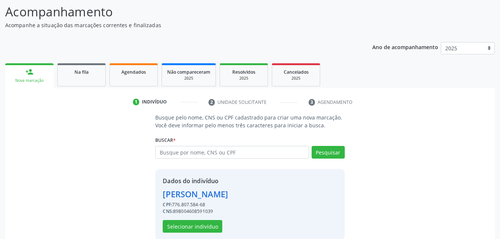
scroll to position [70, 0]
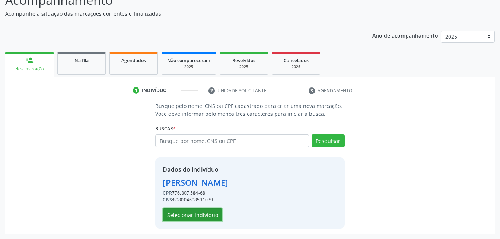
click at [211, 212] on button "Selecionar indivíduo" at bounding box center [193, 214] width 60 height 13
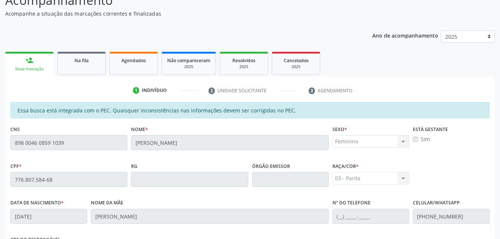
scroll to position [197, 0]
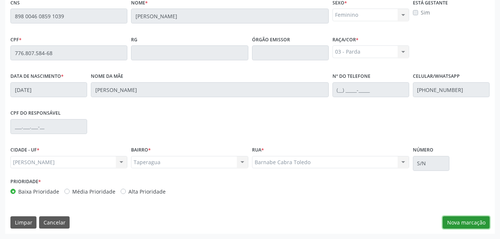
click at [463, 223] on button "Nova marcação" at bounding box center [466, 222] width 47 height 13
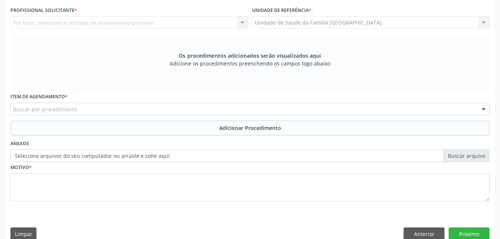
scroll to position [159, 0]
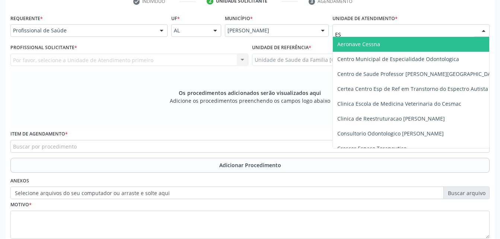
type input "EST"
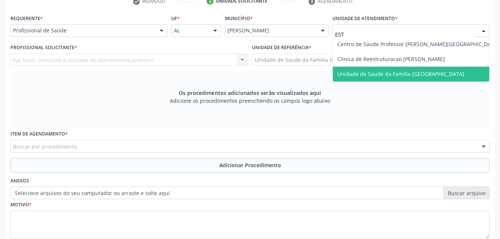
drag, startPoint x: 391, startPoint y: 74, endPoint x: 359, endPoint y: 70, distance: 32.3
click at [388, 74] on span "Unidade de Saude da Familia [GEOGRAPHIC_DATA]" at bounding box center [400, 73] width 127 height 7
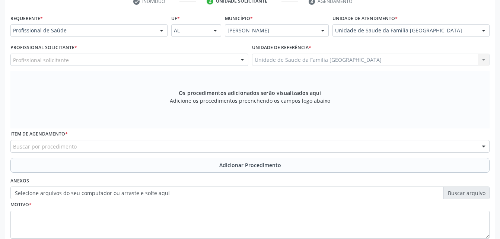
click at [178, 64] on div "Profissional solicitante" at bounding box center [129, 60] width 238 height 13
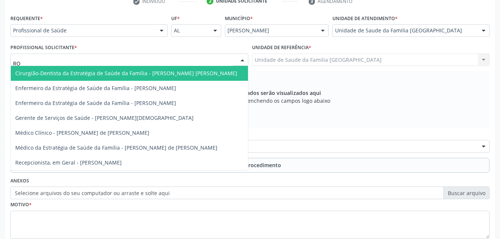
type input "ROD"
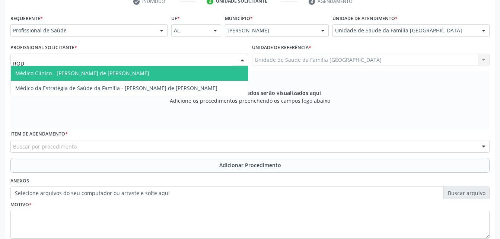
click at [185, 69] on span "Médico Clínico - [PERSON_NAME] de [PERSON_NAME]" at bounding box center [129, 73] width 237 height 15
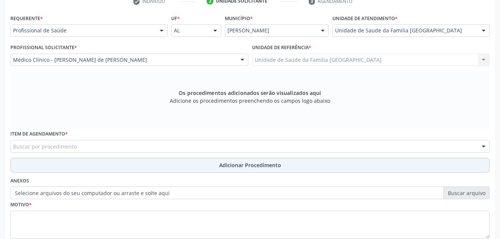
scroll to position [197, 0]
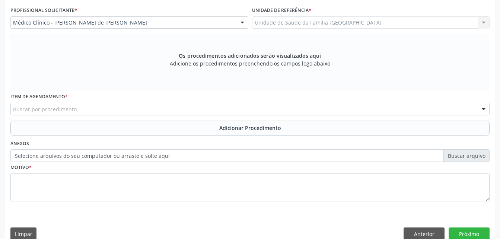
click at [207, 109] on div "Buscar por procedimento" at bounding box center [249, 109] width 479 height 13
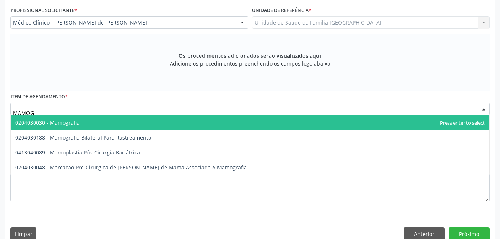
type input "MAMOGR"
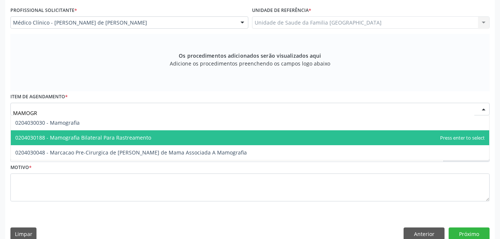
click at [214, 133] on span "0204030188 - Mamografia Bilateral Para Rastreamento" at bounding box center [250, 137] width 478 height 15
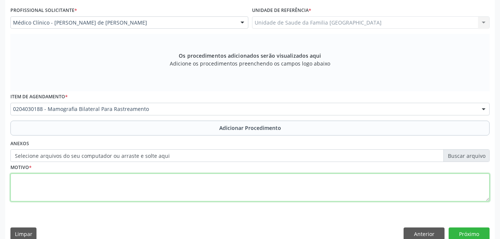
click at [218, 185] on textarea at bounding box center [249, 187] width 479 height 28
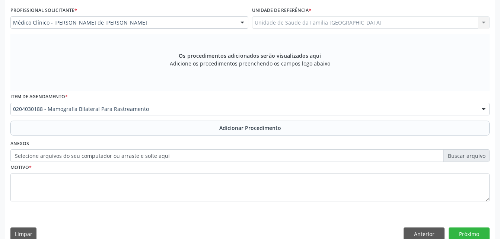
drag, startPoint x: 219, startPoint y: 127, endPoint x: 220, endPoint y: 159, distance: 32.0
click at [220, 132] on button "Adicionar Procedimento" at bounding box center [249, 128] width 479 height 15
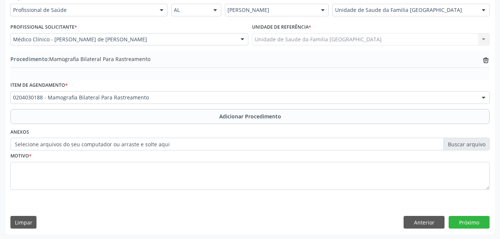
scroll to position [180, 0]
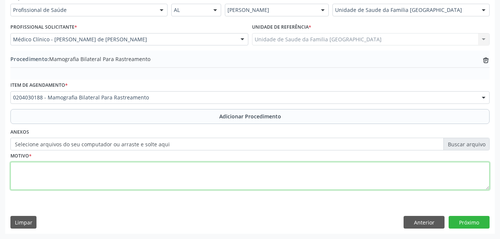
click at [219, 182] on textarea at bounding box center [249, 176] width 479 height 28
type textarea "ROTINA"
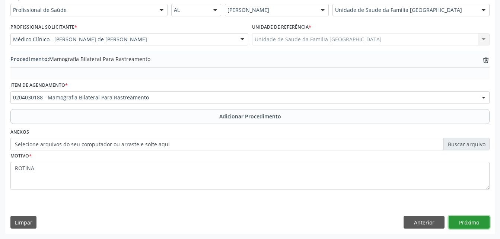
click at [485, 222] on button "Próximo" at bounding box center [469, 222] width 41 height 13
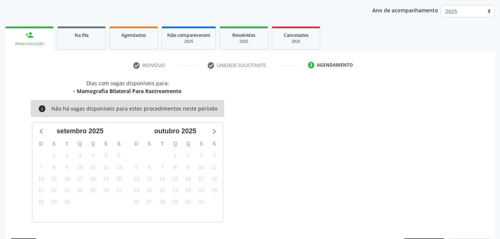
scroll to position [117, 0]
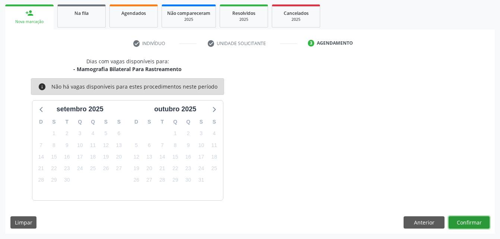
click at [486, 218] on button "Confirmar" at bounding box center [469, 222] width 41 height 13
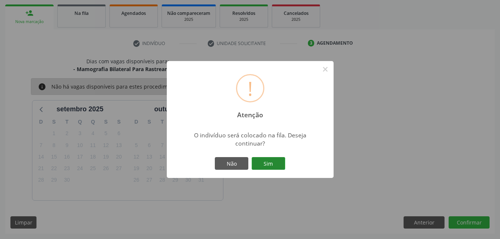
click at [276, 166] on button "Sim" at bounding box center [269, 163] width 34 height 13
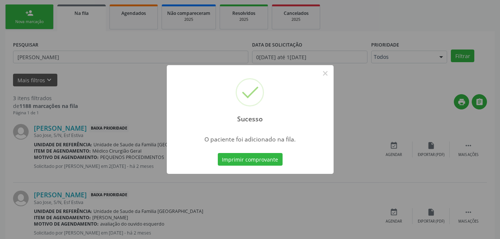
scroll to position [17, 0]
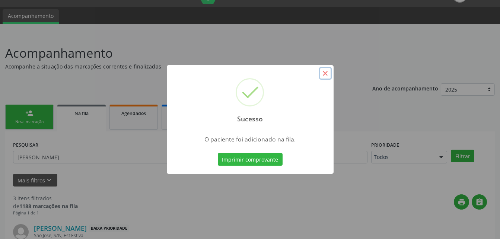
click at [325, 71] on button "×" at bounding box center [325, 73] width 13 height 13
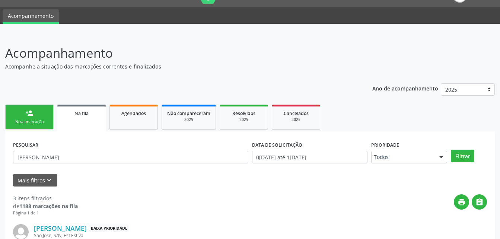
click at [51, 121] on link "person_add Nova marcação" at bounding box center [29, 117] width 48 height 25
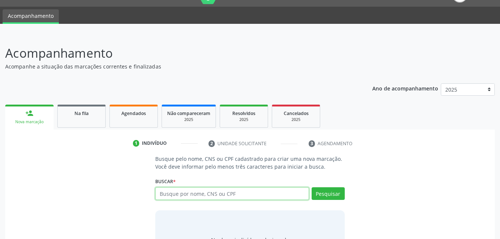
click at [211, 194] on input "text" at bounding box center [231, 193] width 153 height 13
type input "898004608591039"
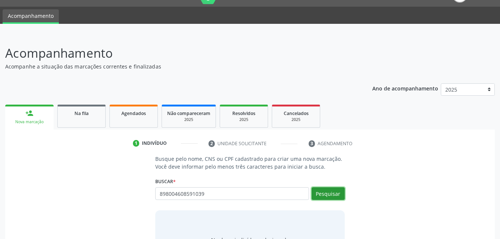
click at [329, 192] on button "Pesquisar" at bounding box center [328, 193] width 33 height 13
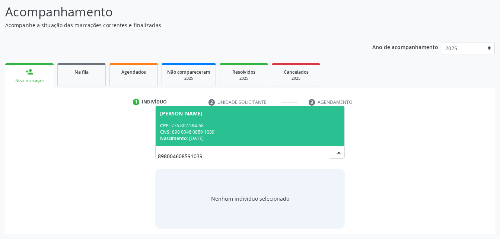
click at [290, 140] on div "Nascimento: 19/07/1963" at bounding box center [249, 138] width 179 height 6
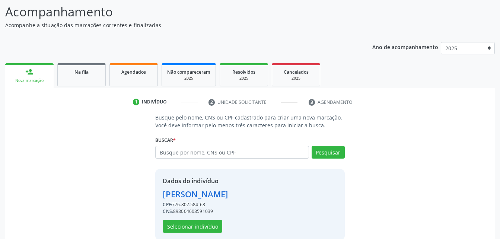
scroll to position [70, 0]
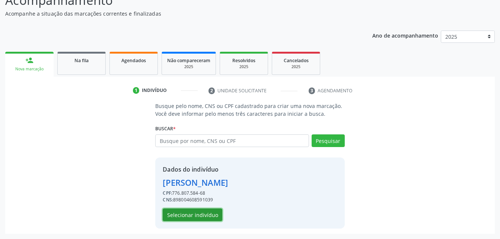
click at [202, 211] on button "Selecionar indivíduo" at bounding box center [193, 214] width 60 height 13
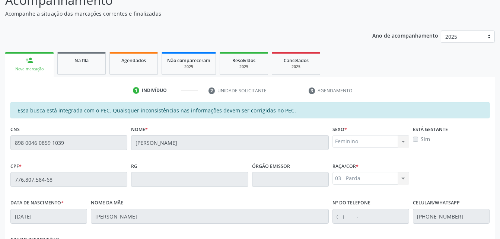
scroll to position [197, 0]
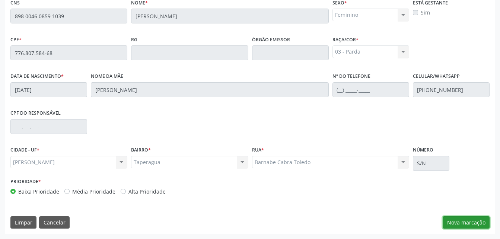
click at [464, 220] on button "Nova marcação" at bounding box center [466, 222] width 47 height 13
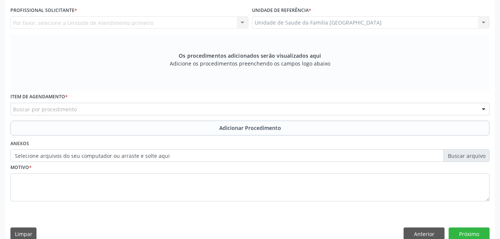
scroll to position [122, 0]
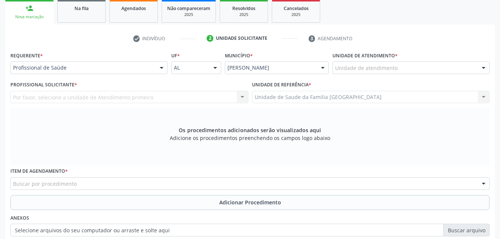
click at [408, 70] on div "Unidade de atendimento" at bounding box center [410, 67] width 157 height 13
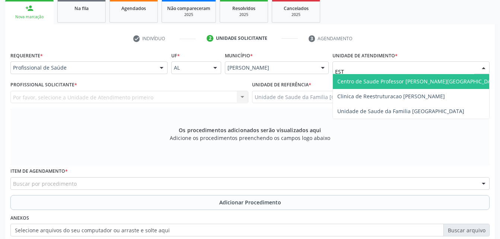
type input "ESTI"
click at [408, 82] on span "Unidade de Saude da Familia [GEOGRAPHIC_DATA]" at bounding box center [400, 81] width 127 height 7
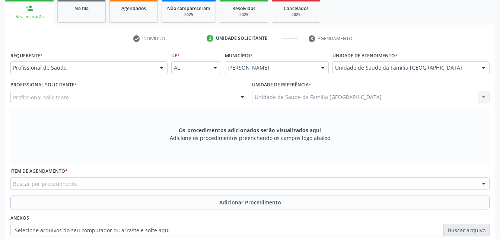
click at [194, 96] on div "Profissional solicitante" at bounding box center [129, 97] width 238 height 13
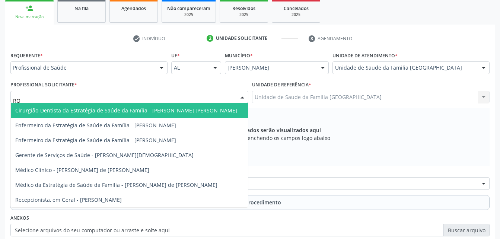
type input "ROD"
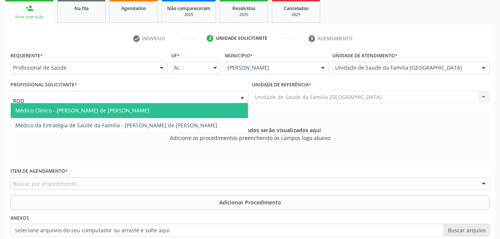
click at [196, 109] on span "Médico Clínico - [PERSON_NAME] de [PERSON_NAME]" at bounding box center [129, 110] width 237 height 15
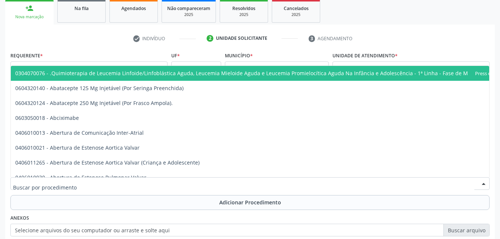
click at [209, 183] on div at bounding box center [249, 183] width 479 height 13
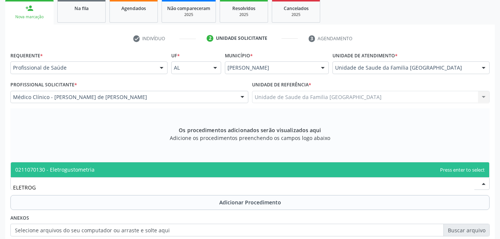
type input "ELETRO"
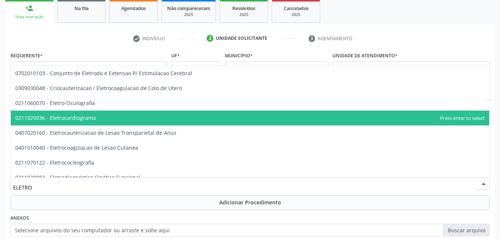
click at [144, 120] on span "0211020036 - Eletrocardiograma" at bounding box center [250, 118] width 478 height 15
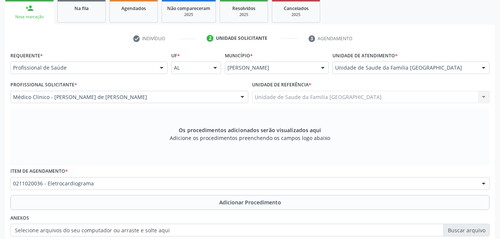
click at [161, 201] on button "Adicionar Procedimento" at bounding box center [249, 202] width 479 height 15
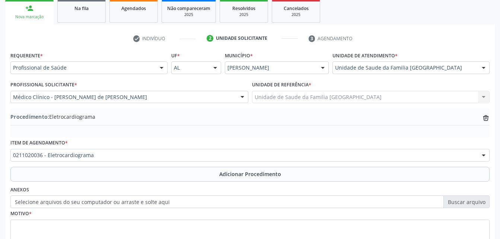
scroll to position [180, 0]
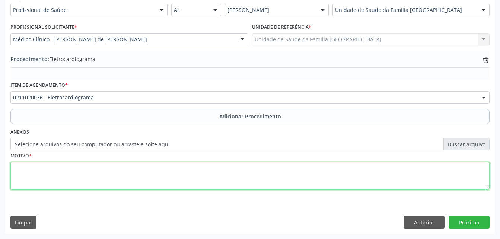
click at [149, 184] on textarea at bounding box center [249, 176] width 479 height 28
type textarea "HAS"
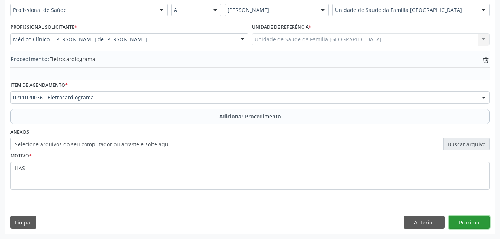
click at [459, 226] on button "Próximo" at bounding box center [469, 222] width 41 height 13
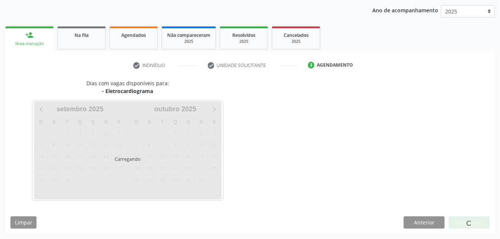
scroll to position [117, 0]
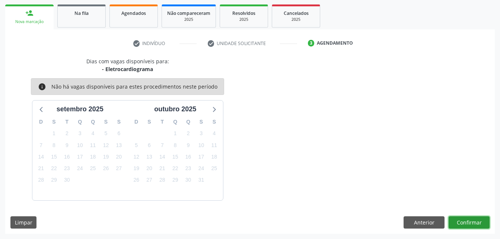
click at [459, 226] on button "Confirmar" at bounding box center [469, 222] width 41 height 13
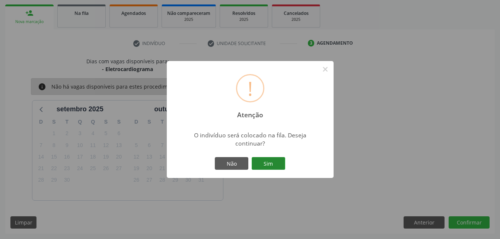
click at [279, 165] on button "Sim" at bounding box center [269, 163] width 34 height 13
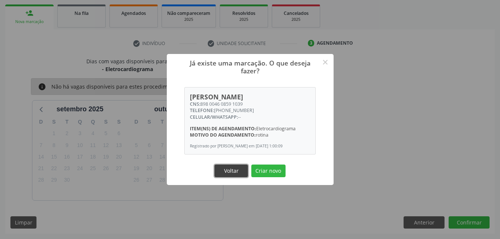
click at [242, 174] on button "Voltar" at bounding box center [231, 171] width 34 height 13
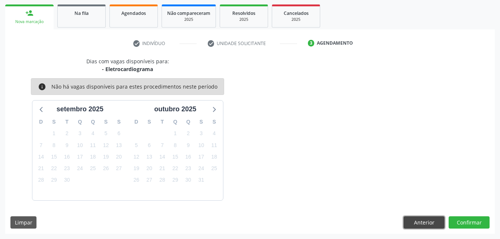
click at [425, 217] on button "Anterior" at bounding box center [424, 222] width 41 height 13
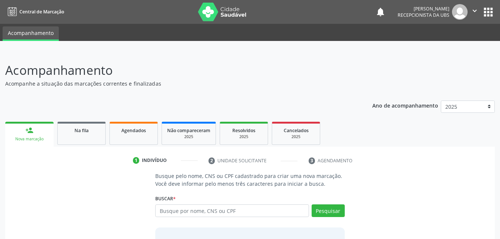
scroll to position [58, 0]
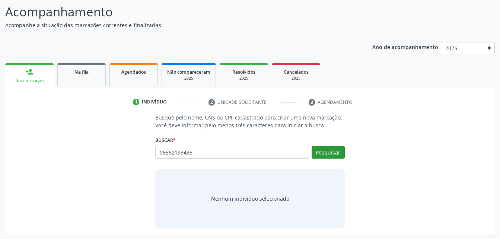
type input "06562193435"
click at [332, 152] on button "Pesquisar" at bounding box center [328, 152] width 33 height 13
type input "06562193435"
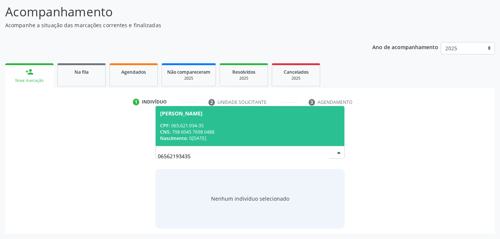
click at [275, 122] on div "CPF: 065.621.934-35" at bounding box center [249, 125] width 179 height 6
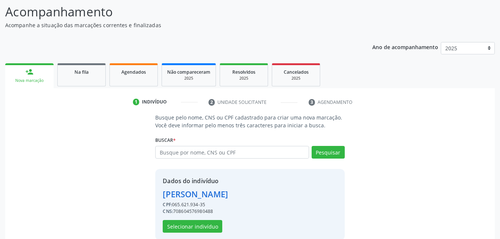
scroll to position [70, 0]
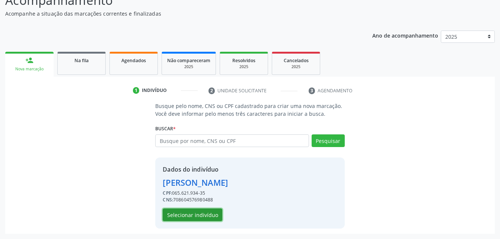
click at [185, 211] on button "Selecionar indivíduo" at bounding box center [193, 214] width 60 height 13
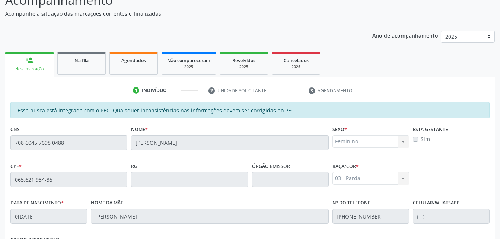
scroll to position [197, 0]
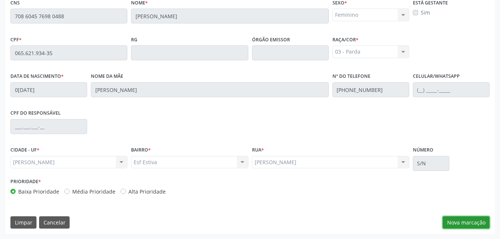
click at [462, 224] on button "Nova marcação" at bounding box center [466, 222] width 47 height 13
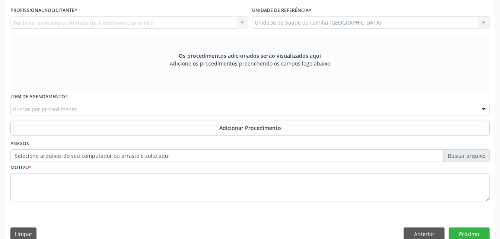
scroll to position [159, 0]
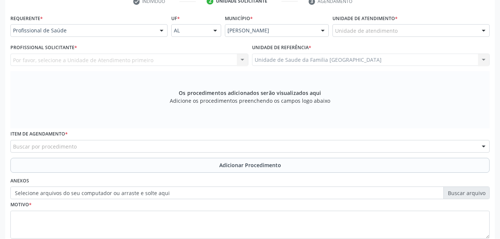
click at [360, 22] on label "Unidade de atendimento *" at bounding box center [364, 19] width 65 height 12
click at [363, 26] on div "Unidade de atendimento" at bounding box center [410, 30] width 157 height 13
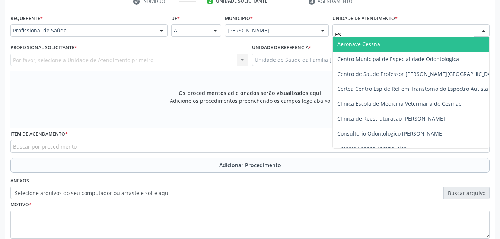
type input "EST"
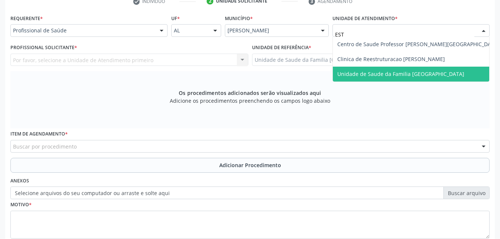
click at [400, 70] on span "Unidade de Saude da Familia [GEOGRAPHIC_DATA]" at bounding box center [400, 73] width 127 height 7
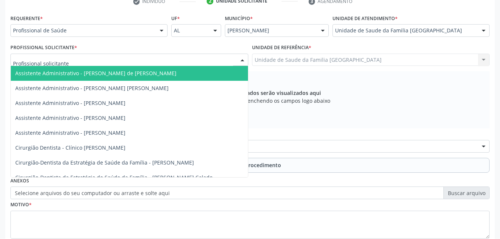
click at [189, 55] on div at bounding box center [129, 60] width 238 height 13
type input "ROD"
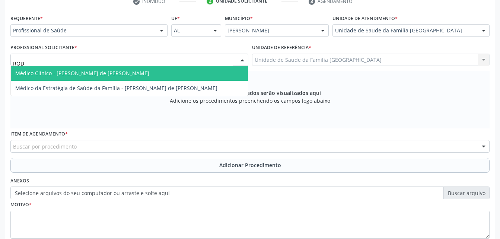
click at [189, 79] on span "Médico Clínico - [PERSON_NAME] de [PERSON_NAME]" at bounding box center [129, 73] width 237 height 15
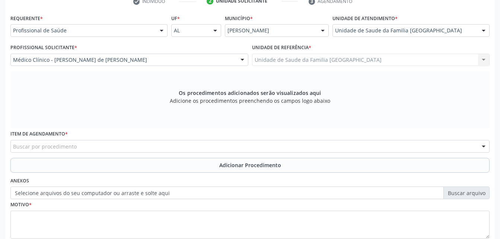
scroll to position [208, 0]
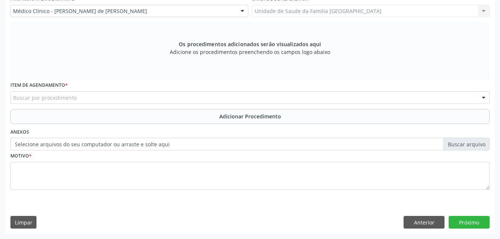
click at [186, 90] on div "Item de agendamento * Buscar por procedimento 0304070076 - .Quimioterapia de Le…" at bounding box center [249, 92] width 479 height 24
click at [185, 93] on div "Buscar por procedimento" at bounding box center [249, 97] width 479 height 13
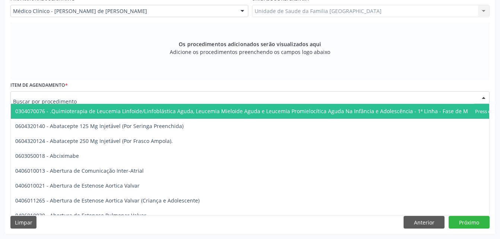
scroll to position [134, 0]
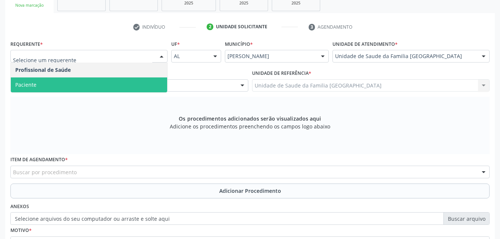
click at [139, 83] on span "Paciente" at bounding box center [89, 84] width 156 height 15
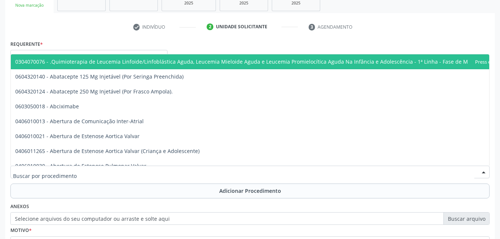
click at [138, 169] on div at bounding box center [249, 172] width 479 height 13
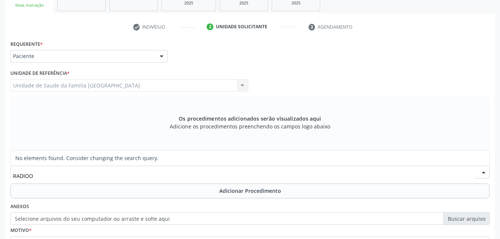
type input "RADIO"
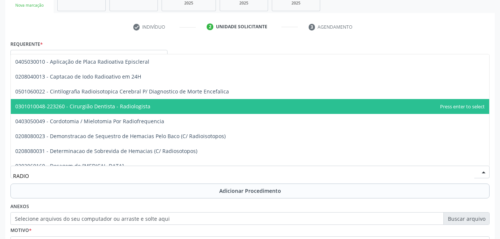
click at [141, 109] on span "0301010048-223260 - Cirurgião Dentista - Radiologista" at bounding box center [82, 106] width 135 height 7
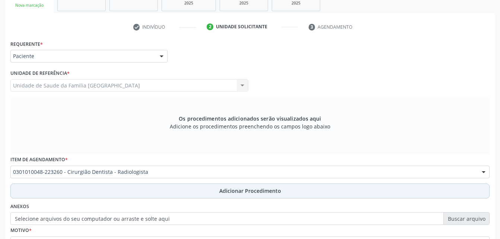
click at [156, 193] on button "Adicionar Procedimento" at bounding box center [249, 191] width 479 height 15
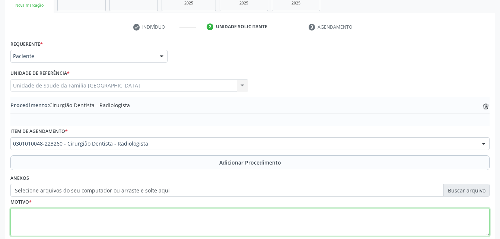
click at [153, 211] on textarea at bounding box center [249, 222] width 479 height 28
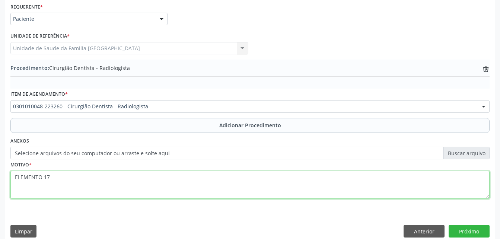
scroll to position [180, 0]
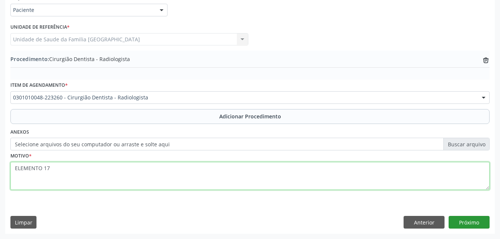
type textarea "ELEMENTO 17"
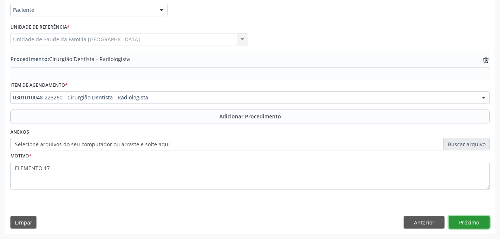
click at [470, 221] on button "Próximo" at bounding box center [469, 222] width 41 height 13
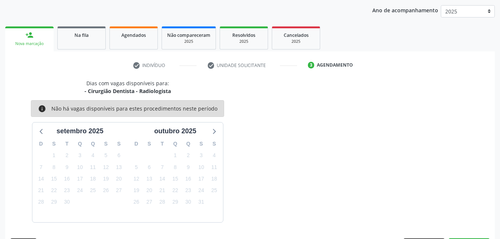
scroll to position [117, 0]
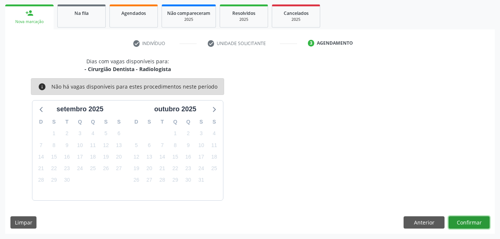
click at [460, 222] on button "Confirmar" at bounding box center [469, 222] width 41 height 13
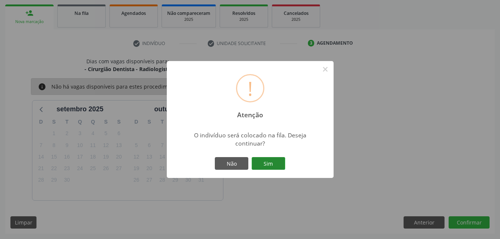
click at [269, 160] on button "Sim" at bounding box center [269, 163] width 34 height 13
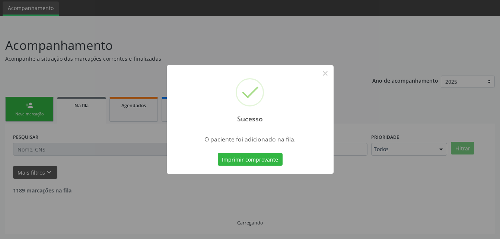
scroll to position [17, 0]
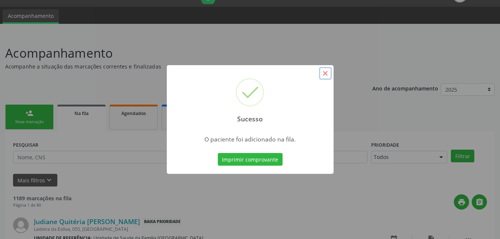
click at [328, 77] on button "×" at bounding box center [325, 73] width 13 height 13
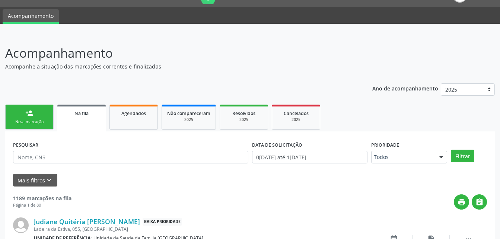
click at [43, 114] on link "person_add Nova marcação" at bounding box center [29, 117] width 48 height 25
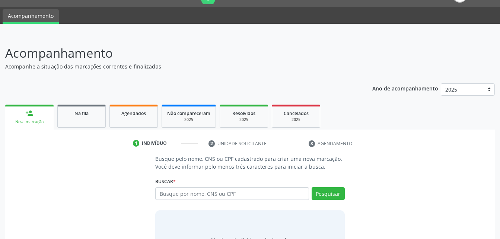
scroll to position [54, 0]
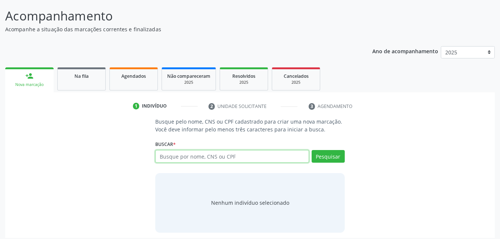
click at [206, 161] on input "text" at bounding box center [231, 156] width 153 height 13
type input "04387203420"
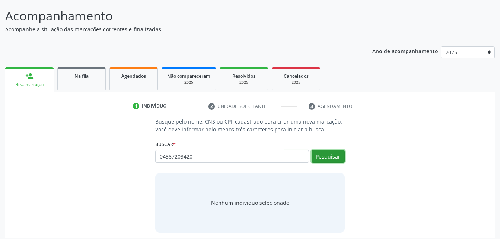
click at [330, 155] on button "Pesquisar" at bounding box center [328, 156] width 33 height 13
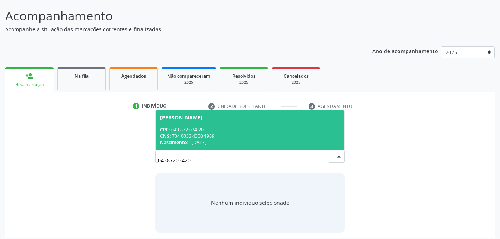
click at [222, 142] on div "Nascimento: [DATE]" at bounding box center [249, 142] width 179 height 6
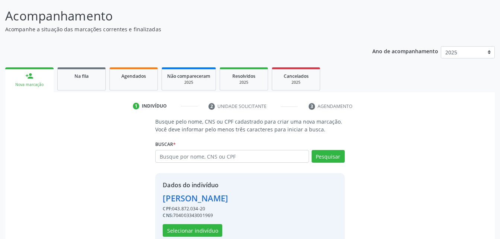
scroll to position [70, 0]
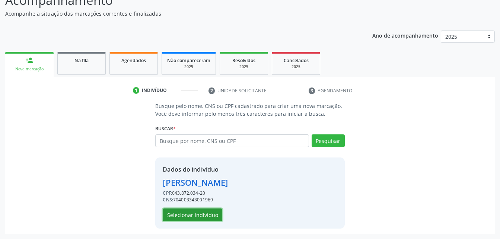
click at [213, 214] on button "Selecionar indivíduo" at bounding box center [193, 214] width 60 height 13
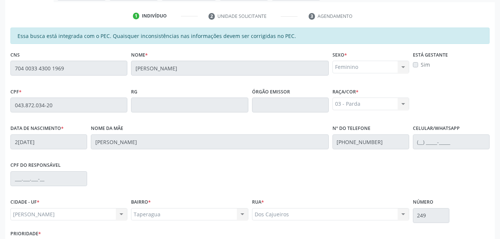
scroll to position [197, 0]
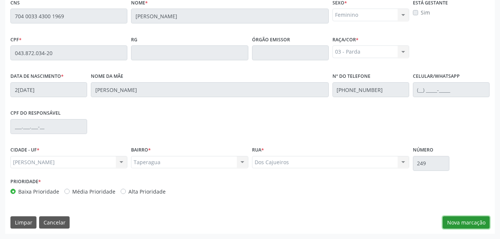
click at [468, 227] on button "Nova marcação" at bounding box center [466, 222] width 47 height 13
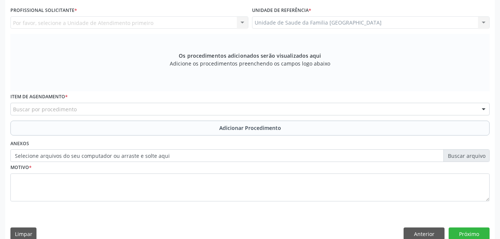
scroll to position [85, 0]
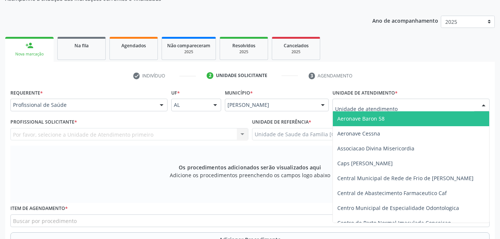
click at [427, 101] on div at bounding box center [410, 105] width 157 height 13
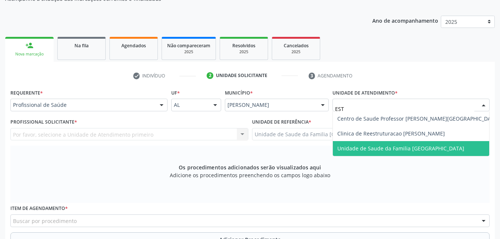
drag, startPoint x: 433, startPoint y: 142, endPoint x: 340, endPoint y: 146, distance: 92.8
click at [431, 143] on span "Unidade de Saude da Familia [GEOGRAPHIC_DATA]" at bounding box center [418, 148] width 171 height 15
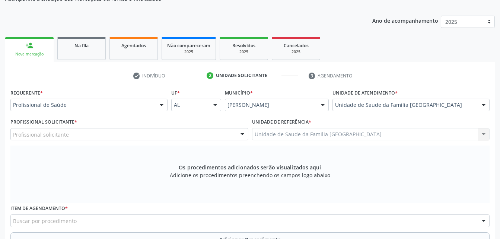
click at [195, 137] on div "Profissional solicitante Assistente Administrativo - [PERSON_NAME] de [PERSON_N…" at bounding box center [129, 134] width 238 height 13
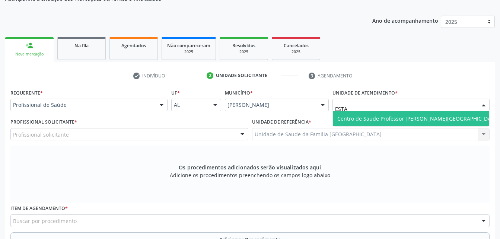
type input "ESTAC"
click at [448, 112] on span "Centro de Saude Professor [PERSON_NAME][GEOGRAPHIC_DATA]" at bounding box center [418, 118] width 171 height 15
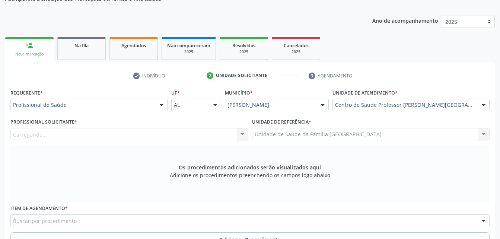
click at [198, 134] on div "Carregando... Assistente Administrativo - [PERSON_NAME] de [PERSON_NAME] Assist…" at bounding box center [129, 134] width 238 height 13
click at [200, 142] on div "Profissional Solicitante * Profissional solicitante Assistente Administrativo -…" at bounding box center [130, 131] width 242 height 29
click at [192, 125] on div "Profissional Solicitante * Profissional solicitante Assistente Administrativo -…" at bounding box center [129, 129] width 238 height 24
click at [194, 130] on div "Profissional solicitante" at bounding box center [129, 134] width 238 height 13
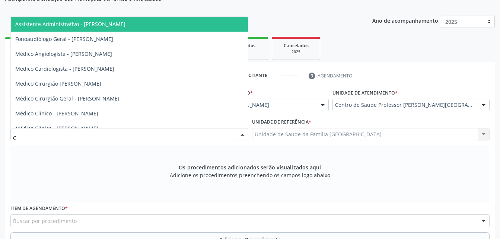
type input "CL"
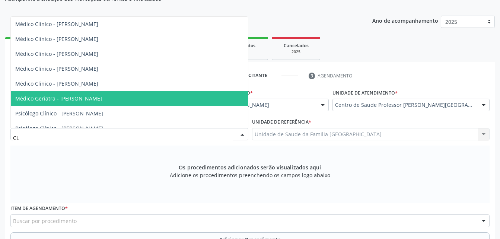
click at [158, 102] on span "Médico Geriatra - [PERSON_NAME]" at bounding box center [129, 98] width 237 height 15
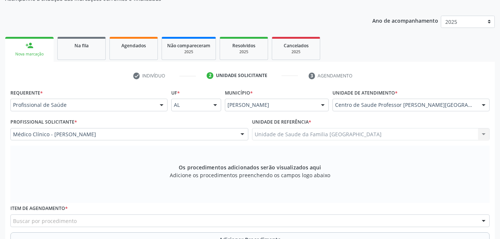
scroll to position [159, 0]
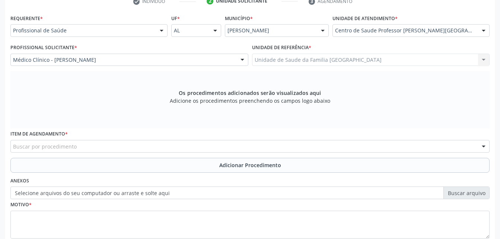
click at [204, 143] on div "Buscar por procedimento" at bounding box center [249, 146] width 479 height 13
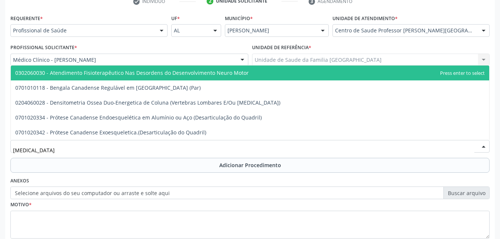
type input "DENSI"
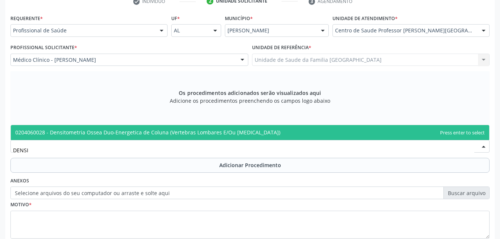
click at [212, 127] on span "0204060028 - Densitometria Ossea Duo-Energetica de Coluna (Vertebras Lombares E…" at bounding box center [250, 132] width 478 height 15
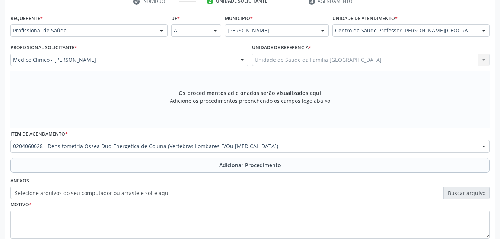
click at [235, 170] on button "Adicionar Procedimento" at bounding box center [249, 165] width 479 height 15
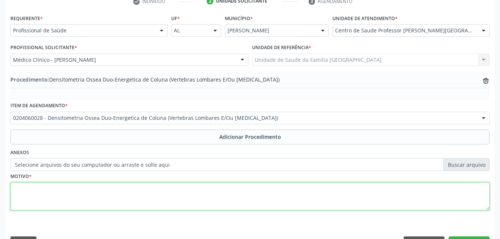
click at [229, 191] on textarea at bounding box center [249, 196] width 479 height 28
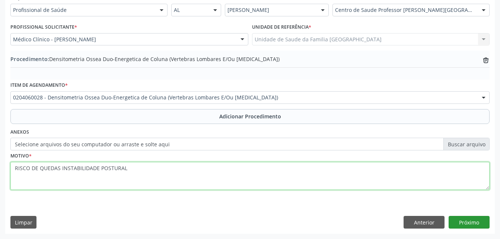
type textarea "RISCO DE QUEDAS INSTABILIDADE POSTURAL"
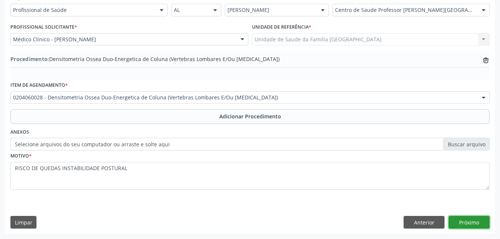
click at [460, 219] on button "Próximo" at bounding box center [469, 222] width 41 height 13
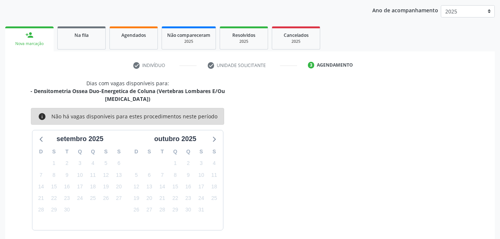
scroll to position [117, 0]
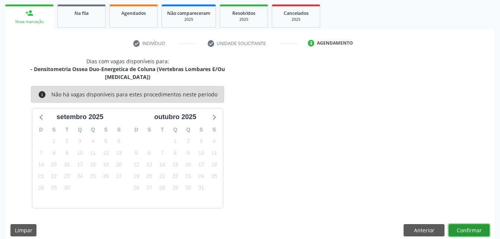
click at [465, 224] on button "Confirmar" at bounding box center [469, 230] width 41 height 13
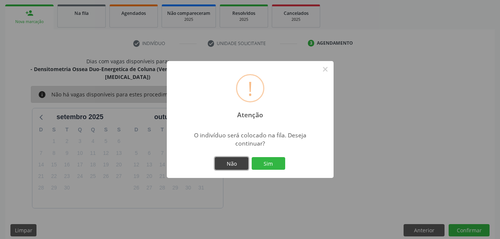
click at [232, 166] on button "Não" at bounding box center [232, 163] width 34 height 13
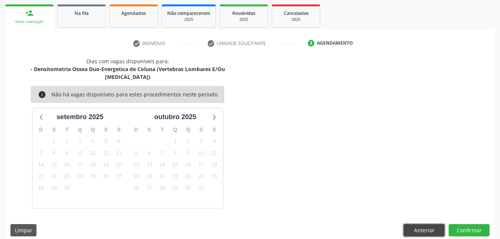
click at [426, 226] on button "Anterior" at bounding box center [424, 230] width 41 height 13
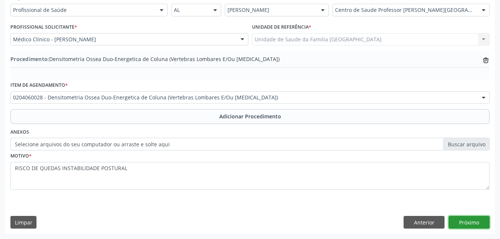
click at [471, 224] on button "Próximo" at bounding box center [469, 222] width 41 height 13
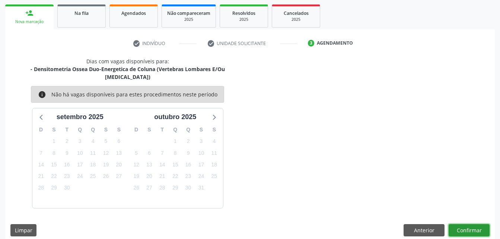
click at [474, 224] on button "Confirmar" at bounding box center [469, 230] width 41 height 13
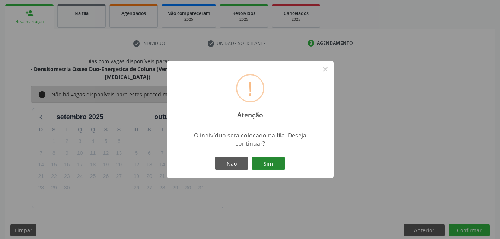
click at [274, 165] on button "Sim" at bounding box center [269, 163] width 34 height 13
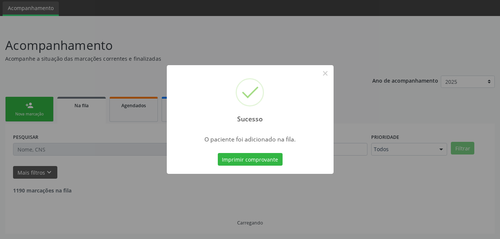
scroll to position [17, 0]
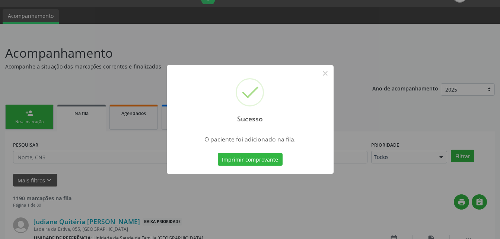
click at [29, 113] on div "Sucesso × O paciente foi adicionado na fila. Imprimir comprovante Cancel" at bounding box center [250, 119] width 500 height 239
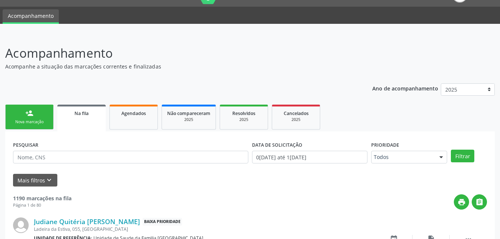
click at [28, 111] on div "person_add" at bounding box center [29, 113] width 8 height 8
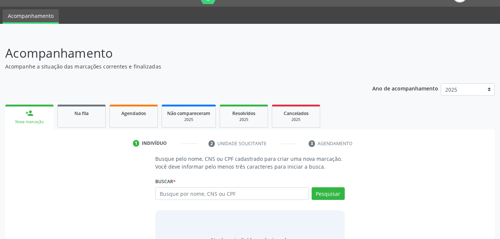
scroll to position [54, 0]
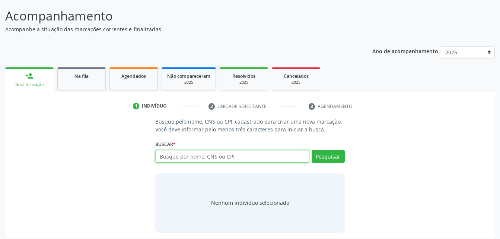
click at [171, 160] on input "text" at bounding box center [231, 156] width 153 height 13
type input "04387203420"
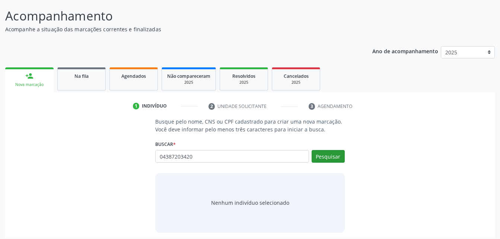
drag, startPoint x: 348, startPoint y: 152, endPoint x: 331, endPoint y: 161, distance: 19.5
click at [341, 155] on div "Busque pelo nome, CNS ou CPF cadastrado para criar uma nova marcação. Você deve…" at bounding box center [250, 175] width 200 height 115
click at [330, 161] on button "Pesquisar" at bounding box center [328, 156] width 33 height 13
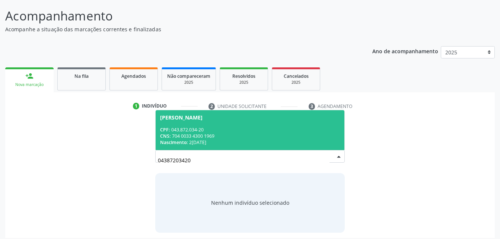
click at [283, 131] on div "CPF: 043.872.034-20" at bounding box center [249, 130] width 179 height 6
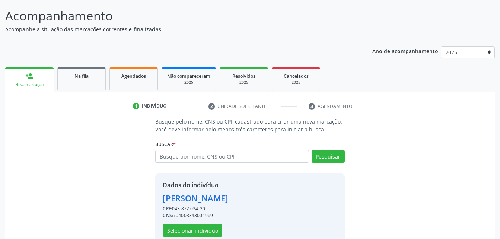
scroll to position [70, 0]
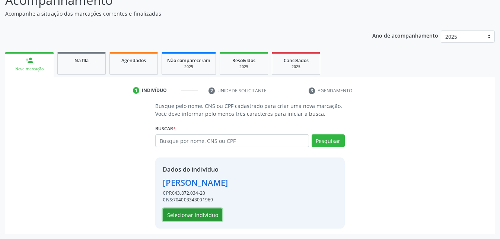
click at [210, 219] on button "Selecionar indivíduo" at bounding box center [193, 214] width 60 height 13
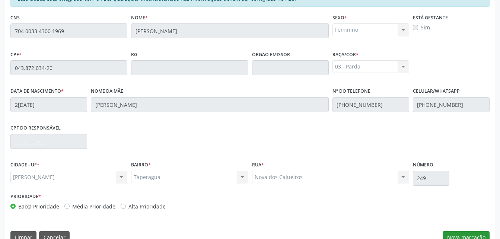
scroll to position [197, 0]
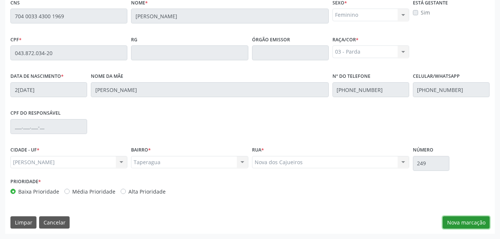
click at [480, 220] on button "Nova marcação" at bounding box center [466, 222] width 47 height 13
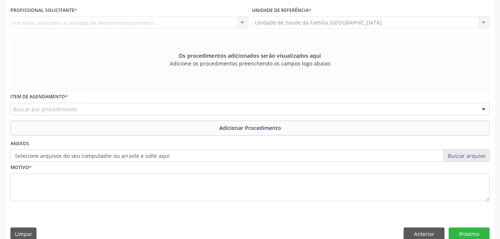
scroll to position [122, 0]
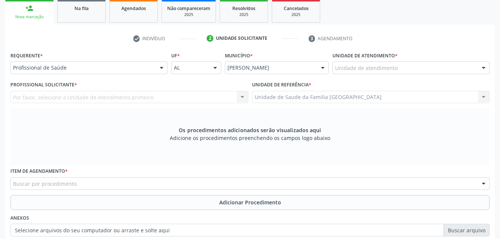
click at [372, 63] on div "Unidade de atendimento * Unidade de atendimento Aeronave Baron 58 Aeronave Cess…" at bounding box center [410, 62] width 157 height 24
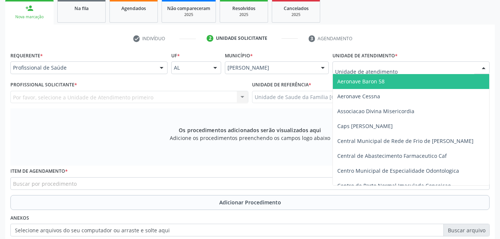
click at [372, 64] on div at bounding box center [410, 67] width 157 height 13
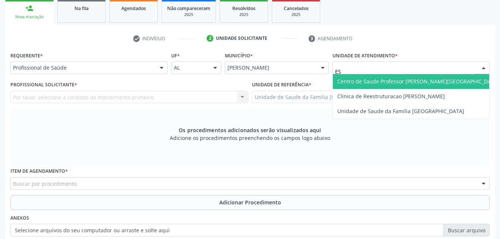
type input "EST"
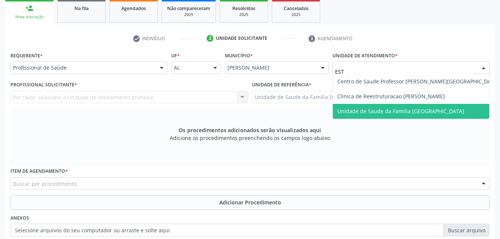
click at [379, 110] on span "Unidade de Saude da Familia [GEOGRAPHIC_DATA]" at bounding box center [400, 111] width 127 height 7
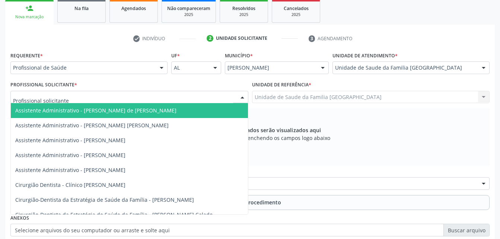
click at [155, 98] on div at bounding box center [129, 97] width 238 height 13
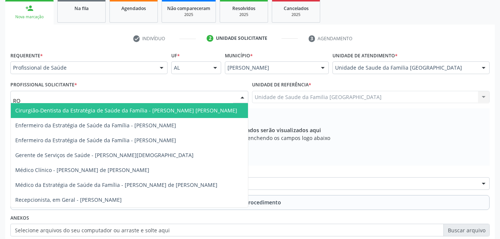
type input "R"
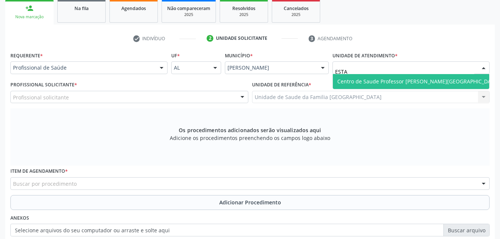
type input "ESTAC"
drag, startPoint x: 408, startPoint y: 79, endPoint x: 294, endPoint y: 81, distance: 113.9
click at [407, 79] on span "Centro de Saude Professor [PERSON_NAME][GEOGRAPHIC_DATA]" at bounding box center [418, 81] width 162 height 7
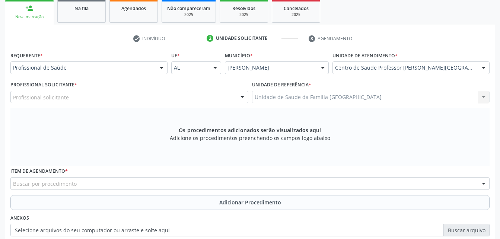
click at [127, 100] on div "Profissional solicitante" at bounding box center [129, 97] width 238 height 13
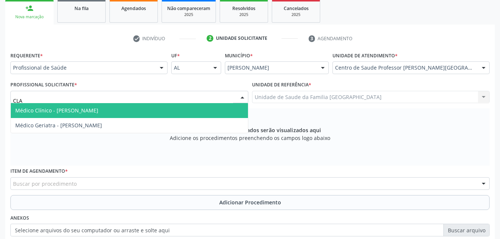
type input "CLAU"
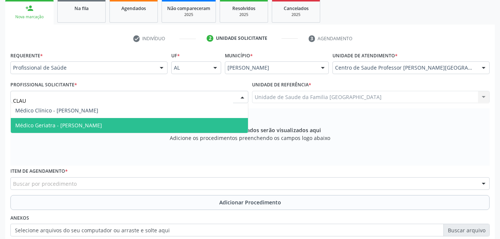
click at [102, 129] on span "Médico Geriatra - [PERSON_NAME]" at bounding box center [58, 125] width 87 height 7
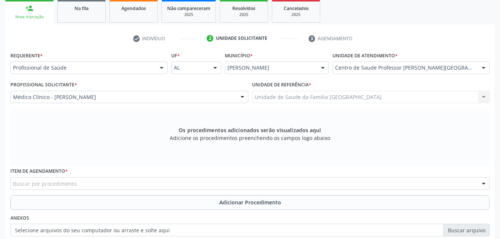
scroll to position [197, 0]
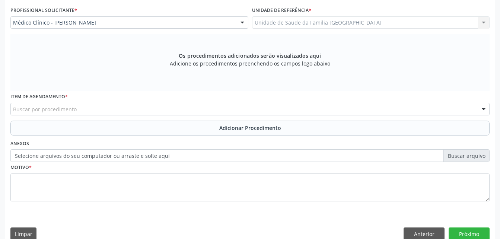
click at [110, 106] on div "Buscar por procedimento" at bounding box center [249, 109] width 479 height 13
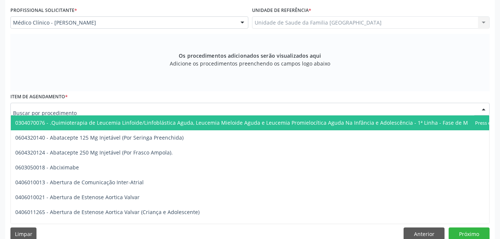
type input "P"
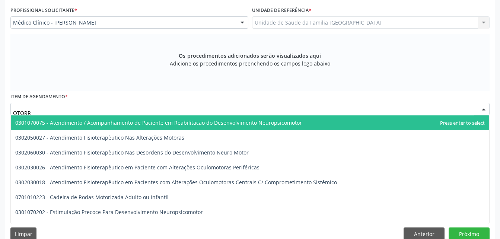
type input "OTORRI"
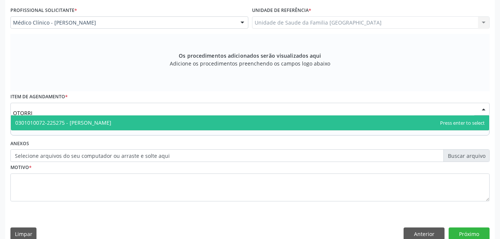
click at [111, 123] on span "0301010072-225275 - [PERSON_NAME]" at bounding box center [63, 122] width 96 height 7
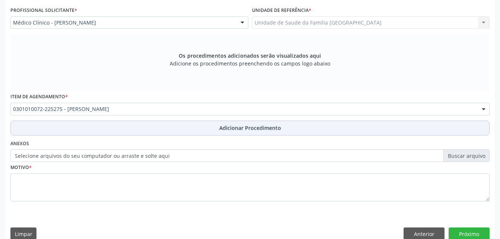
click at [122, 133] on button "Adicionar Procedimento" at bounding box center [249, 128] width 479 height 15
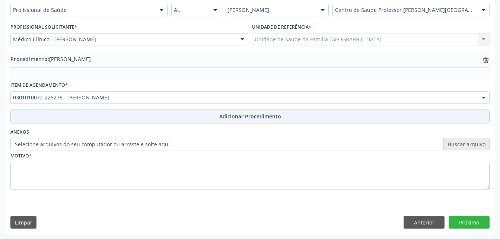
scroll to position [180, 0]
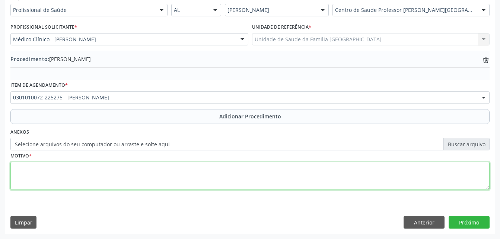
click at [121, 172] on textarea at bounding box center [249, 176] width 479 height 28
type textarea "TONTURA DE LONGA DATA"
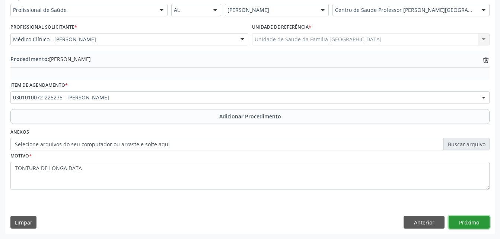
click at [474, 224] on button "Próximo" at bounding box center [469, 222] width 41 height 13
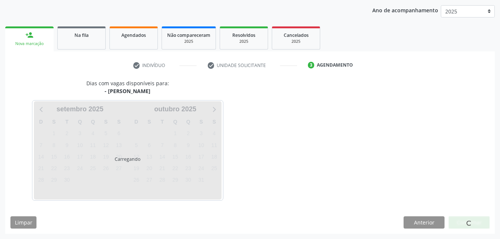
scroll to position [117, 0]
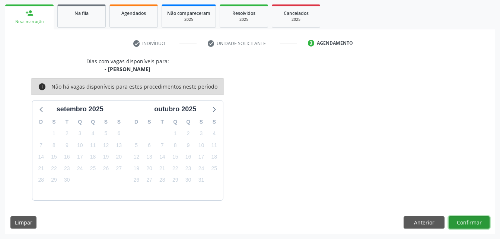
click at [457, 224] on button "Confirmar" at bounding box center [469, 222] width 41 height 13
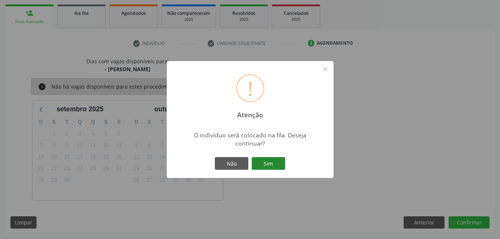
click at [274, 165] on button "Sim" at bounding box center [269, 163] width 34 height 13
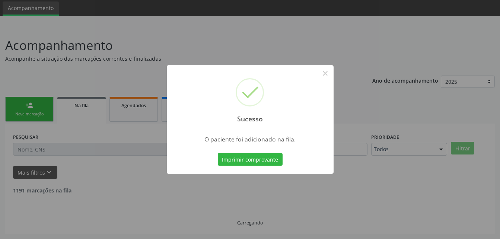
scroll to position [17, 0]
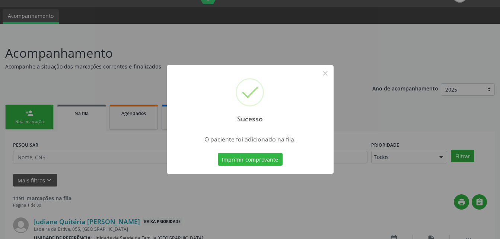
click at [28, 118] on div "Sucesso × O paciente foi adicionado na fila. Imprimir comprovante Cancel" at bounding box center [250, 119] width 500 height 239
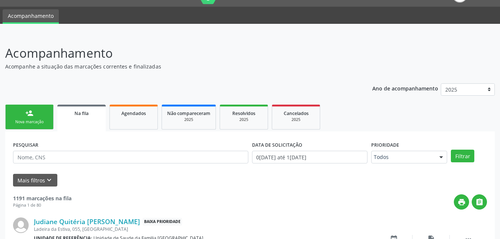
click at [49, 112] on link "person_add Nova marcação" at bounding box center [29, 117] width 48 height 25
click at [48, 112] on link "person_add Nova marcação" at bounding box center [29, 117] width 48 height 25
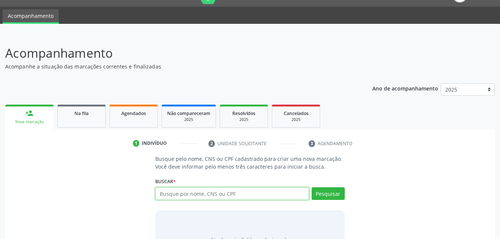
click at [210, 190] on input "text" at bounding box center [231, 193] width 153 height 13
type input "700503346131351"
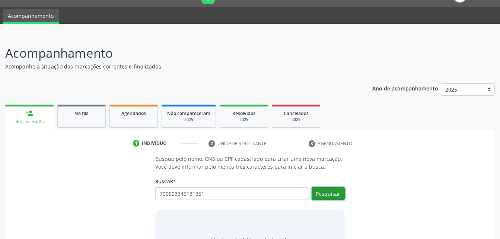
drag, startPoint x: 334, startPoint y: 188, endPoint x: 331, endPoint y: 165, distance: 23.2
click at [335, 187] on div "Buscar * Busque por nome, CNS ou CPF Nenhum resultado encontrado para: " " Não …" at bounding box center [249, 190] width 189 height 29
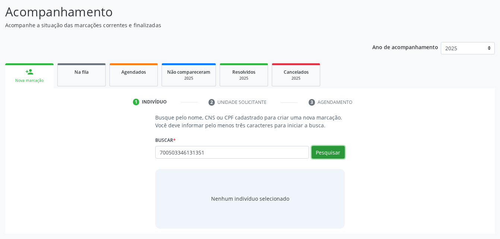
click at [328, 150] on button "Pesquisar" at bounding box center [328, 152] width 33 height 13
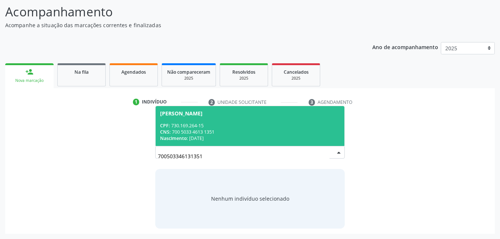
click at [293, 124] on div "CPF: 730.169.264-15" at bounding box center [249, 125] width 179 height 6
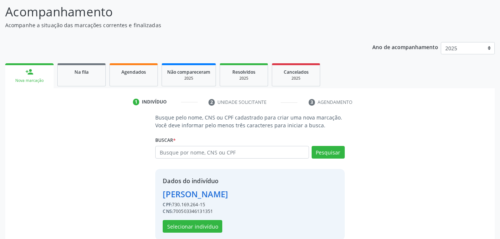
scroll to position [70, 0]
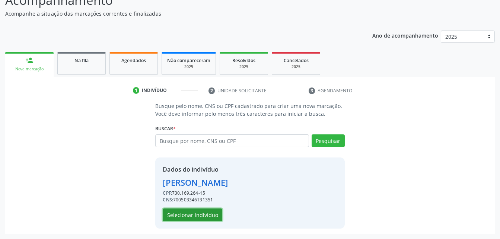
click at [206, 213] on button "Selecionar indivíduo" at bounding box center [193, 214] width 60 height 13
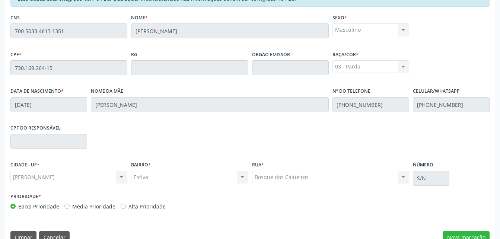
scroll to position [197, 0]
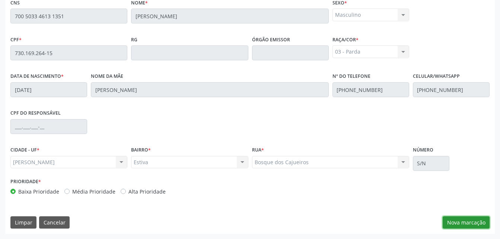
click at [474, 217] on button "Nova marcação" at bounding box center [466, 222] width 47 height 13
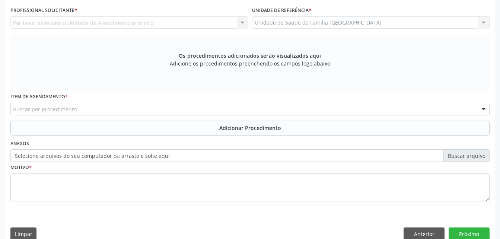
click at [363, 21] on div "Unidade de Saude da Familia [GEOGRAPHIC_DATA] Unidade de Saude da Familia [GEOG…" at bounding box center [371, 22] width 238 height 13
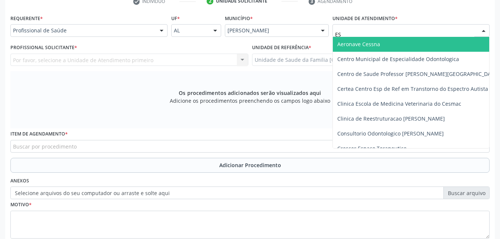
type input "EST"
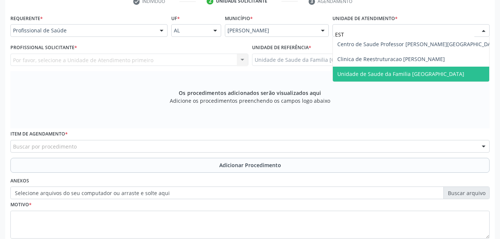
click at [384, 73] on span "Unidade de Saude da Familia [GEOGRAPHIC_DATA]" at bounding box center [400, 73] width 127 height 7
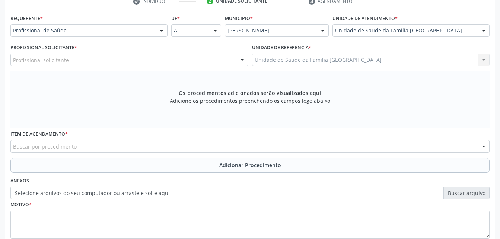
click at [146, 59] on div "Profissional solicitante" at bounding box center [129, 60] width 238 height 13
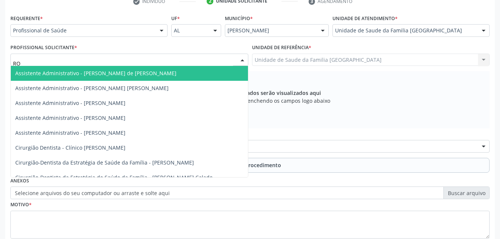
type input "ROD"
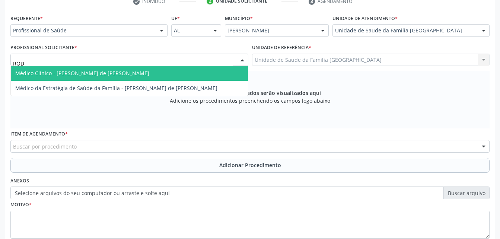
click at [156, 71] on span "Médico Clínico - [PERSON_NAME] de [PERSON_NAME]" at bounding box center [129, 73] width 237 height 15
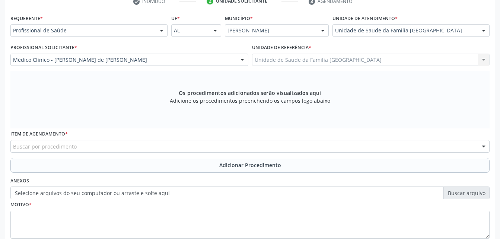
click at [170, 143] on div "Buscar por procedimento" at bounding box center [249, 146] width 479 height 13
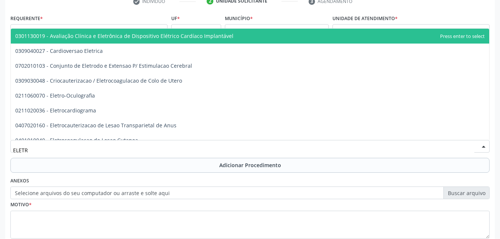
type input "ELETRO"
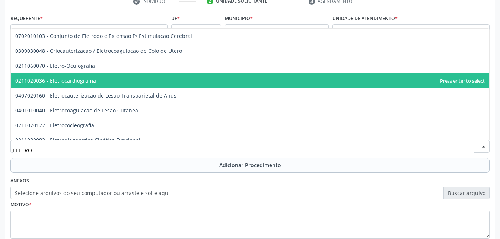
click at [127, 77] on span "0211020036 - Eletrocardiograma" at bounding box center [250, 80] width 478 height 15
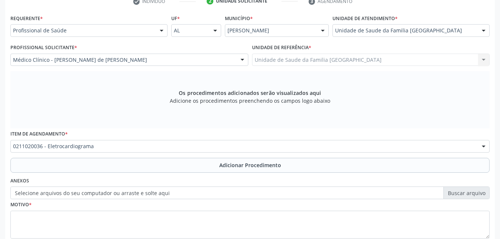
click at [180, 167] on button "Adicionar Procedimento" at bounding box center [249, 165] width 479 height 15
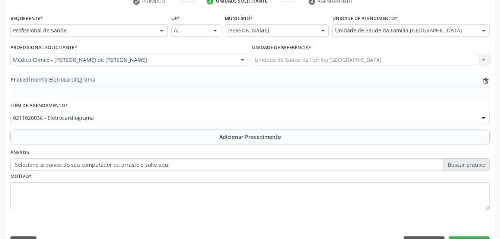
scroll to position [180, 0]
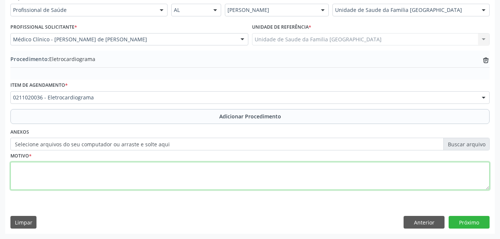
click at [180, 170] on textarea at bounding box center [249, 176] width 479 height 28
type textarea "HAS"
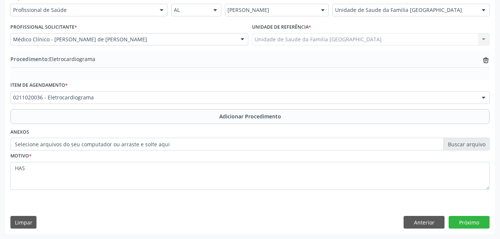
click at [483, 230] on div "Requerente * Profissional de Saúde Profissional de Saúde Paciente Nenhum result…" at bounding box center [250, 112] width 490 height 241
click at [477, 216] on button "Próximo" at bounding box center [469, 222] width 41 height 13
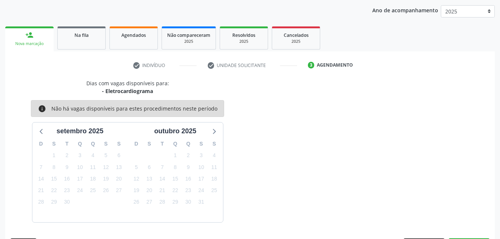
scroll to position [117, 0]
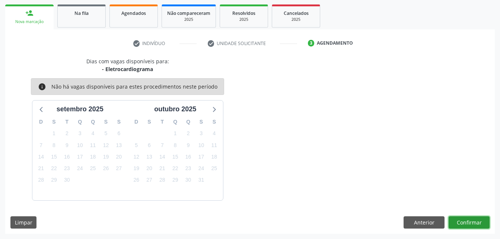
click at [478, 222] on button "Confirmar" at bounding box center [469, 222] width 41 height 13
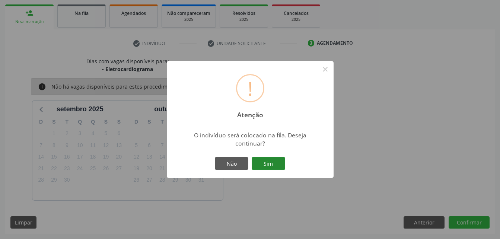
click at [270, 166] on button "Sim" at bounding box center [269, 163] width 34 height 13
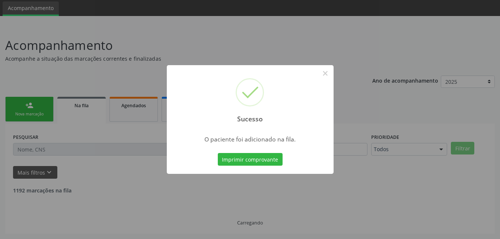
scroll to position [17, 0]
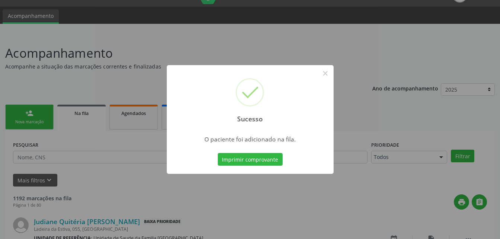
click at [494, 214] on div "Sucesso × O paciente foi adicionado na fila. Imprimir comprovante Cancel" at bounding box center [250, 119] width 500 height 239
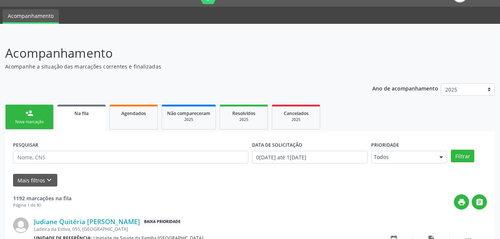
click at [32, 115] on div "person_add" at bounding box center [29, 113] width 8 height 8
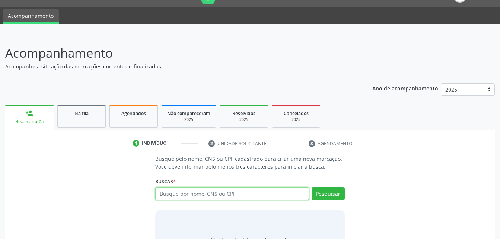
click at [243, 192] on input "text" at bounding box center [231, 193] width 153 height 13
type input "709004821081618"
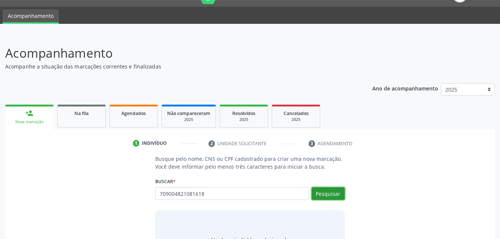
drag, startPoint x: 315, startPoint y: 193, endPoint x: 318, endPoint y: 196, distance: 4.5
click at [315, 194] on button "Pesquisar" at bounding box center [328, 193] width 33 height 13
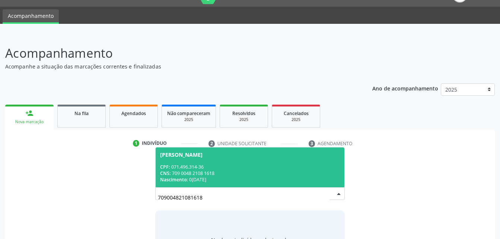
click at [273, 159] on span "[PERSON_NAME] CPF: 071.496.314-36 CNS: 709 0048 2108 1618 Nascimento: 0[DATE]" at bounding box center [250, 167] width 188 height 40
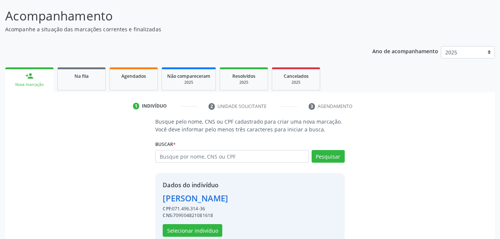
scroll to position [70, 0]
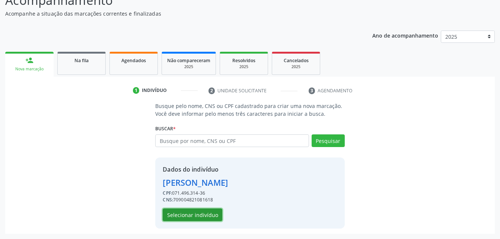
click at [207, 214] on button "Selecionar indivíduo" at bounding box center [193, 214] width 60 height 13
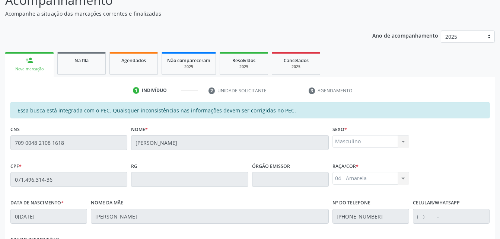
scroll to position [197, 0]
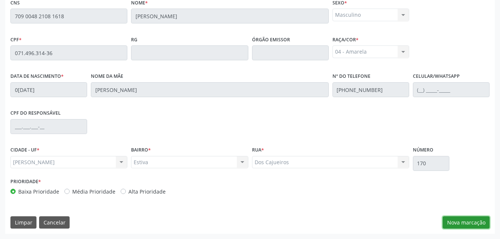
click at [461, 219] on button "Nova marcação" at bounding box center [466, 222] width 47 height 13
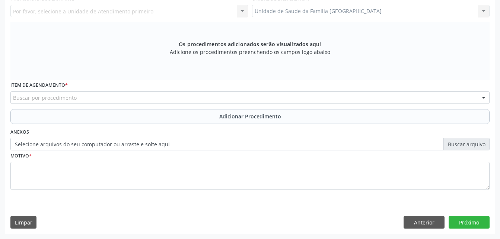
scroll to position [96, 0]
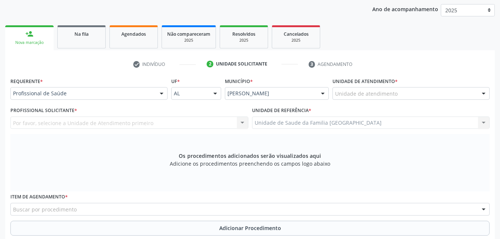
click at [134, 98] on div "Profissional de Saúde" at bounding box center [88, 93] width 157 height 13
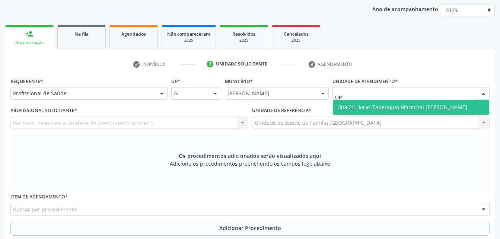
type input "UPA"
click at [375, 105] on span "Upa 24 Horas Taperagua Marechal [PERSON_NAME]" at bounding box center [402, 106] width 130 height 7
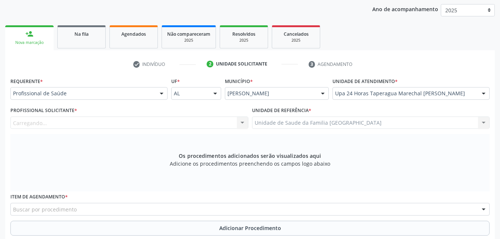
click at [206, 124] on div "Carregando... Nenhum resultado encontrado para: " " Não há nenhuma opção para s…" at bounding box center [129, 123] width 238 height 13
click at [233, 121] on div "Profissional solicitante" at bounding box center [129, 123] width 238 height 13
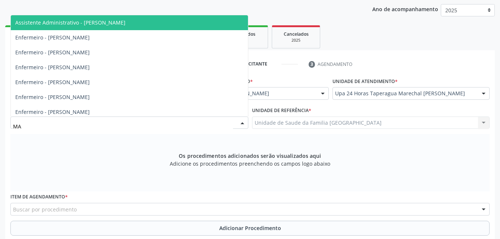
type input "MAI"
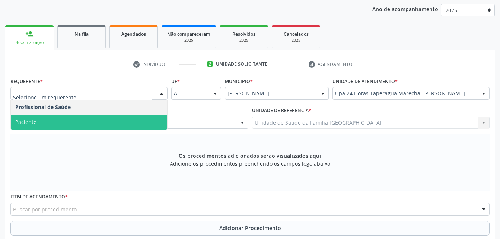
click at [137, 117] on span "Paciente" at bounding box center [89, 122] width 156 height 15
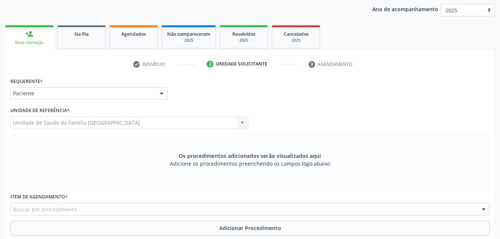
scroll to position [171, 0]
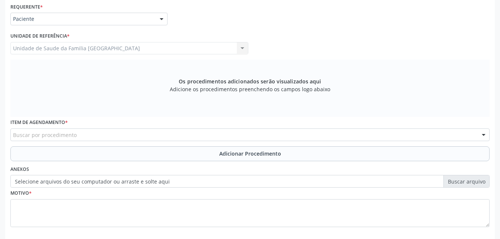
click at [132, 137] on div "Buscar por procedimento" at bounding box center [249, 134] width 479 height 13
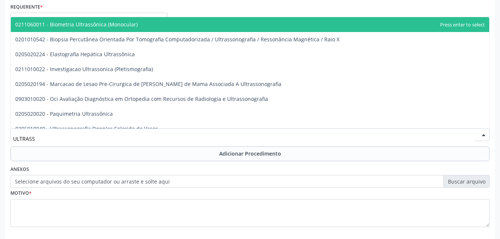
type input "ULTRASSO"
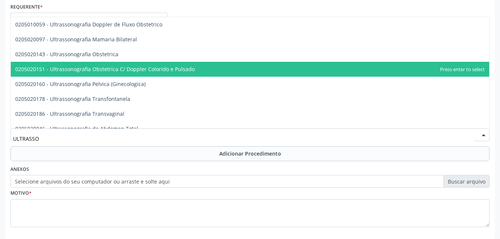
scroll to position [149, 0]
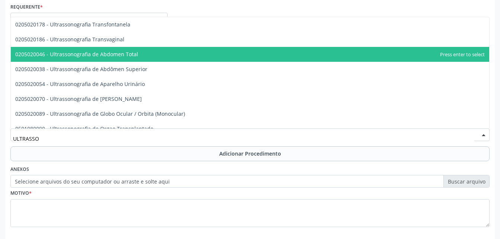
click at [120, 51] on span "0205020046 - Ultrassonografia de Abdomen Total" at bounding box center [76, 54] width 123 height 7
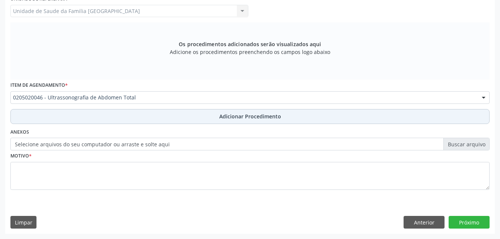
click at [190, 118] on button "Adicionar Procedimento" at bounding box center [249, 116] width 479 height 15
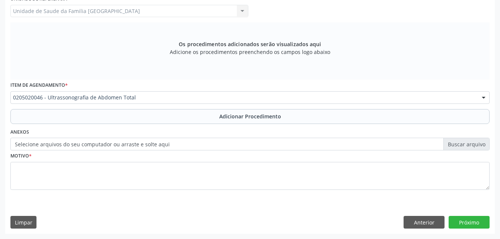
scroll to position [180, 0]
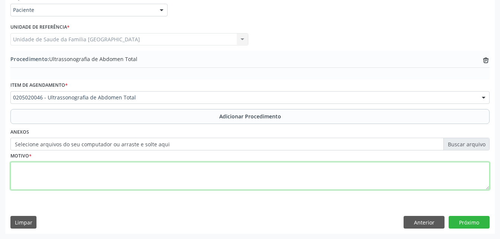
click at [203, 169] on textarea at bounding box center [249, 176] width 479 height 28
type textarea "DOR ABDOMINAL"
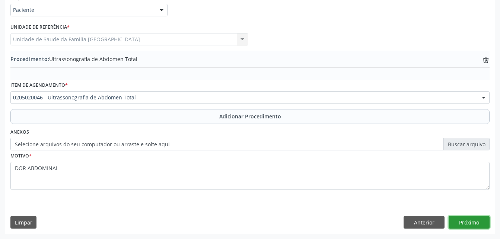
click at [479, 221] on button "Próximo" at bounding box center [469, 222] width 41 height 13
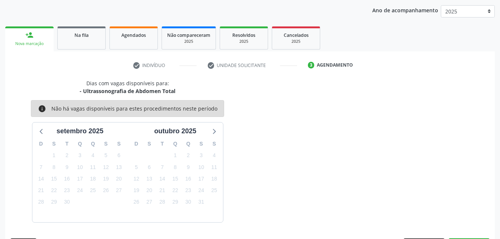
scroll to position [117, 0]
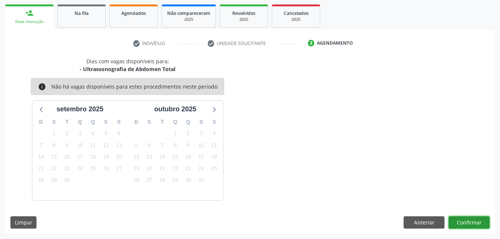
click at [481, 221] on button "Confirmar" at bounding box center [469, 222] width 41 height 13
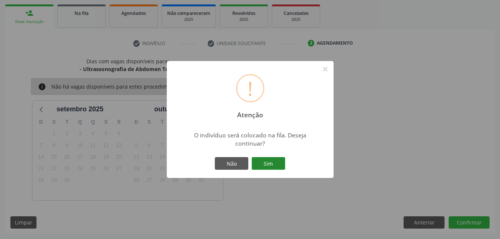
click at [274, 162] on button "Sim" at bounding box center [269, 163] width 34 height 13
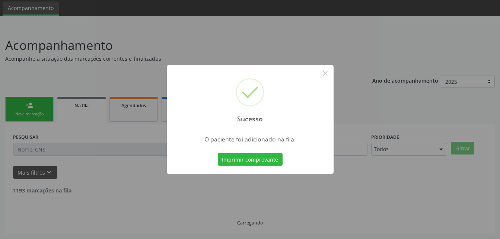
scroll to position [17, 0]
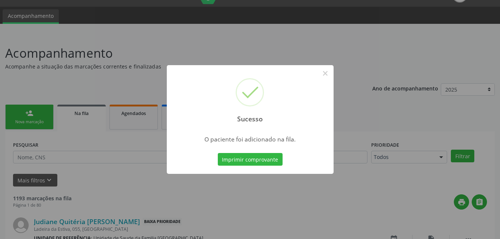
click at [269, 44] on div "Sucesso × O paciente foi adicionado na fila. Imprimir comprovante Cancel" at bounding box center [250, 119] width 500 height 239
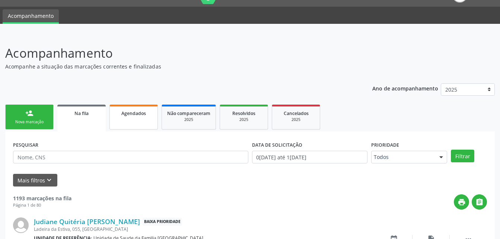
drag, startPoint x: 144, startPoint y: 115, endPoint x: 153, endPoint y: 109, distance: 11.2
click at [143, 115] on span "Agendados" at bounding box center [133, 113] width 25 height 6
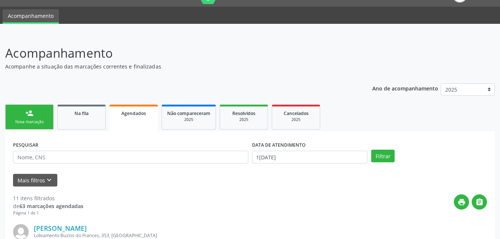
scroll to position [54, 0]
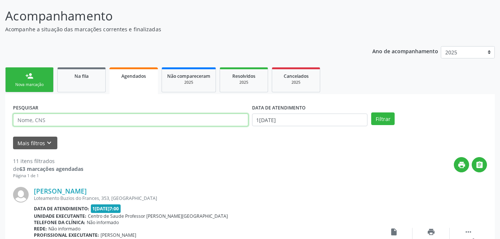
click at [115, 123] on input "text" at bounding box center [130, 120] width 235 height 13
click at [42, 124] on input "[PERSON_NAME]" at bounding box center [130, 120] width 235 height 13
type input "[PERSON_NAME]"
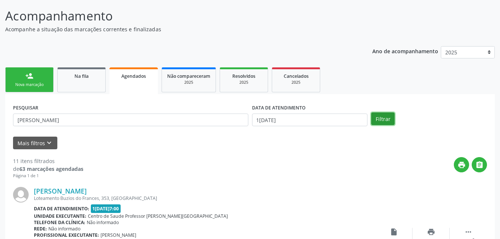
click at [379, 118] on button "Filtrar" at bounding box center [382, 118] width 23 height 13
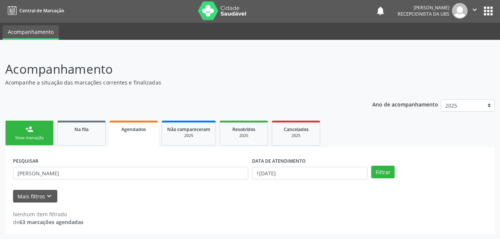
scroll to position [1, 0]
click at [349, 172] on body "Central de Marcação notifications [PERSON_NAME] Recepcionista da UBS  Configur…" at bounding box center [250, 118] width 500 height 239
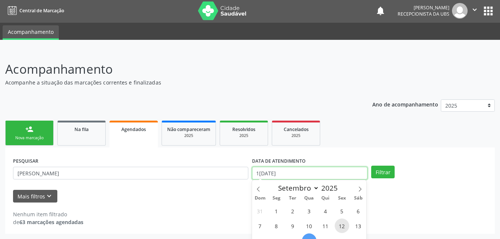
scroll to position [47, 0]
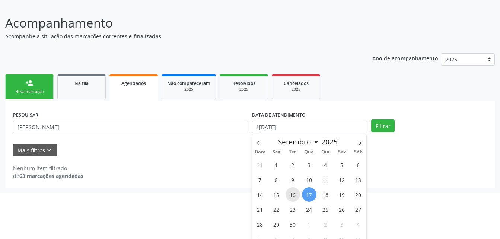
click at [295, 196] on span "16" at bounding box center [293, 194] width 15 height 15
type input "1[DATE]"
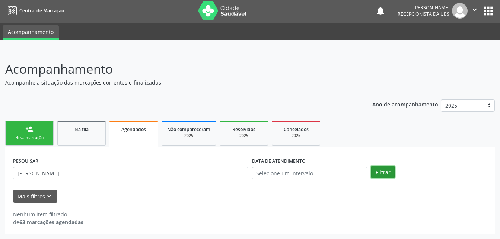
click at [382, 122] on div "person_add Nova marcação Na fila Agendados Não compareceram 2025 Resolvidos 202…" at bounding box center [250, 176] width 490 height 115
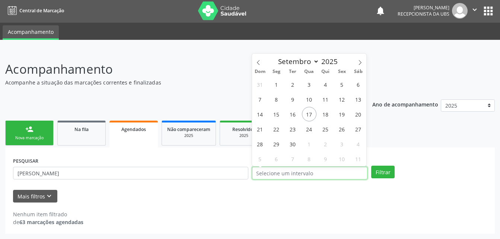
drag, startPoint x: 297, startPoint y: 170, endPoint x: 278, endPoint y: 174, distance: 19.9
click at [297, 169] on input "text" at bounding box center [310, 173] width 116 height 13
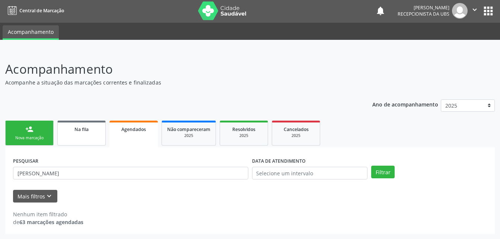
click at [101, 132] on link "Na fila" at bounding box center [81, 133] width 48 height 25
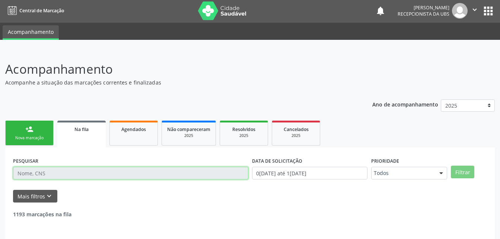
click at [115, 172] on input "text" at bounding box center [130, 173] width 235 height 13
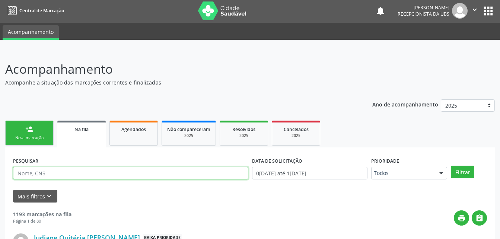
scroll to position [113, 0]
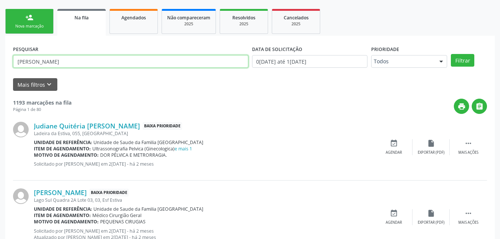
type input "[PERSON_NAME]"
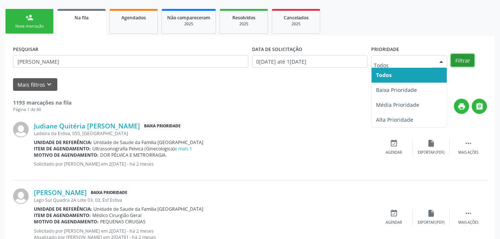
click at [461, 63] on button "Filtrar" at bounding box center [462, 60] width 23 height 13
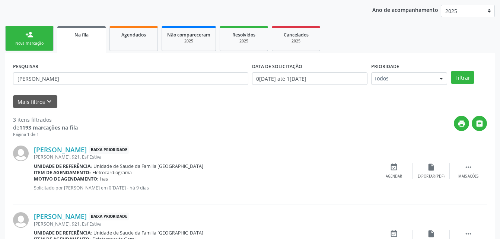
scroll to position [58, 0]
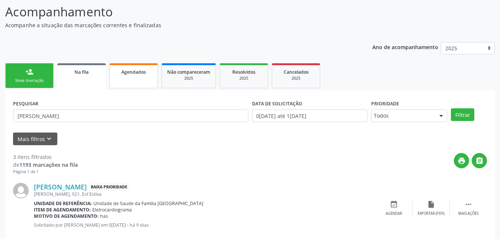
click at [137, 88] on link "Agendados" at bounding box center [133, 75] width 48 height 25
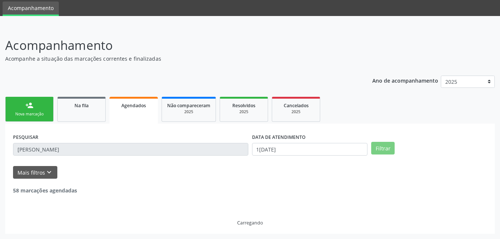
scroll to position [1, 0]
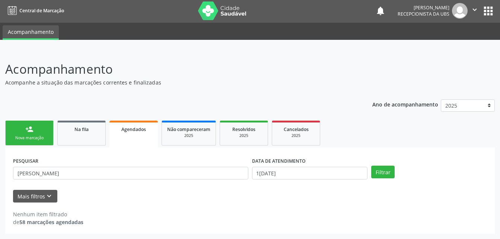
drag, startPoint x: 315, startPoint y: 164, endPoint x: 321, endPoint y: 170, distance: 7.6
click at [318, 166] on div "DATA DE ATENDIMENTO" at bounding box center [310, 161] width 116 height 12
click at [321, 170] on input "1[DATE]" at bounding box center [310, 173] width 116 height 13
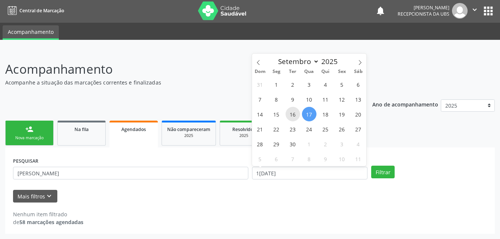
click at [292, 115] on span "16" at bounding box center [293, 114] width 15 height 15
type input "1[DATE]"
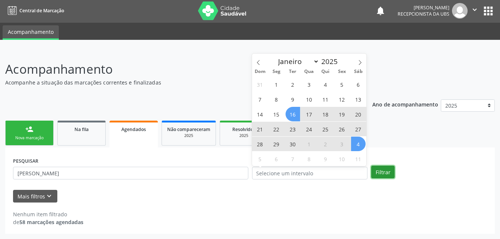
click at [386, 175] on button "Filtrar" at bounding box center [382, 172] width 23 height 13
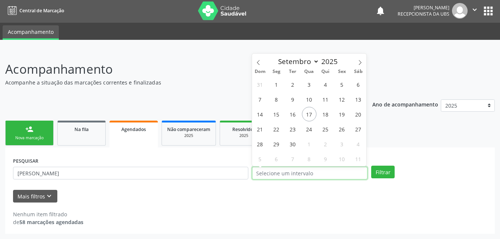
click at [356, 171] on input "text" at bounding box center [310, 173] width 116 height 13
click at [293, 113] on span "16" at bounding box center [293, 114] width 15 height 15
type input "1[DATE]"
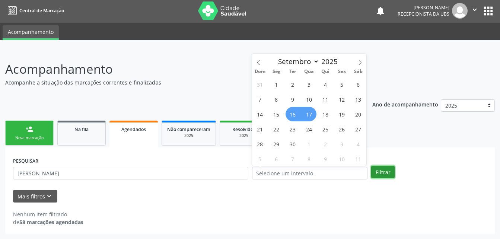
select select "8"
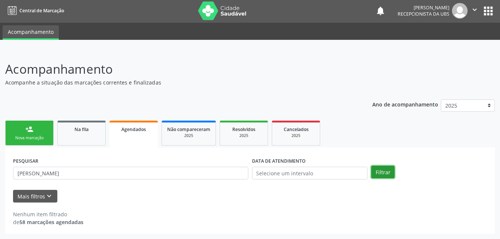
click at [389, 172] on button "Filtrar" at bounding box center [382, 172] width 23 height 13
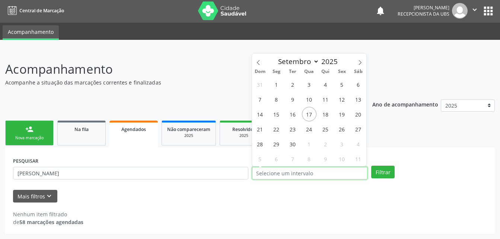
click at [308, 176] on input "text" at bounding box center [310, 173] width 116 height 13
click at [320, 110] on span "18" at bounding box center [325, 114] width 15 height 15
type input "1[DATE]"
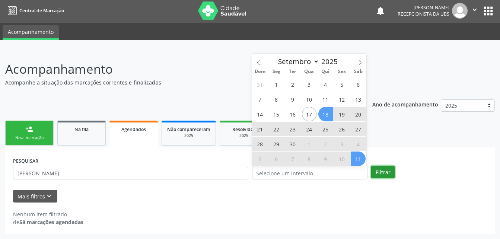
click at [388, 174] on button "Filtrar" at bounding box center [382, 172] width 23 height 13
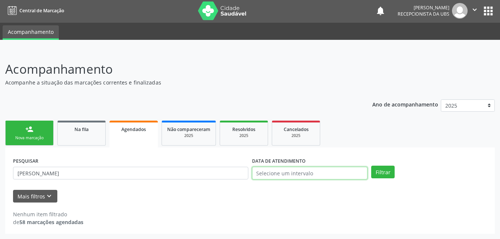
click at [335, 173] on input "text" at bounding box center [310, 173] width 116 height 13
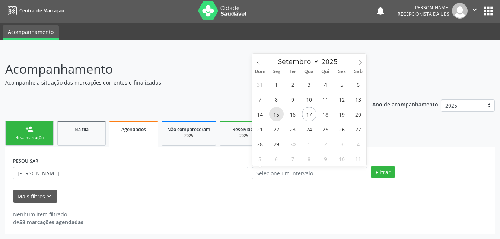
click at [273, 117] on span "15" at bounding box center [276, 114] width 15 height 15
type input "1[DATE]"
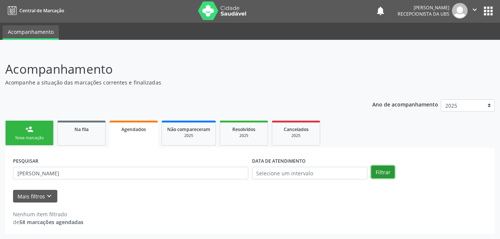
click at [382, 166] on button "Filtrar" at bounding box center [382, 172] width 23 height 13
click at [353, 170] on input "text" at bounding box center [310, 173] width 116 height 13
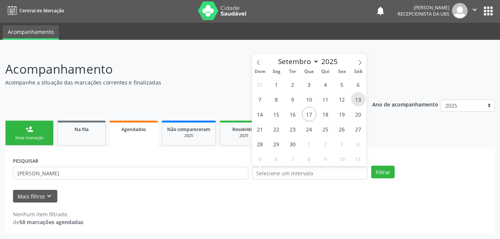
click at [354, 99] on span "13" at bounding box center [358, 99] width 15 height 15
type input "[DATE]"
click at [343, 106] on span "12" at bounding box center [342, 99] width 15 height 15
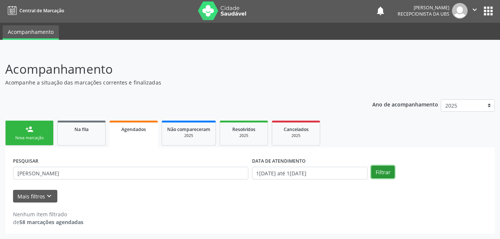
click at [383, 166] on button "Filtrar" at bounding box center [382, 172] width 23 height 13
click at [21, 132] on link "person_add Nova marcação" at bounding box center [29, 133] width 48 height 25
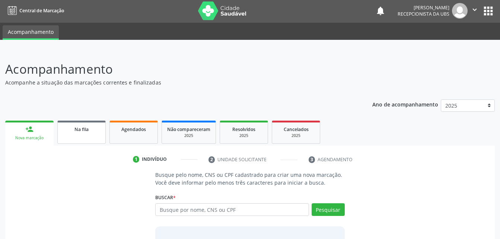
click at [94, 135] on link "Na fila" at bounding box center [81, 132] width 48 height 23
click at [126, 136] on link "Agendados" at bounding box center [133, 132] width 48 height 23
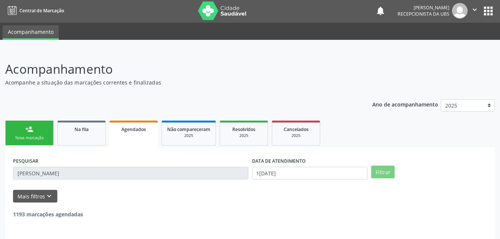
click at [126, 136] on link "Agendados" at bounding box center [133, 134] width 48 height 27
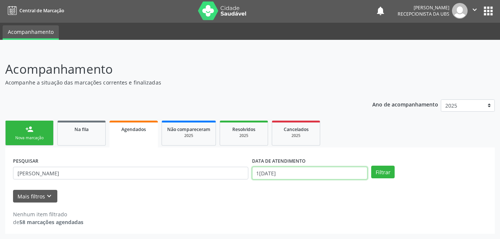
click at [293, 173] on input "1[DATE]" at bounding box center [310, 173] width 116 height 13
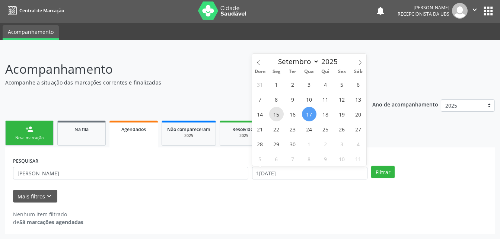
click at [278, 109] on span "15" at bounding box center [276, 114] width 15 height 15
type input "1[DATE]"
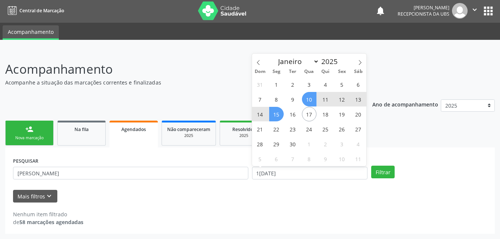
click at [315, 99] on span "10" at bounding box center [309, 99] width 15 height 15
select select "8"
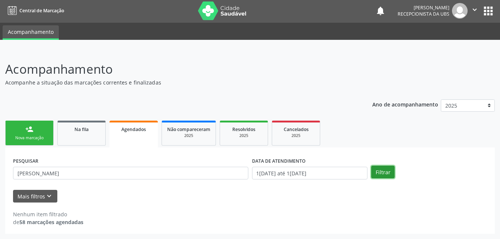
click at [385, 169] on button "Filtrar" at bounding box center [382, 172] width 23 height 13
click at [149, 136] on link "Agendados" at bounding box center [133, 134] width 48 height 27
click at [319, 176] on input "1[DATE] até 1[DATE]" at bounding box center [310, 173] width 116 height 13
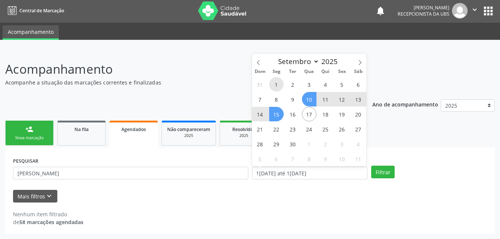
click at [279, 87] on span "1" at bounding box center [276, 84] width 15 height 15
type input "0[DATE]"
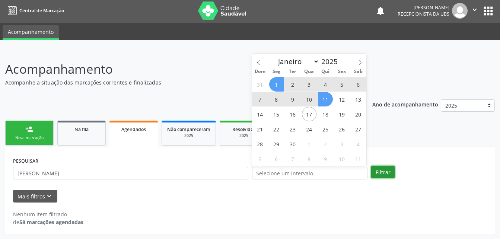
click at [386, 172] on button "Filtrar" at bounding box center [382, 172] width 23 height 13
select select "8"
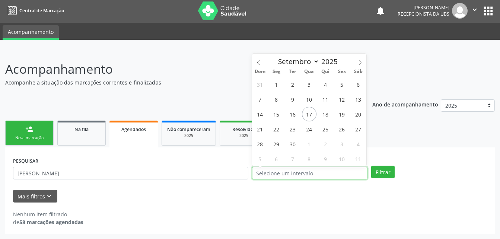
click at [345, 178] on input "text" at bounding box center [310, 173] width 116 height 13
click at [276, 90] on span "1" at bounding box center [276, 84] width 15 height 15
type input "0[DATE]"
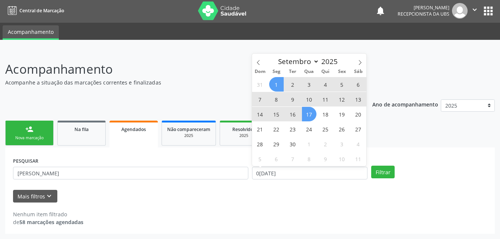
click at [312, 115] on span "17" at bounding box center [309, 114] width 15 height 15
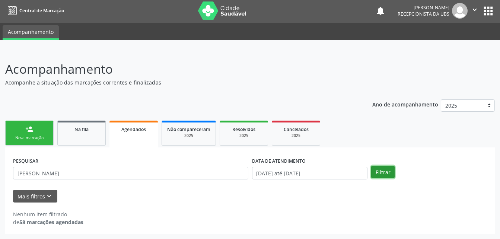
click at [382, 175] on button "Filtrar" at bounding box center [382, 172] width 23 height 13
click at [379, 172] on button "Filtrar" at bounding box center [382, 172] width 23 height 13
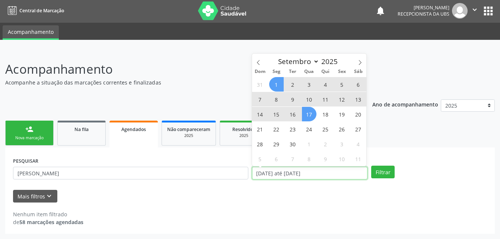
click at [356, 171] on input "[DATE] até [DATE]" at bounding box center [310, 173] width 116 height 13
click at [277, 84] on span "1" at bounding box center [276, 84] width 15 height 15
type input "0[DATE]"
click at [308, 113] on span "17" at bounding box center [309, 114] width 15 height 15
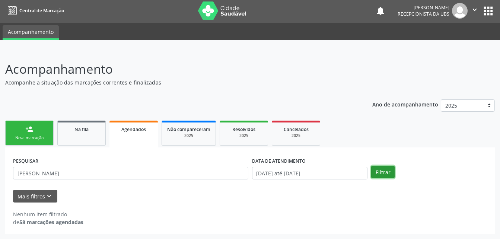
click at [379, 169] on button "Filtrar" at bounding box center [382, 172] width 23 height 13
click at [392, 168] on button "Filtrar" at bounding box center [382, 172] width 23 height 13
click at [350, 173] on input "[DATE] até [DATE]" at bounding box center [310, 173] width 116 height 13
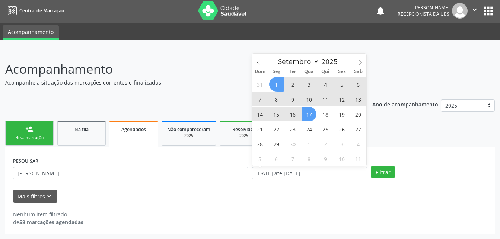
click at [294, 83] on span "2" at bounding box center [293, 84] width 15 height 15
type input "0[DATE]"
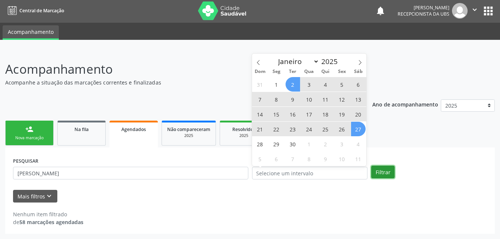
click at [377, 170] on button "Filtrar" at bounding box center [382, 172] width 23 height 13
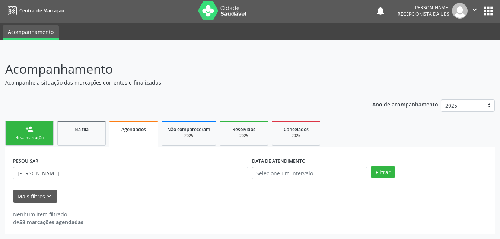
scroll to position [0, 0]
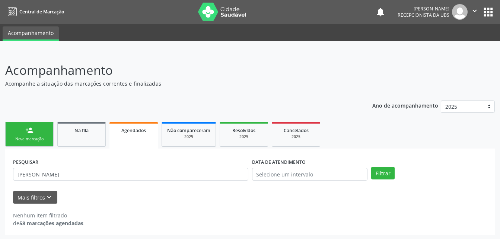
drag, startPoint x: 193, startPoint y: 129, endPoint x: 152, endPoint y: 129, distance: 41.3
click at [193, 129] on span "Não compareceram" at bounding box center [188, 130] width 43 height 6
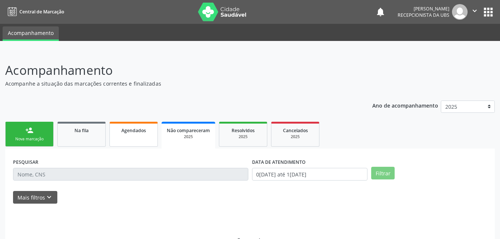
click at [151, 131] on div "Agendados" at bounding box center [133, 130] width 37 height 8
click at [150, 133] on div "Agendados" at bounding box center [133, 130] width 37 height 8
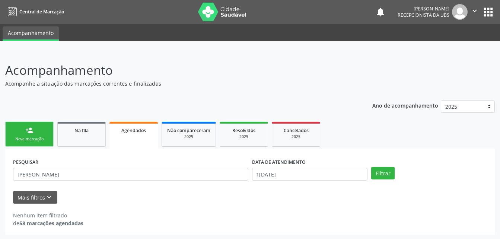
scroll to position [1, 0]
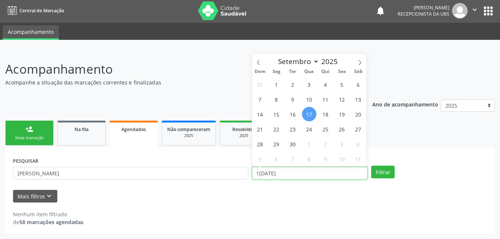
click at [320, 177] on input "1[DATE]" at bounding box center [310, 173] width 116 height 13
click at [280, 85] on span "1" at bounding box center [276, 84] width 15 height 15
type input "0[DATE]"
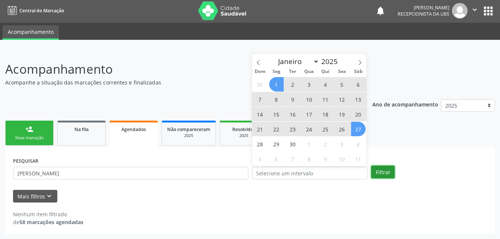
click at [388, 171] on button "Filtrar" at bounding box center [382, 172] width 23 height 13
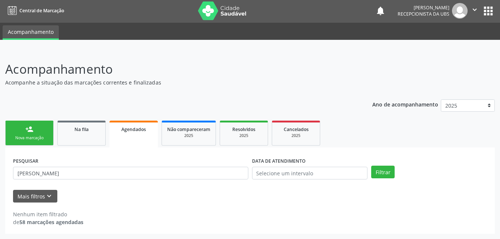
click at [477, 9] on icon "" at bounding box center [475, 10] width 8 height 8
click at [463, 41] on link "Sair" at bounding box center [455, 44] width 51 height 10
